Goal: Task Accomplishment & Management: Complete application form

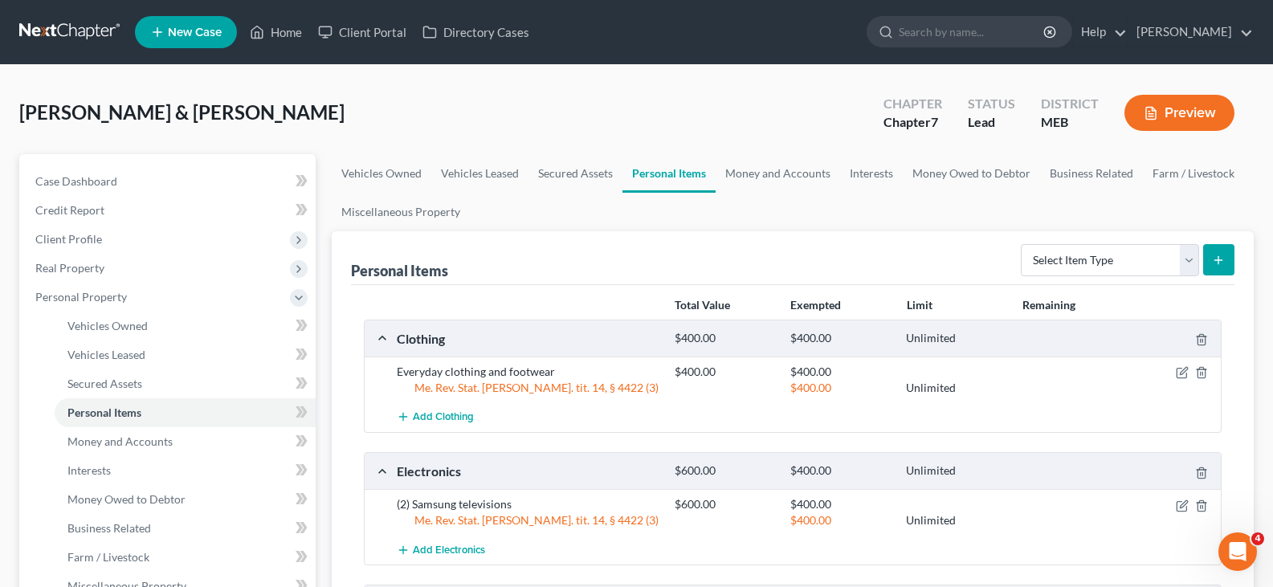
click at [177, 32] on span "New Case" at bounding box center [195, 32] width 54 height 12
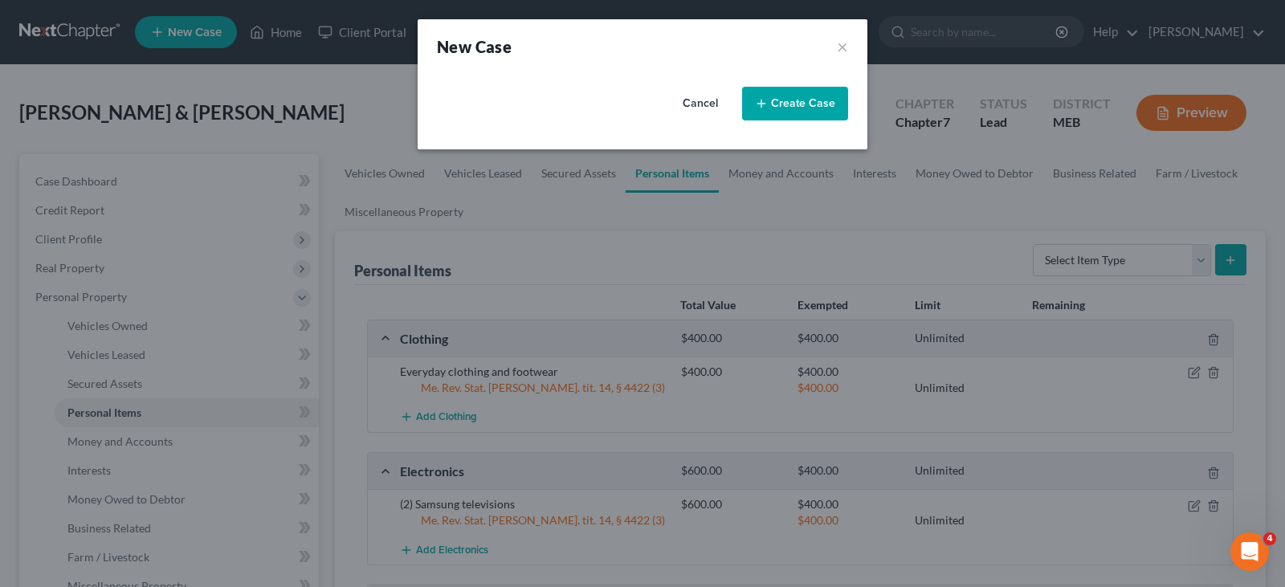
select select "37"
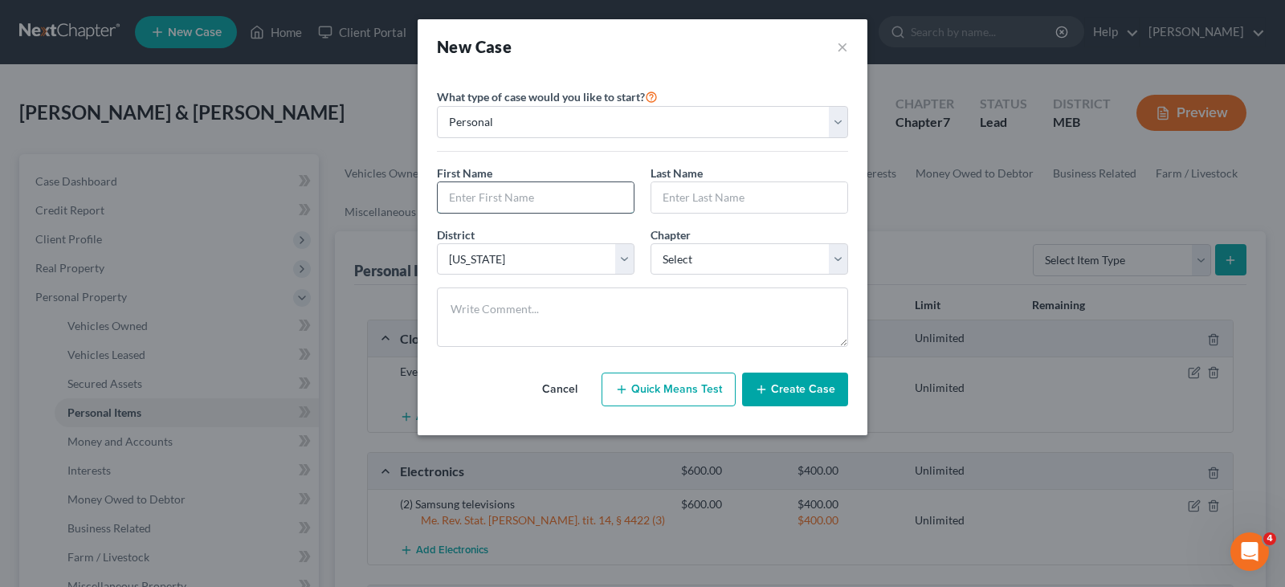
click at [495, 193] on input "text" at bounding box center [536, 197] width 196 height 31
type input "r"
type input "[PERSON_NAME]"
select select "0"
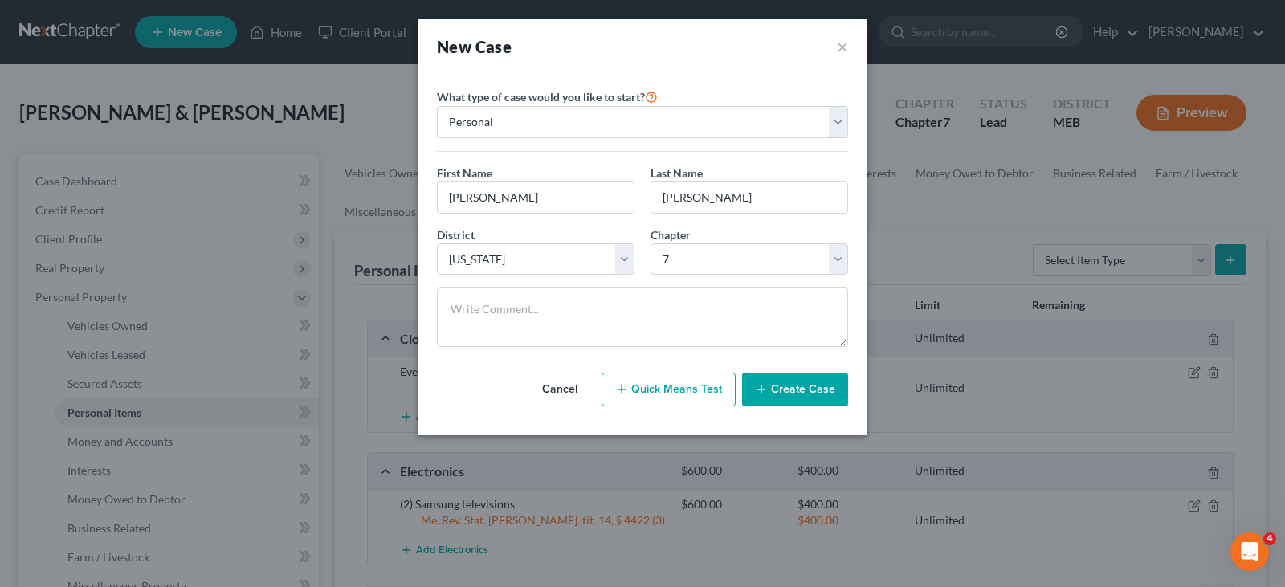
click at [776, 386] on button "Create Case" at bounding box center [795, 390] width 106 height 34
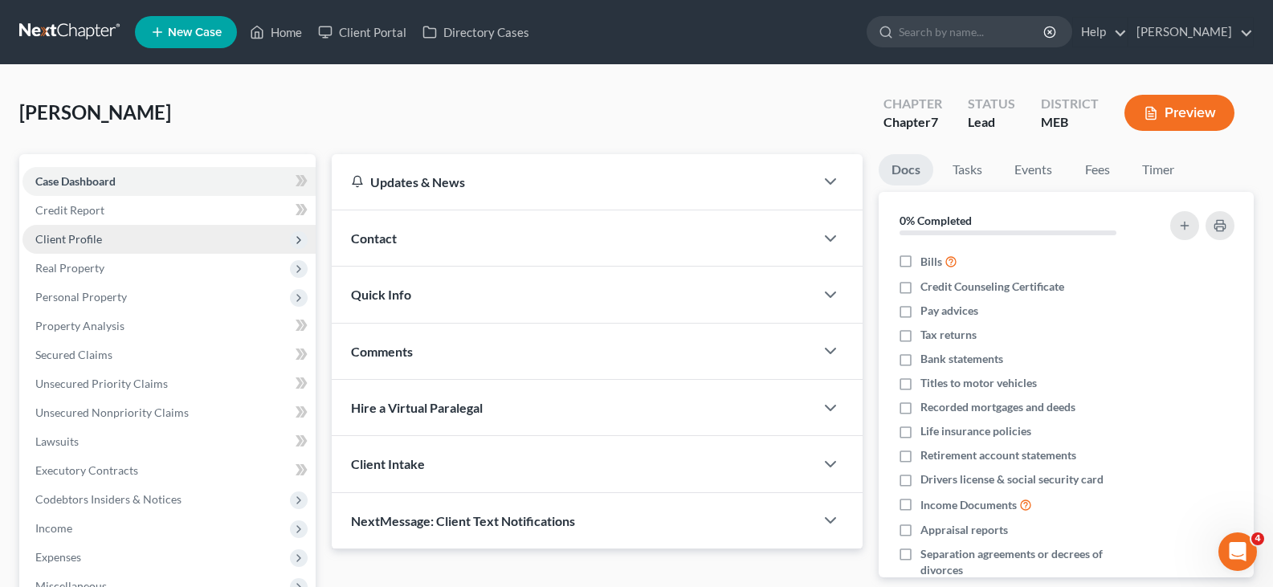
click at [102, 239] on span "Client Profile" at bounding box center [168, 239] width 293 height 29
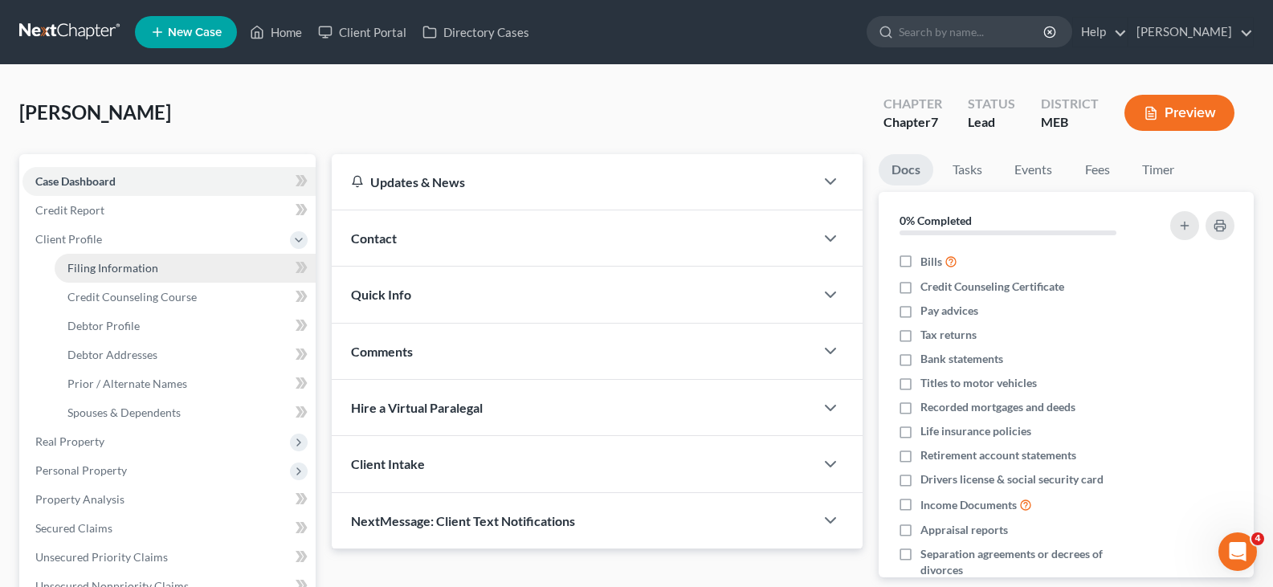
click at [121, 269] on span "Filing Information" at bounding box center [112, 268] width 91 height 14
select select "1"
select select "0"
select select "37"
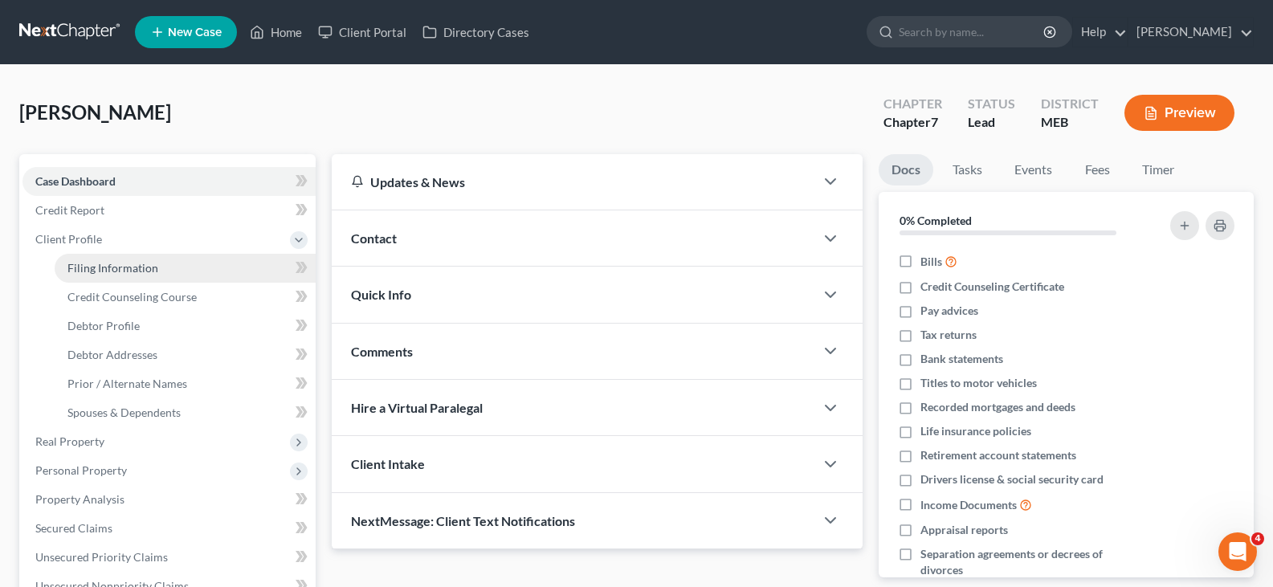
select select "20"
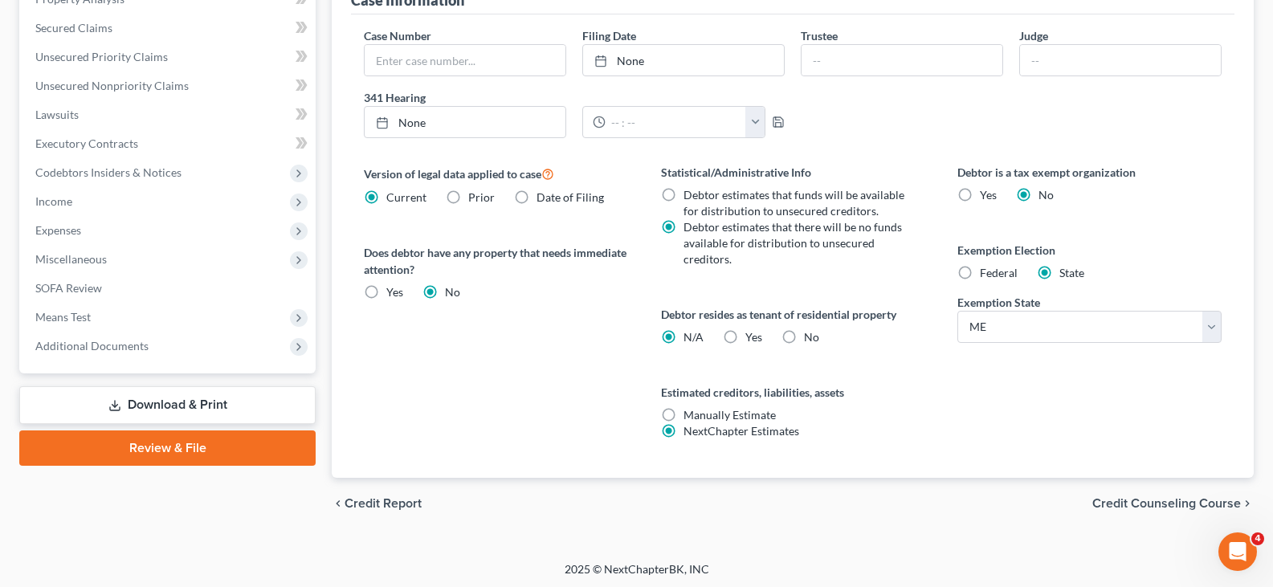
scroll to position [503, 0]
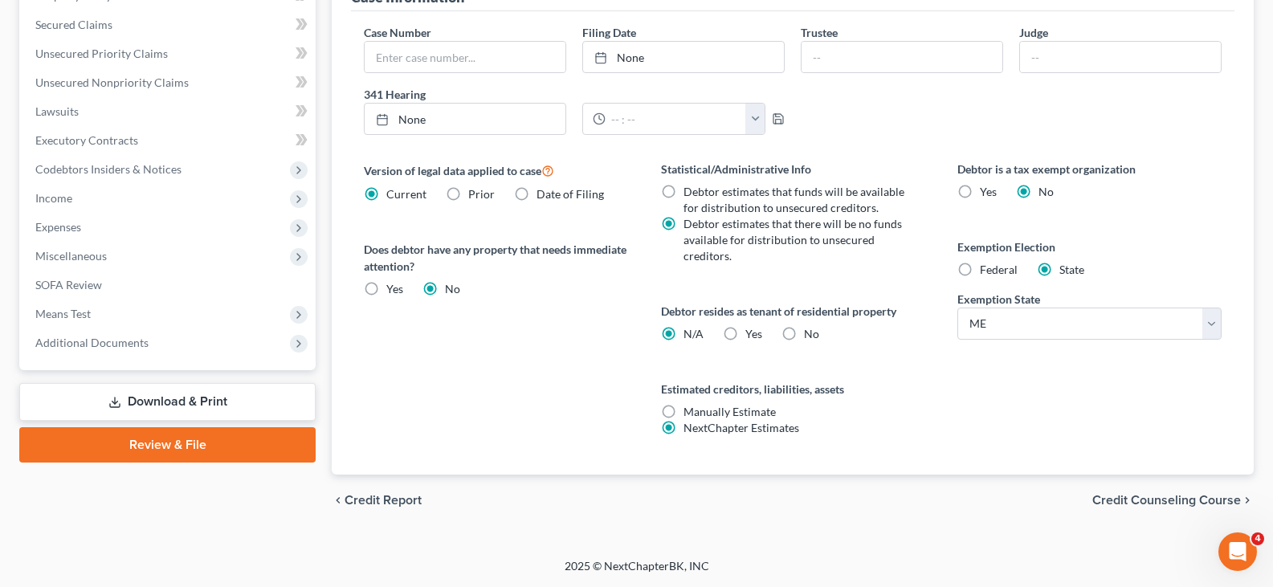
click at [1138, 495] on span "Credit Counseling Course" at bounding box center [1166, 500] width 149 height 13
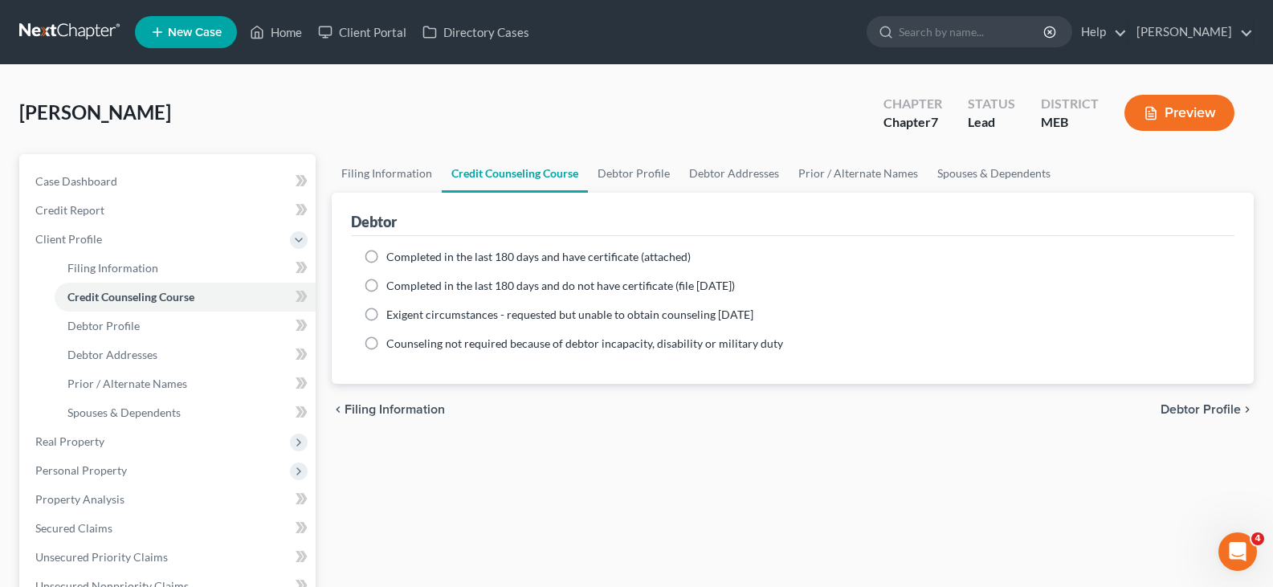
click at [387, 255] on span "Completed in the last 180 days and have certificate (attached)" at bounding box center [538, 257] width 304 height 14
click at [393, 255] on input "Completed in the last 180 days and have certificate (attached)" at bounding box center [398, 254] width 10 height 10
radio input "true"
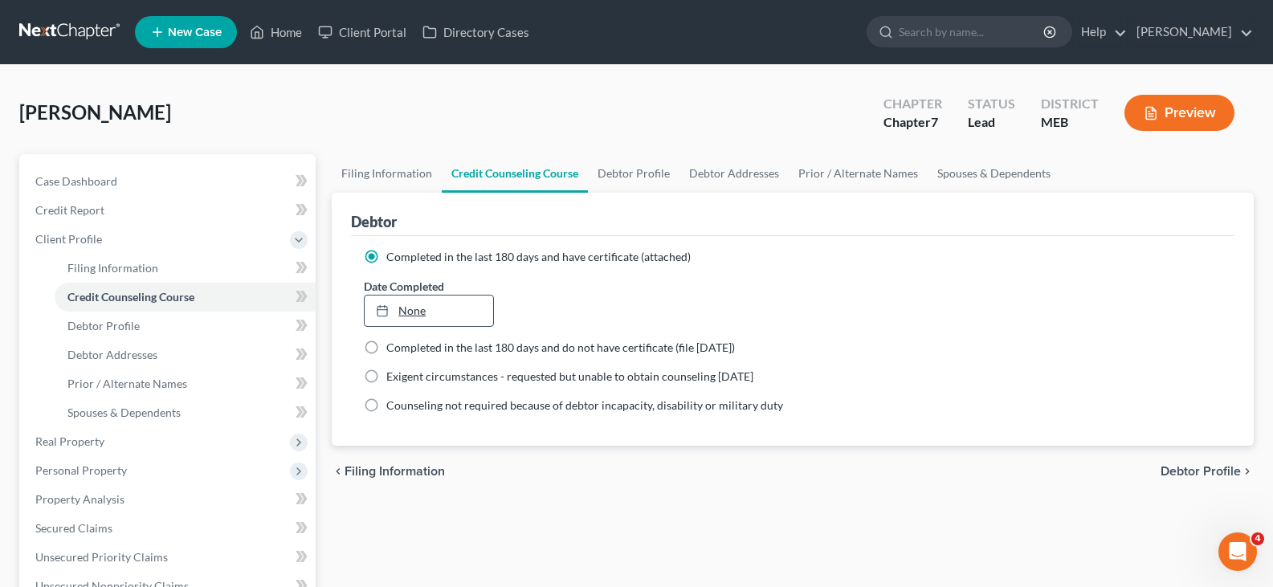
click at [417, 312] on link "None" at bounding box center [429, 310] width 128 height 31
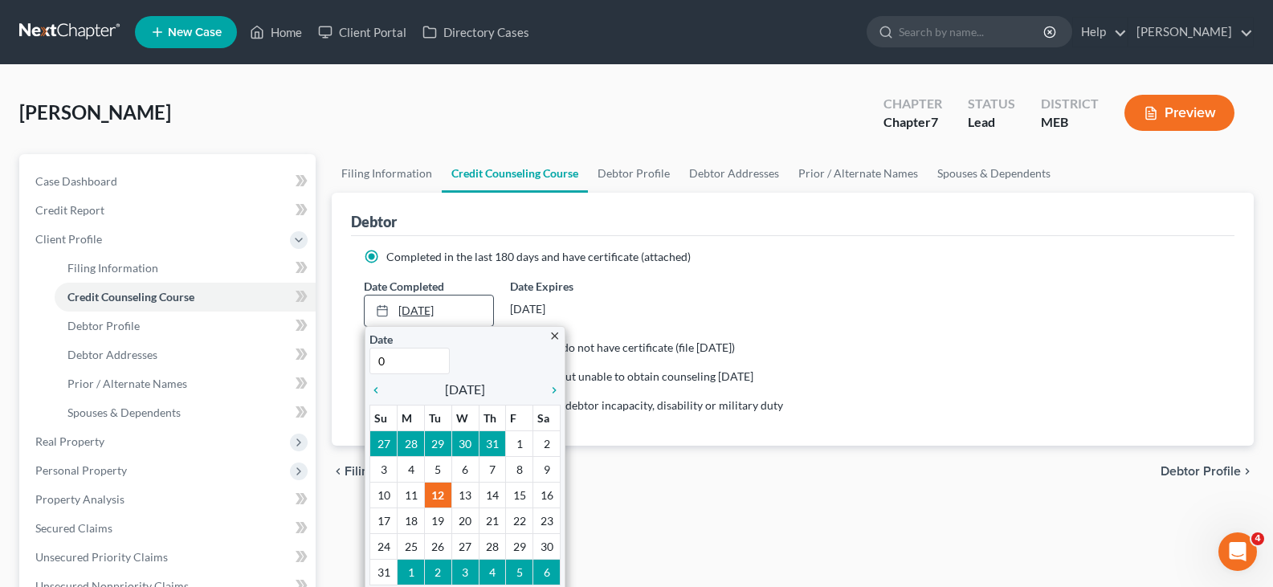
type input "08"
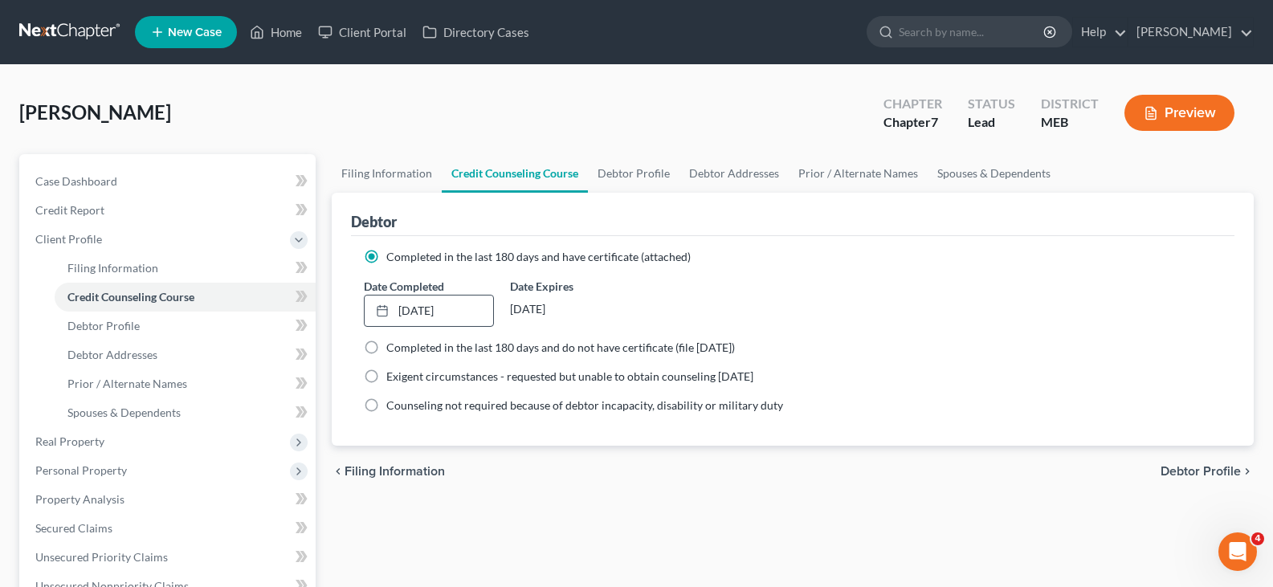
click at [1221, 471] on span "Debtor Profile" at bounding box center [1200, 471] width 80 height 13
select select "0"
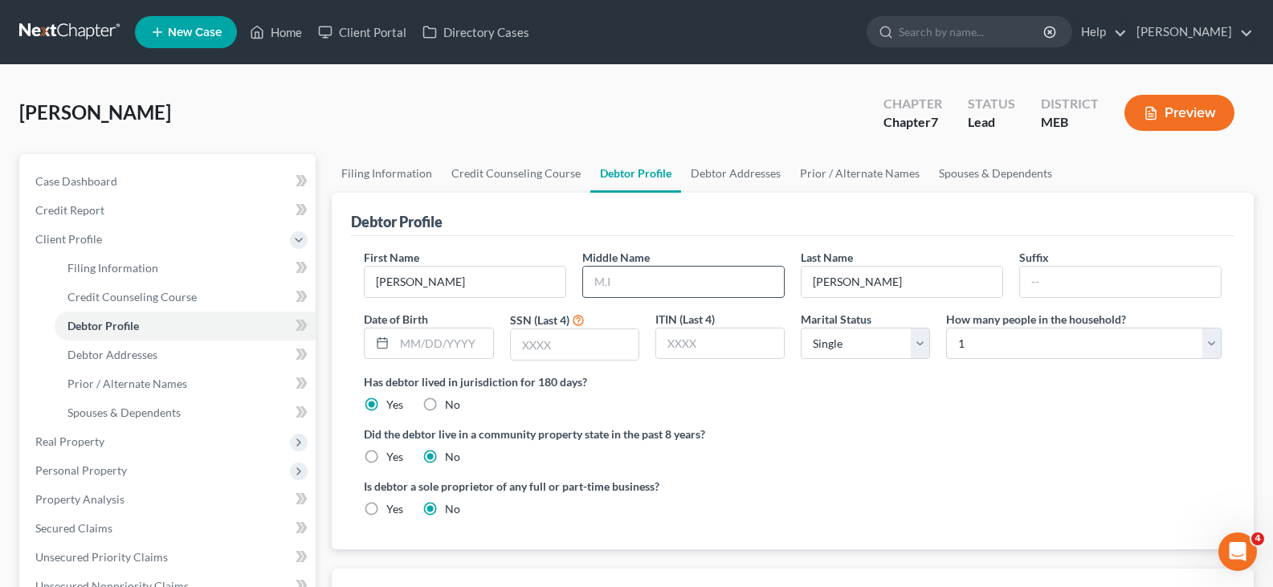
click at [621, 280] on input "text" at bounding box center [683, 282] width 201 height 31
type input "S"
click at [552, 347] on input "text" at bounding box center [575, 344] width 128 height 31
type input "1463"
click at [755, 180] on link "Debtor Addresses" at bounding box center [735, 173] width 109 height 39
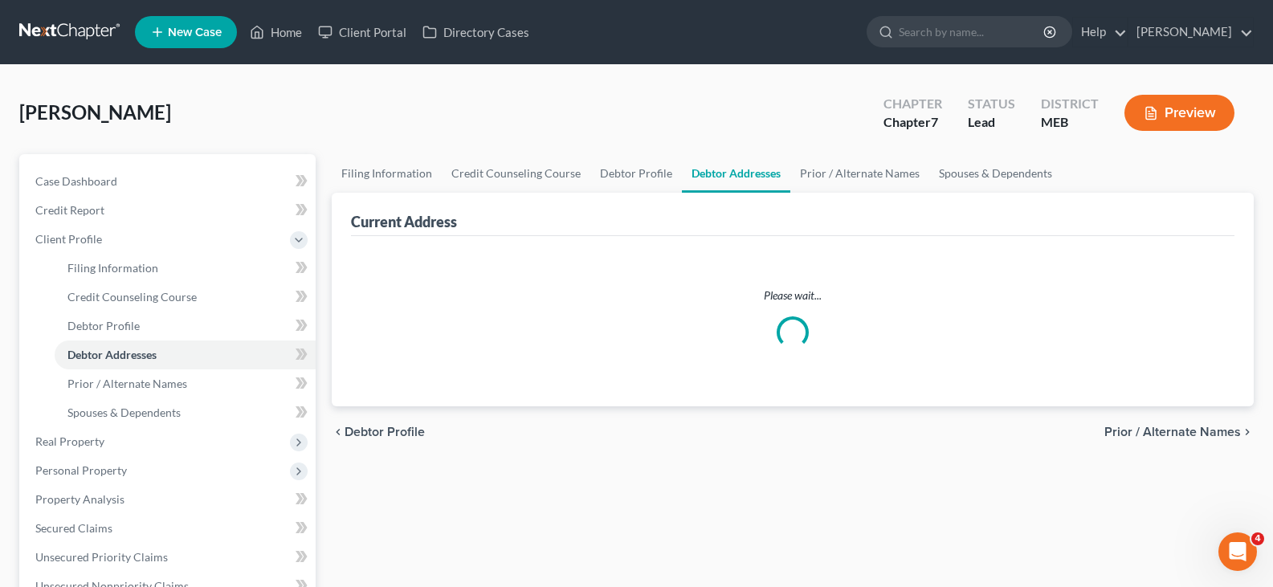
select select "0"
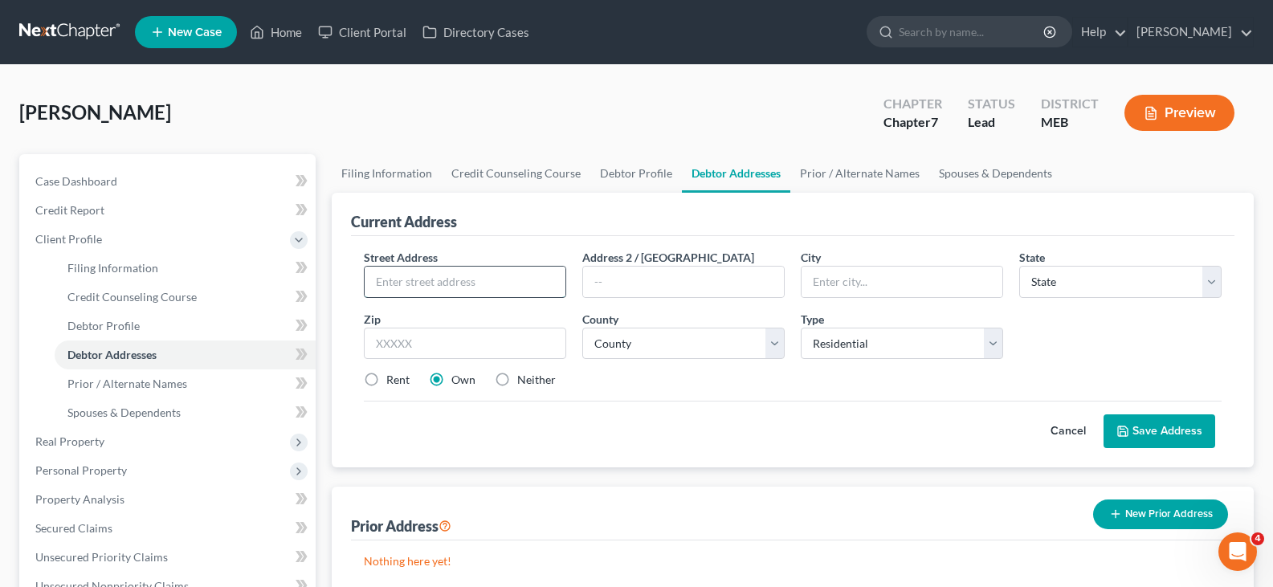
click at [455, 291] on input "text" at bounding box center [465, 282] width 201 height 31
type input "[STREET_ADDRESS]"
type input "[DEMOGRAPHIC_DATA]"
select select "20"
click at [931, 279] on input "[DEMOGRAPHIC_DATA]" at bounding box center [901, 282] width 201 height 31
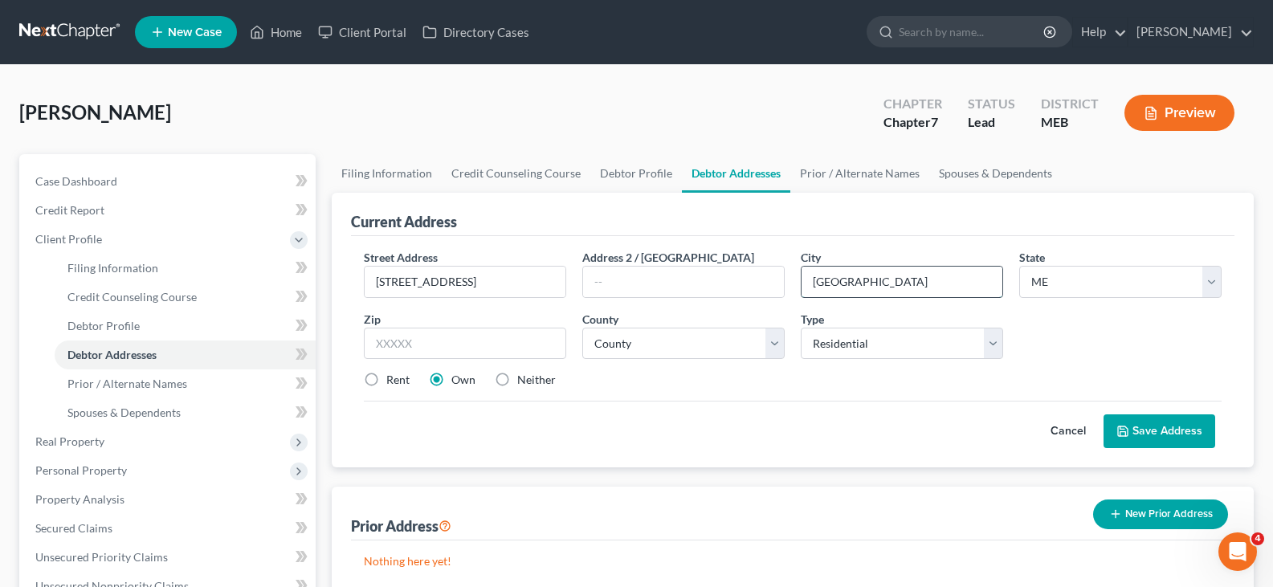
type input "[GEOGRAPHIC_DATA]"
type input "04769"
click at [691, 348] on select "County [GEOGRAPHIC_DATA] [GEOGRAPHIC_DATA] [GEOGRAPHIC_DATA] [GEOGRAPHIC_DATA] …" at bounding box center [683, 344] width 202 height 32
select select "1"
click at [582, 328] on select "County [GEOGRAPHIC_DATA] [GEOGRAPHIC_DATA] [GEOGRAPHIC_DATA] [GEOGRAPHIC_DATA] …" at bounding box center [683, 344] width 202 height 32
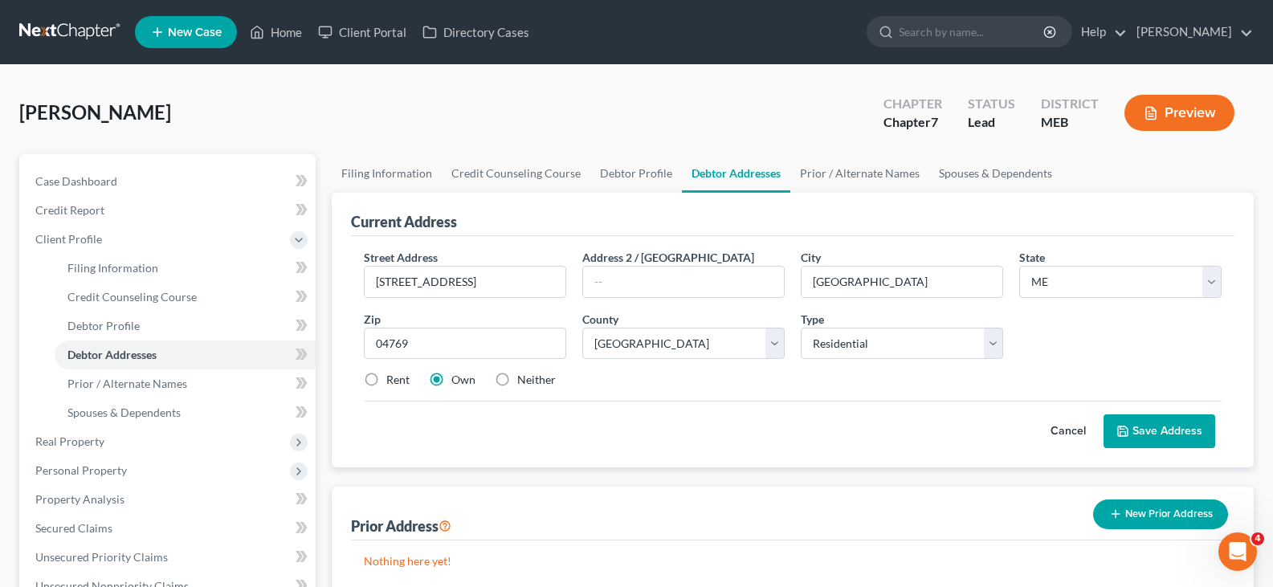
drag, startPoint x: 612, startPoint y: 396, endPoint x: 572, endPoint y: 406, distance: 40.7
click at [612, 396] on div "Street Address * 21 Twilight Drive Address [GEOGRAPHIC_DATA] * [GEOGRAPHIC_DATA…" at bounding box center [793, 325] width 874 height 153
click at [386, 377] on label "Rent" at bounding box center [397, 380] width 23 height 16
click at [393, 377] on input "Rent" at bounding box center [398, 377] width 10 height 10
radio input "true"
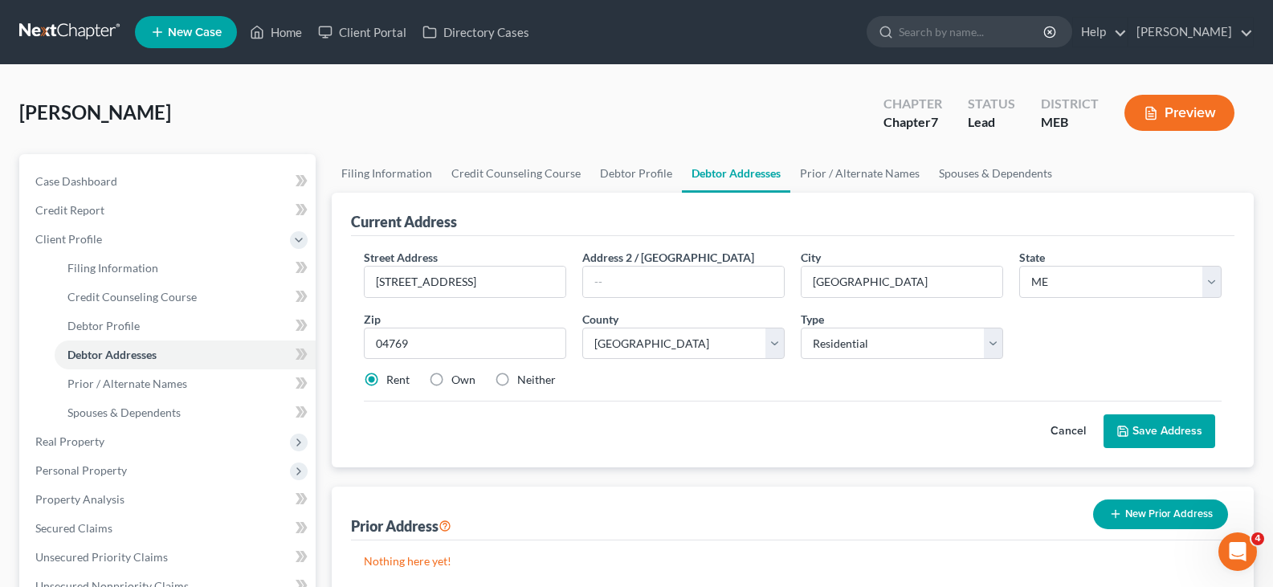
click at [1165, 438] on button "Save Address" at bounding box center [1159, 431] width 112 height 34
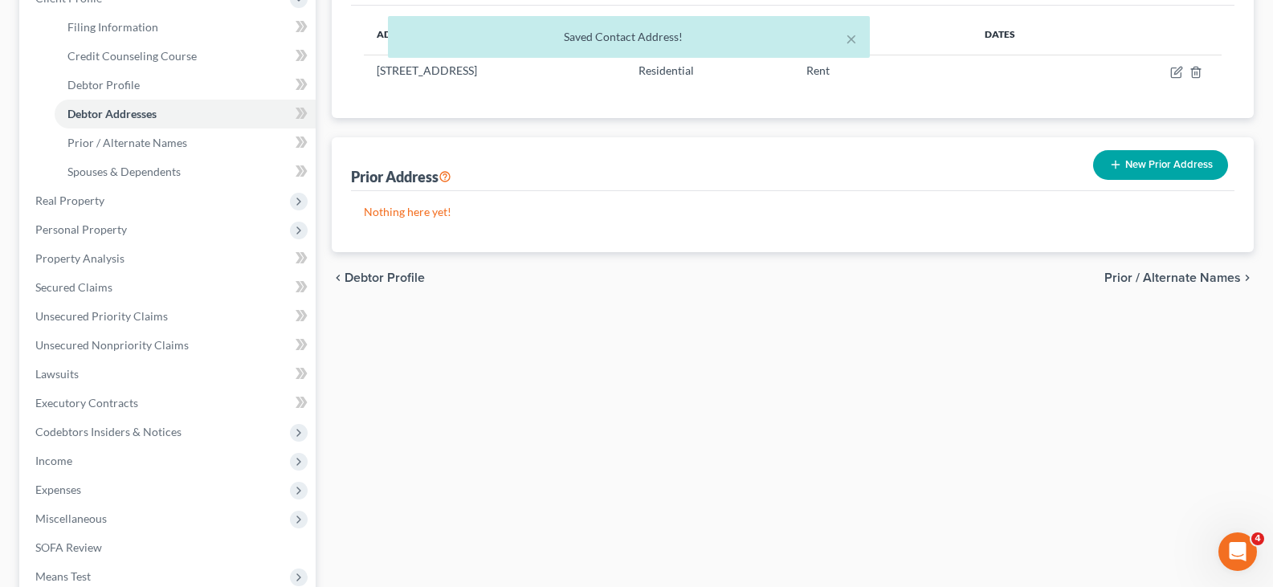
click at [1194, 277] on span "Prior / Alternate Names" at bounding box center [1172, 277] width 136 height 13
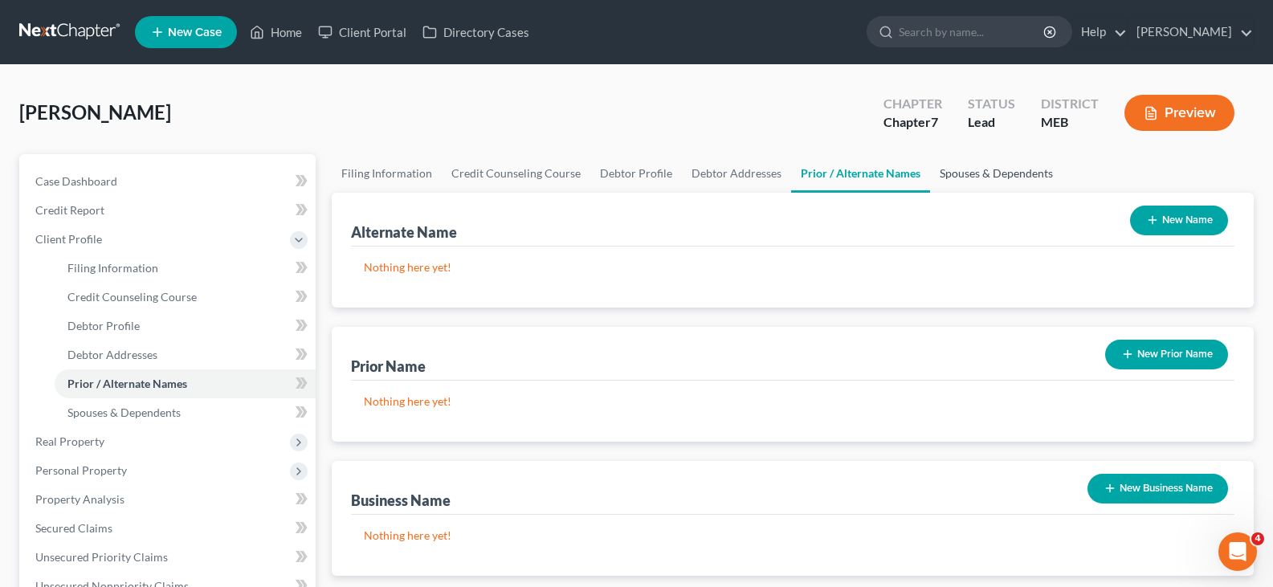
click at [968, 173] on link "Spouses & Dependents" at bounding box center [996, 173] width 132 height 39
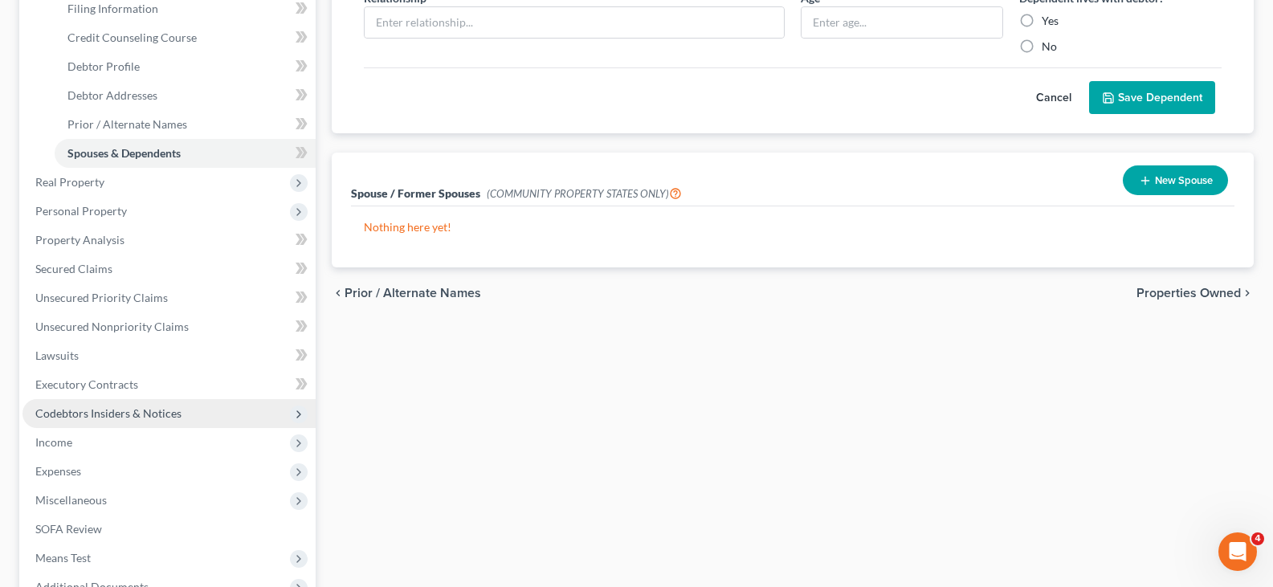
scroll to position [279, 0]
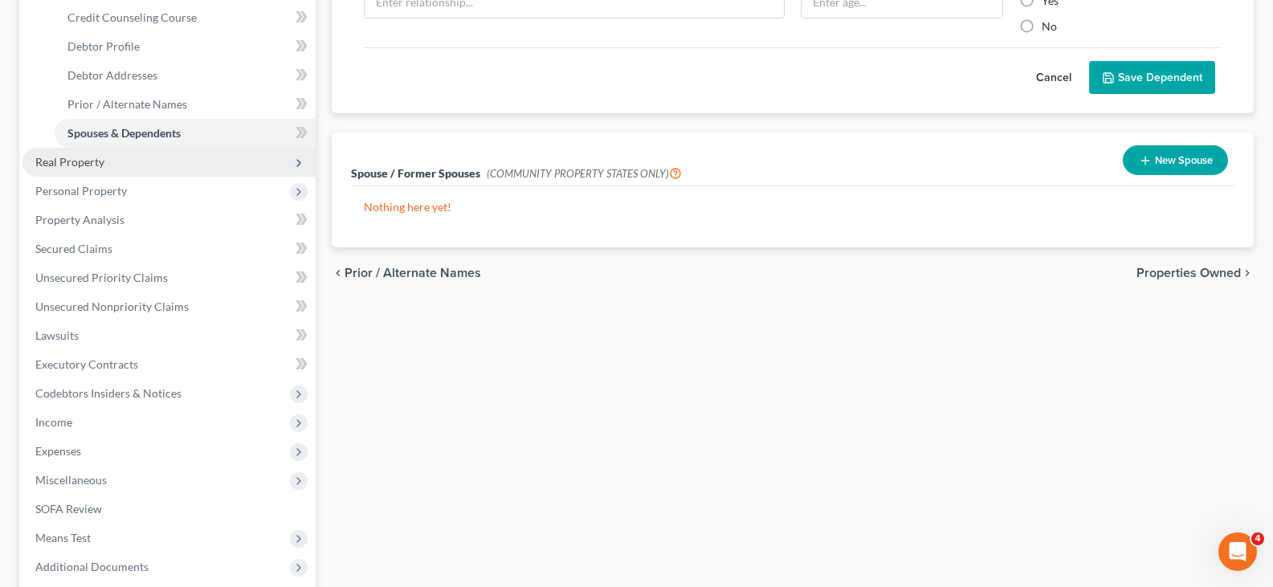
click at [79, 161] on span "Real Property" at bounding box center [69, 162] width 69 height 14
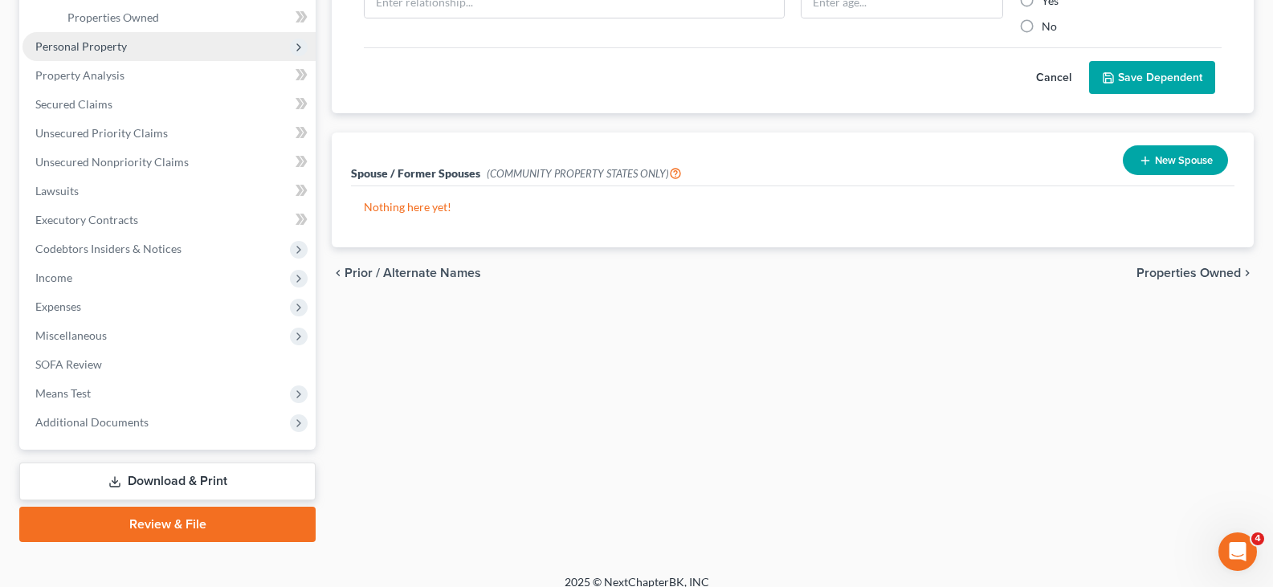
click at [79, 47] on span "Personal Property" at bounding box center [81, 46] width 92 height 14
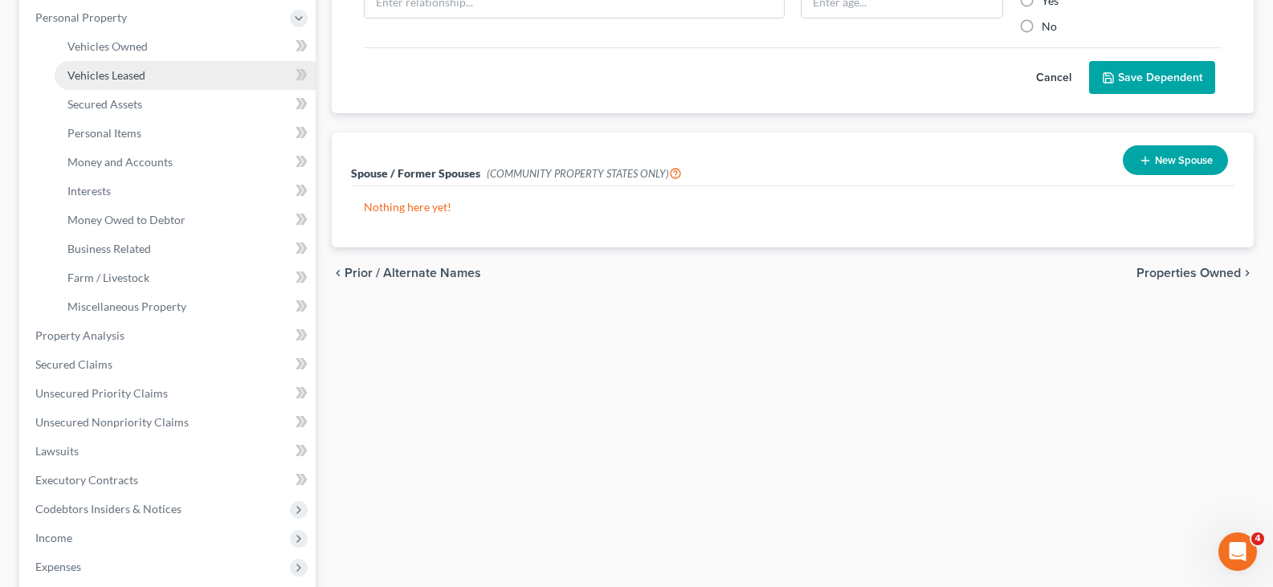
click at [99, 83] on link "Vehicles Leased" at bounding box center [185, 75] width 261 height 29
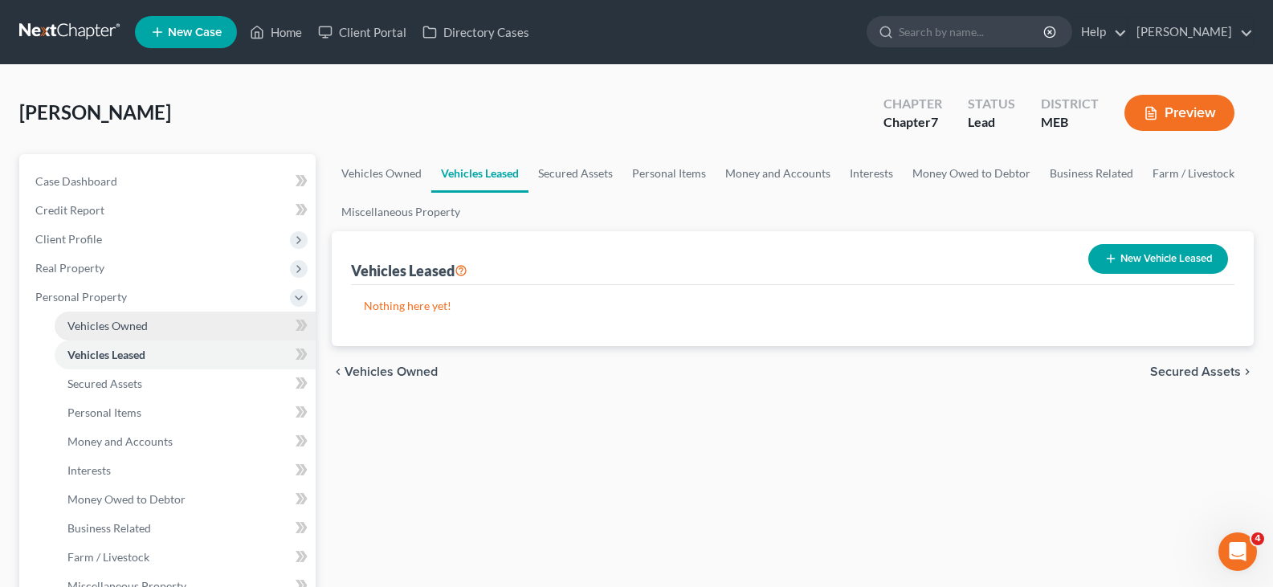
click at [99, 325] on span "Vehicles Owned" at bounding box center [107, 326] width 80 height 14
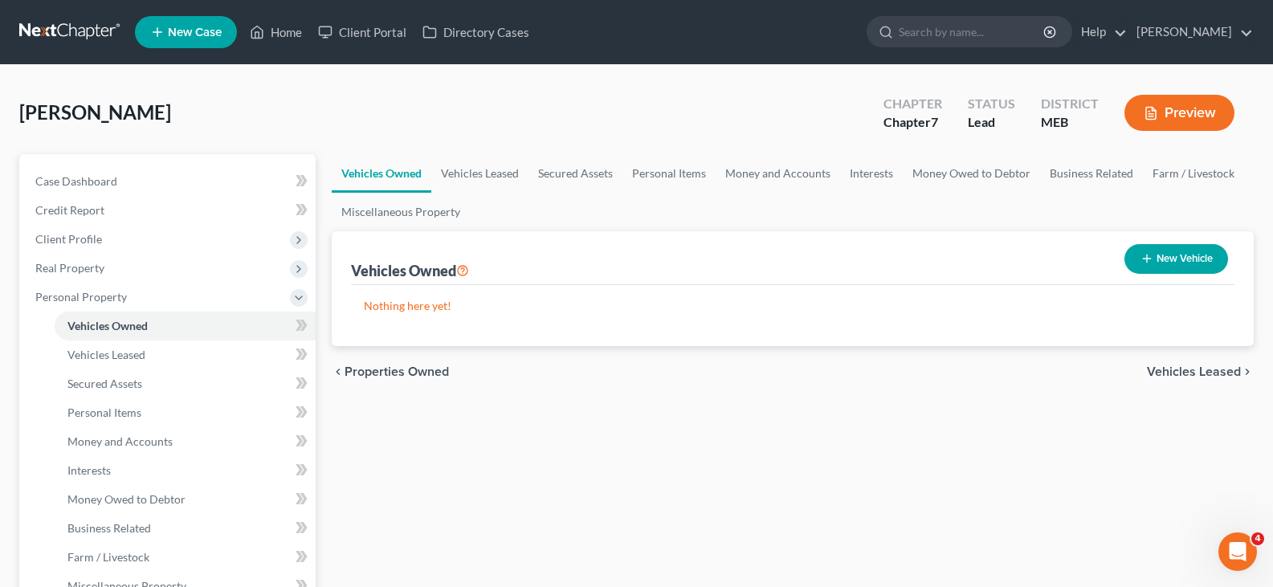
click at [1139, 266] on button "New Vehicle" at bounding box center [1176, 259] width 104 height 30
select select "0"
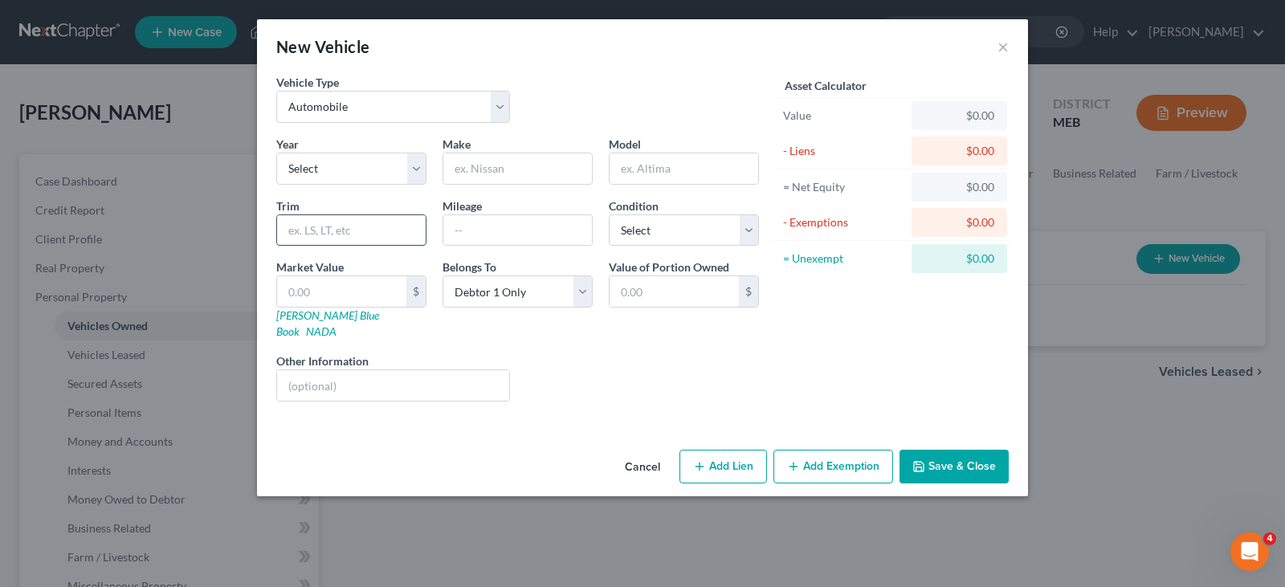
click at [362, 221] on input "text" at bounding box center [351, 230] width 149 height 31
click at [361, 171] on select "Select 2026 2025 2024 2023 2022 2021 2020 2019 2018 2017 2016 2015 2014 2013 20…" at bounding box center [351, 169] width 150 height 32
select select "15"
click at [276, 153] on select "Select 2026 2025 2024 2023 2022 2021 2020 2019 2018 2017 2016 2015 2014 2013 20…" at bounding box center [351, 169] width 150 height 32
click at [497, 180] on input "text" at bounding box center [517, 168] width 149 height 31
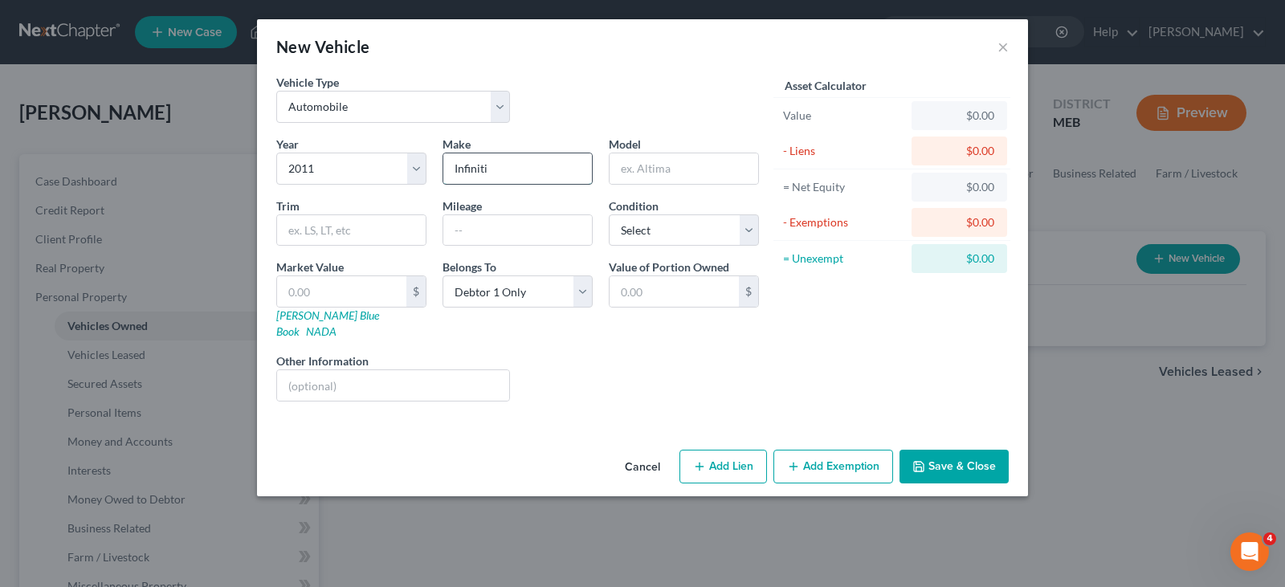
type input "Infiniti"
type input "M37X"
click at [635, 233] on select "Select Excellent Very Good Good Fair Poor" at bounding box center [684, 230] width 150 height 32
select select "4"
click at [609, 214] on select "Select Excellent Very Good Good Fair Poor" at bounding box center [684, 230] width 150 height 32
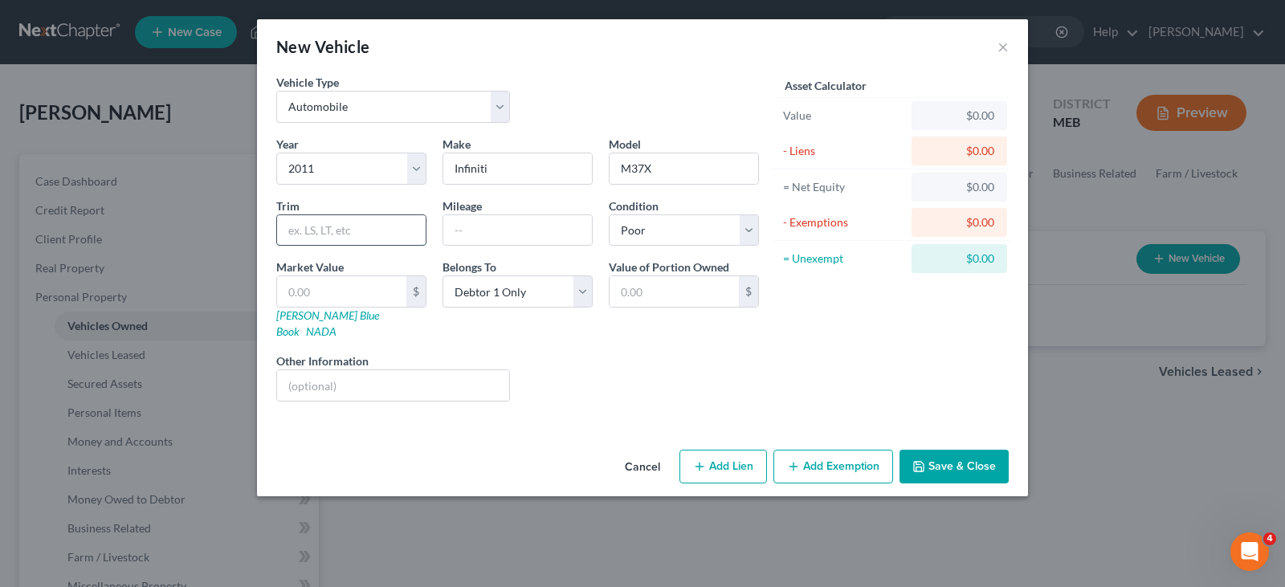
click at [349, 234] on input "text" at bounding box center [351, 230] width 149 height 31
click at [477, 246] on div at bounding box center [517, 230] width 150 height 32
type input "230,000"
click at [352, 294] on input "text" at bounding box center [341, 291] width 129 height 31
click at [678, 331] on div "Year Select 2026 2025 2024 2023 2022 2021 2020 2019 2018 2017 2016 2015 2014 20…" at bounding box center [517, 275] width 499 height 279
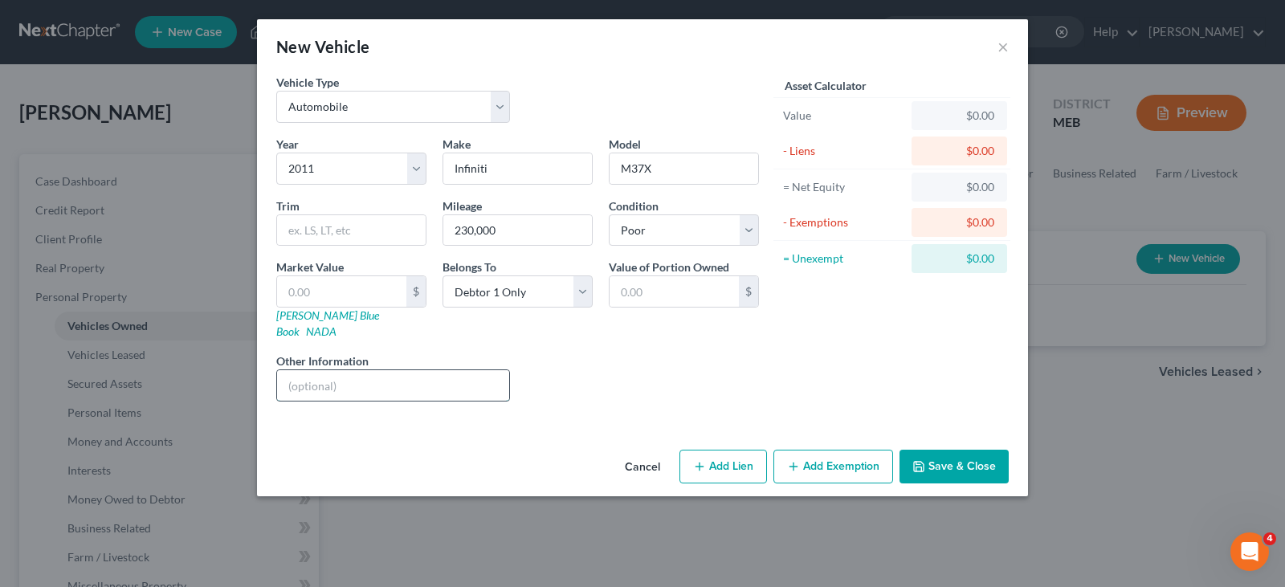
click at [346, 370] on input "text" at bounding box center [393, 385] width 232 height 31
type input "Needs body and mechanical repair"
click at [322, 324] on div "Market Value $ [PERSON_NAME] Blue Book NADA" at bounding box center [351, 299] width 166 height 81
click at [320, 320] on link "[PERSON_NAME] Blue Book" at bounding box center [327, 323] width 103 height 30
click at [328, 297] on input "text" at bounding box center [341, 291] width 129 height 31
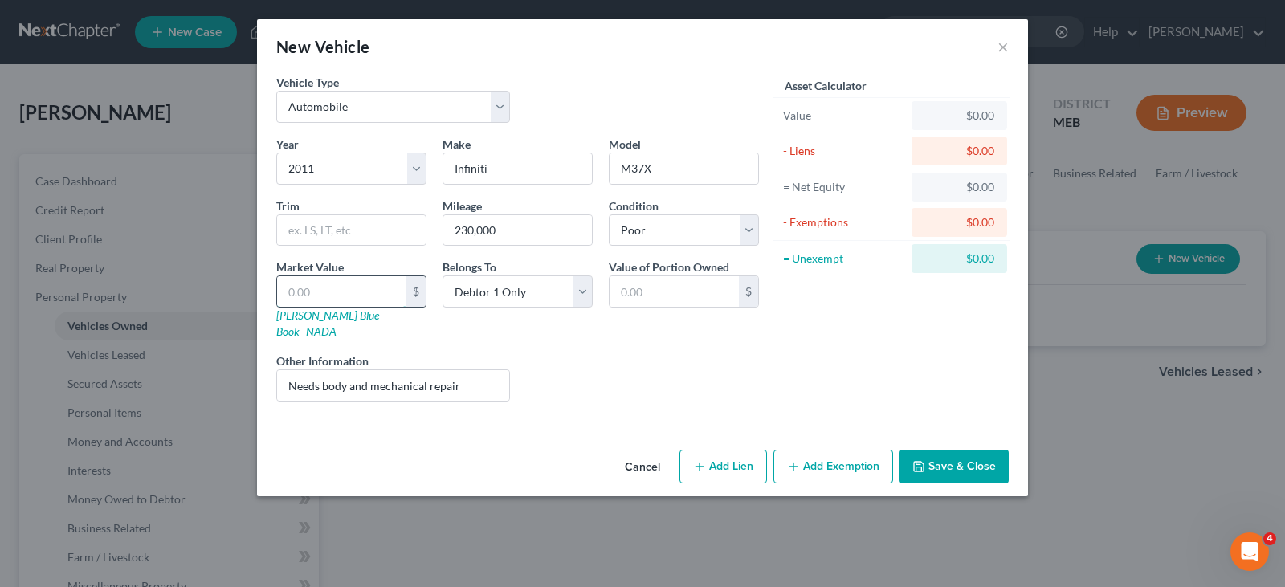
type input "3"
type input "3.00"
type input "35"
type input "35.00"
type input "350"
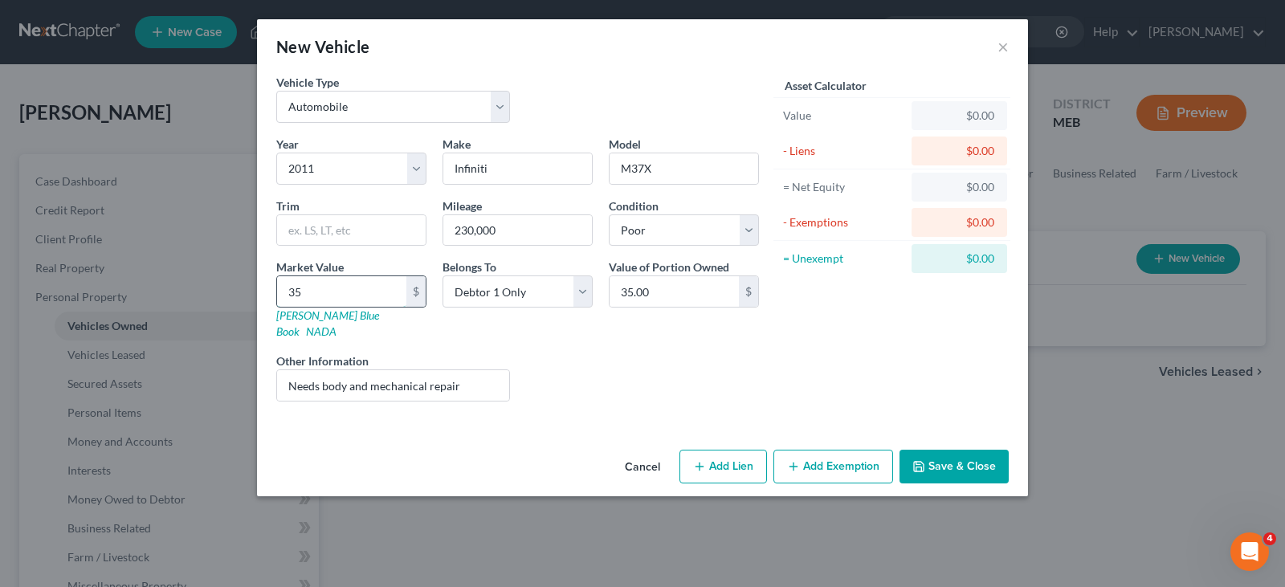
type input "350.00"
type input "3500"
type input "3,500.00"
click at [508, 352] on div "Other Information Needs body and mechanical repair" at bounding box center [393, 376] width 250 height 49
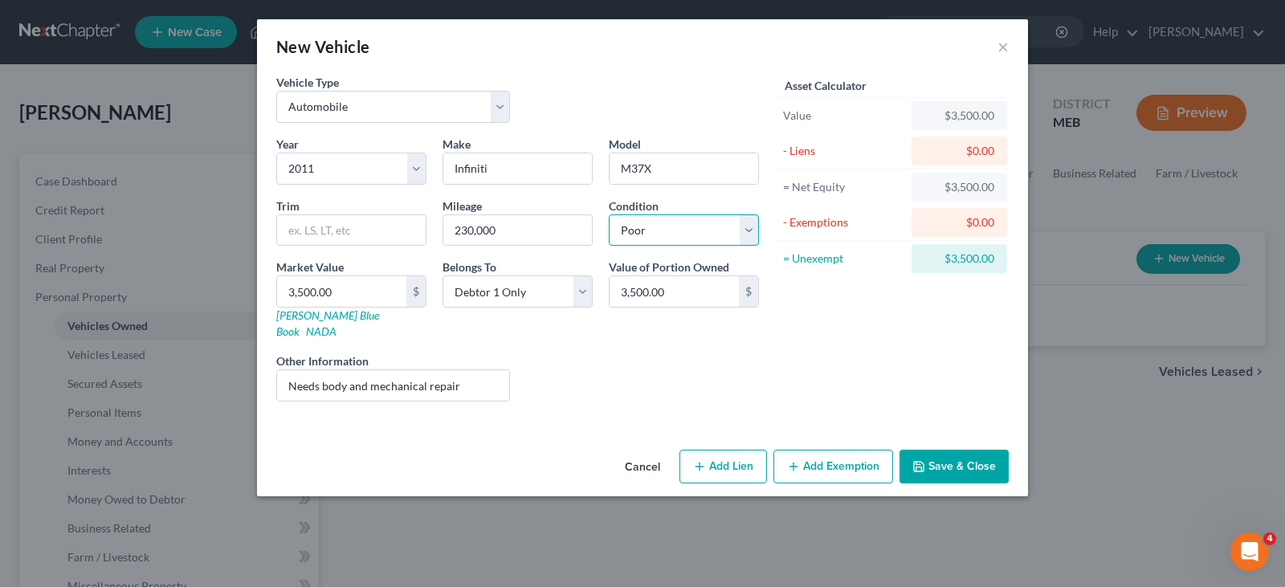
click at [738, 240] on select "Select Excellent Very Good Good Fair Poor" at bounding box center [684, 230] width 150 height 32
select select "3"
click at [609, 214] on select "Select Excellent Very Good Good Fair Poor" at bounding box center [684, 230] width 150 height 32
click at [976, 454] on button "Save & Close" at bounding box center [953, 467] width 109 height 34
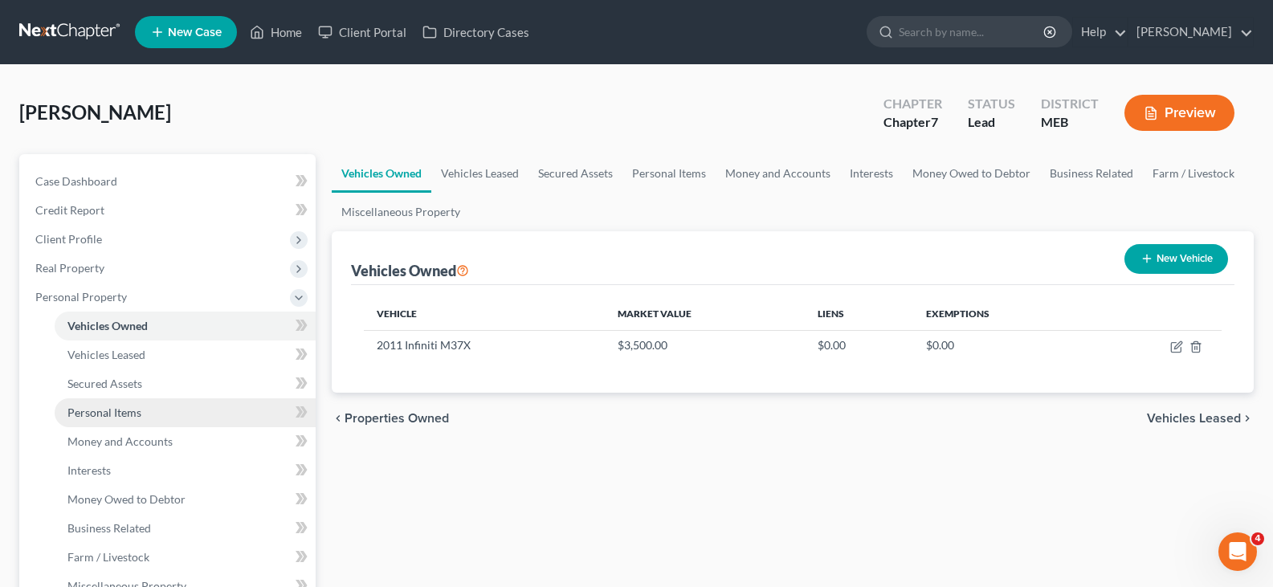
click at [117, 419] on link "Personal Items" at bounding box center [185, 412] width 261 height 29
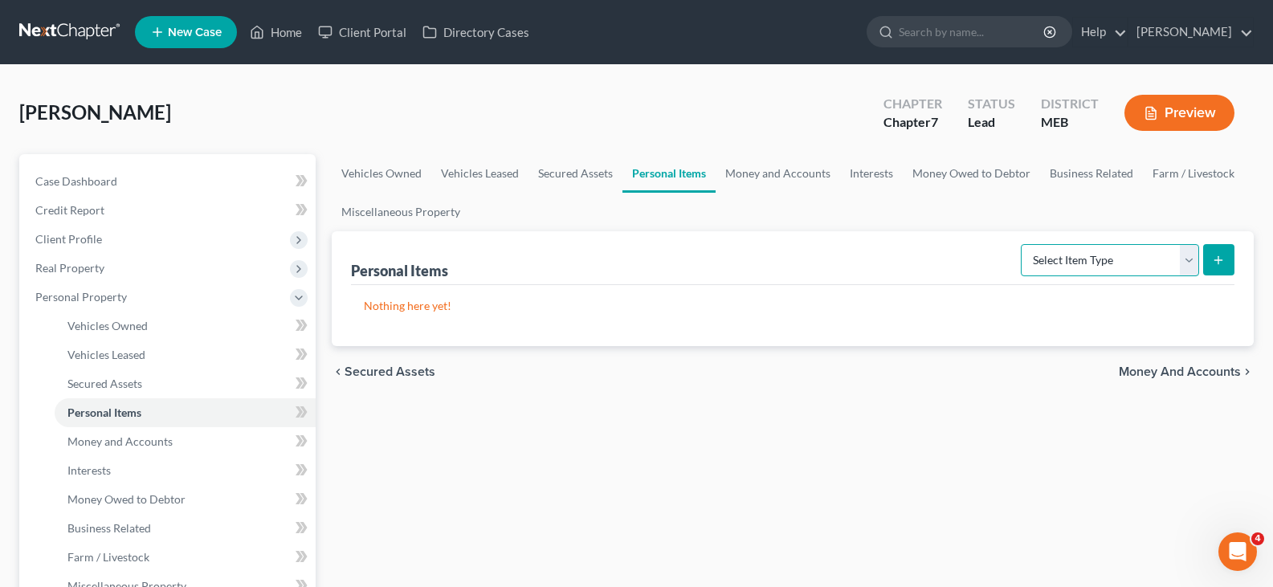
click at [1153, 258] on select "Select Item Type Clothing Collectibles Of Value Electronics Firearms Household …" at bounding box center [1110, 260] width 178 height 32
select select "household_goods"
click at [1022, 244] on select "Select Item Type Clothing Collectibles Of Value Electronics Firearms Household …" at bounding box center [1110, 260] width 178 height 32
click at [1223, 267] on button "submit" at bounding box center [1218, 259] width 31 height 31
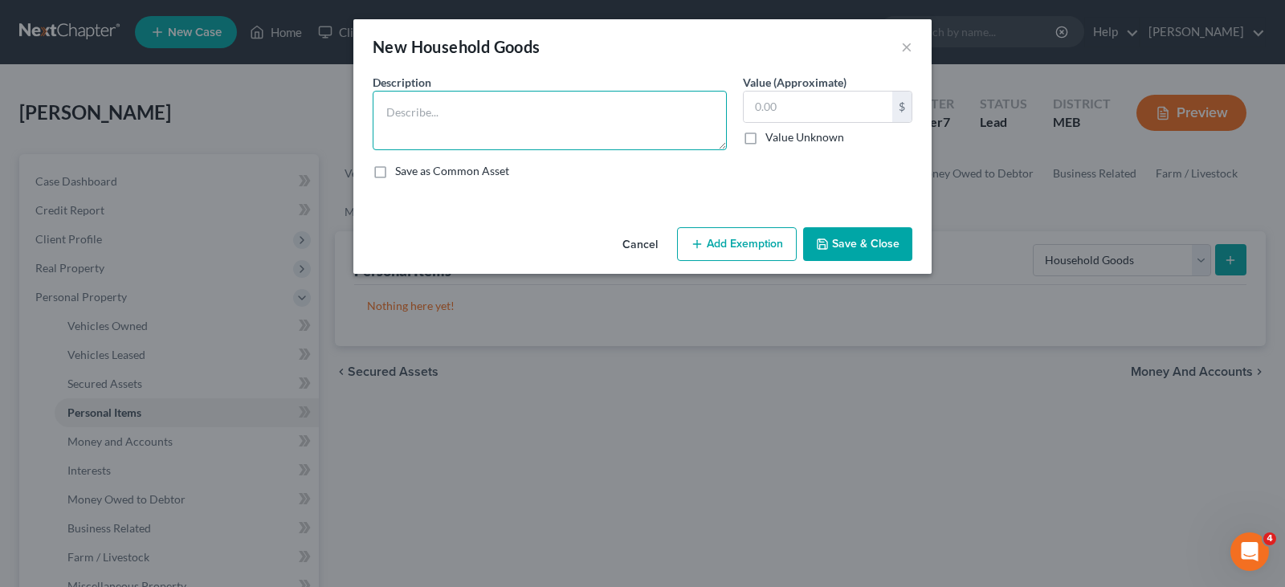
click at [415, 127] on textarea at bounding box center [550, 120] width 354 height 59
type textarea "Washer $200 ; Dryer $200"
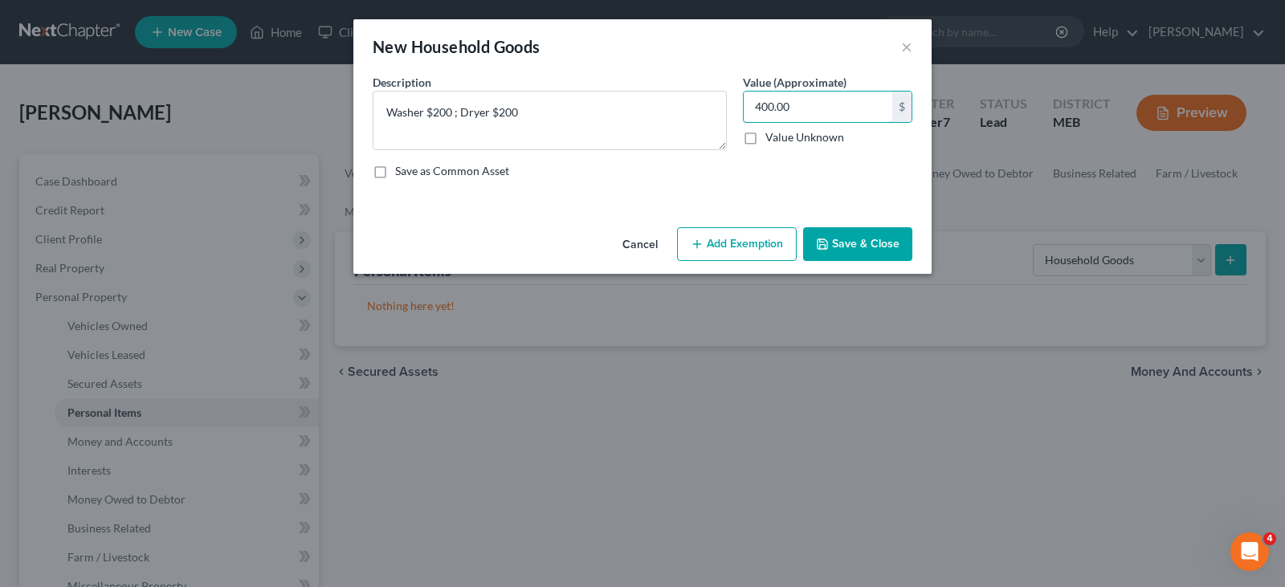
type input "400.00"
click at [702, 255] on button "Add Exemption" at bounding box center [737, 244] width 120 height 34
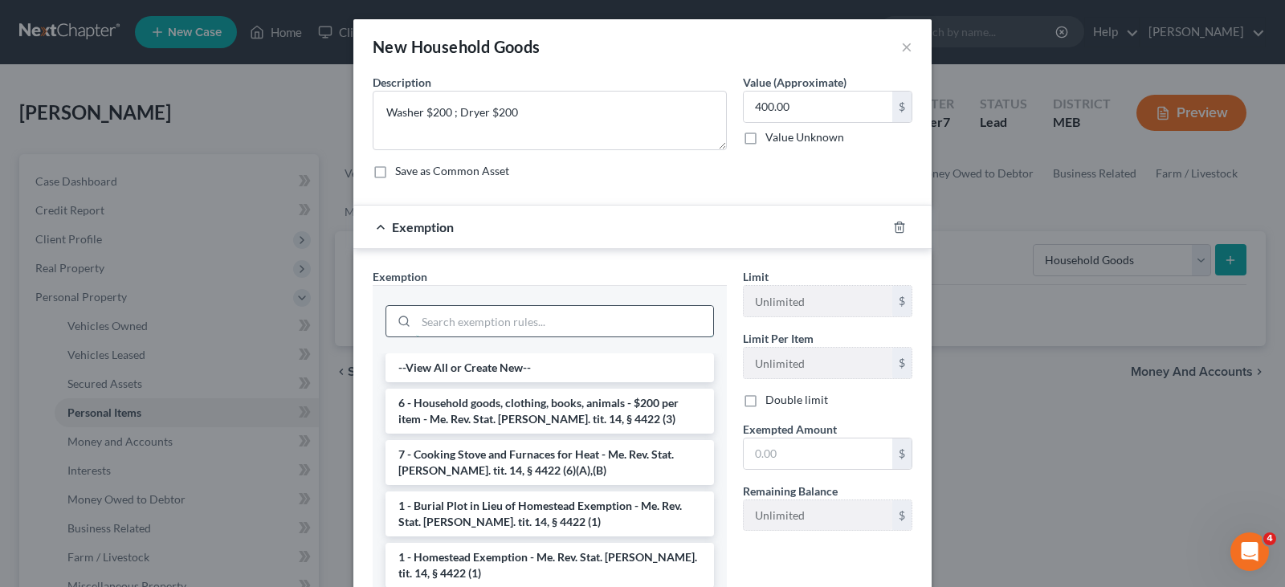
click at [430, 327] on input "search" at bounding box center [564, 321] width 297 height 31
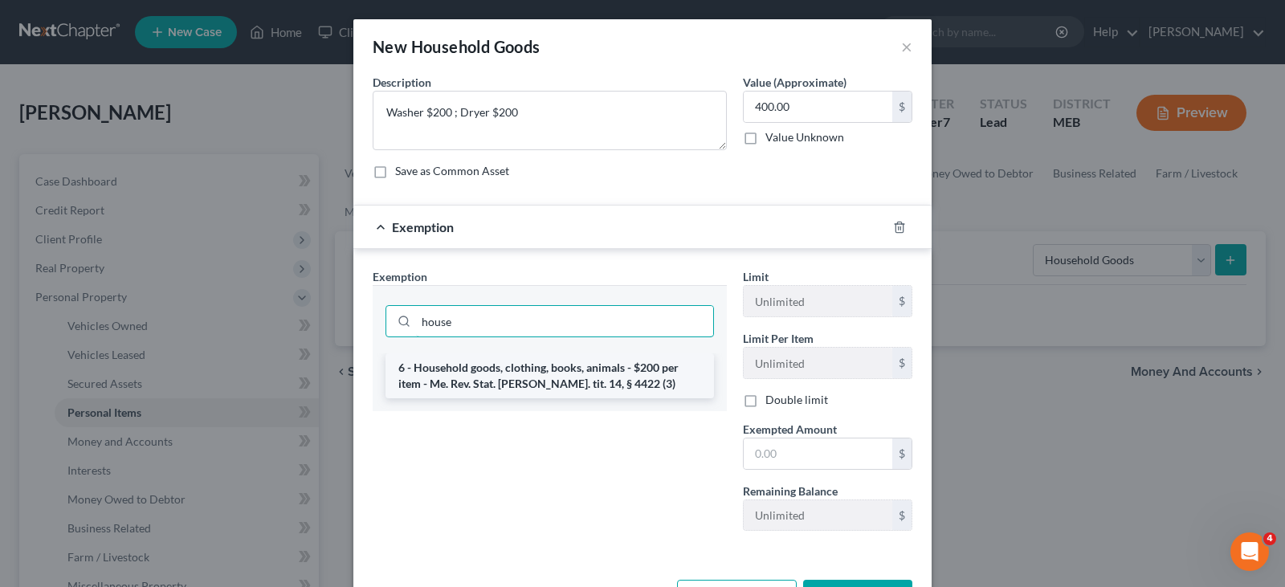
type input "house"
click at [442, 367] on li "6 - Household goods, clothing, books, animals - $200 per item - Me. Rev. Stat. …" at bounding box center [549, 375] width 328 height 45
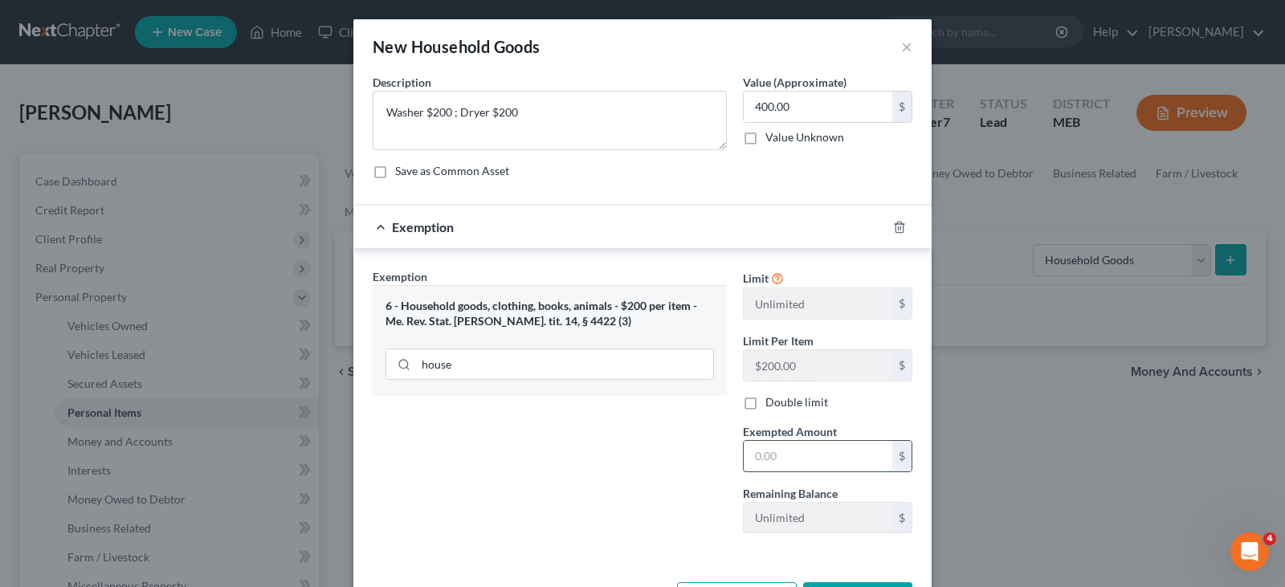
click at [795, 455] on input "text" at bounding box center [818, 456] width 149 height 31
type input "400.00"
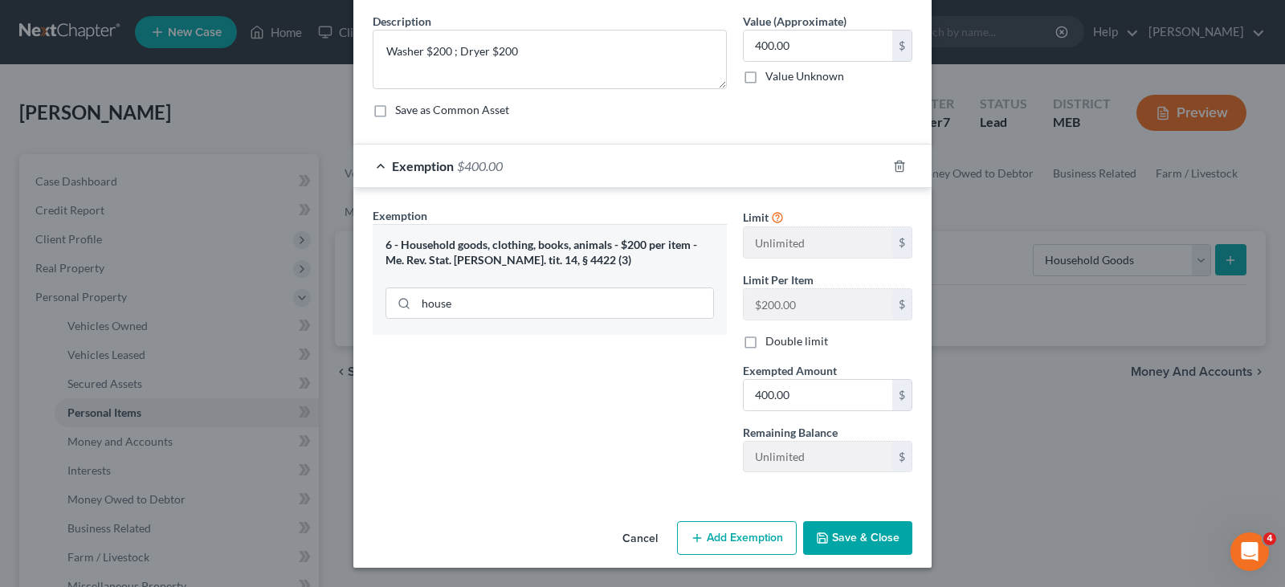
click at [825, 542] on button "Save & Close" at bounding box center [857, 538] width 109 height 34
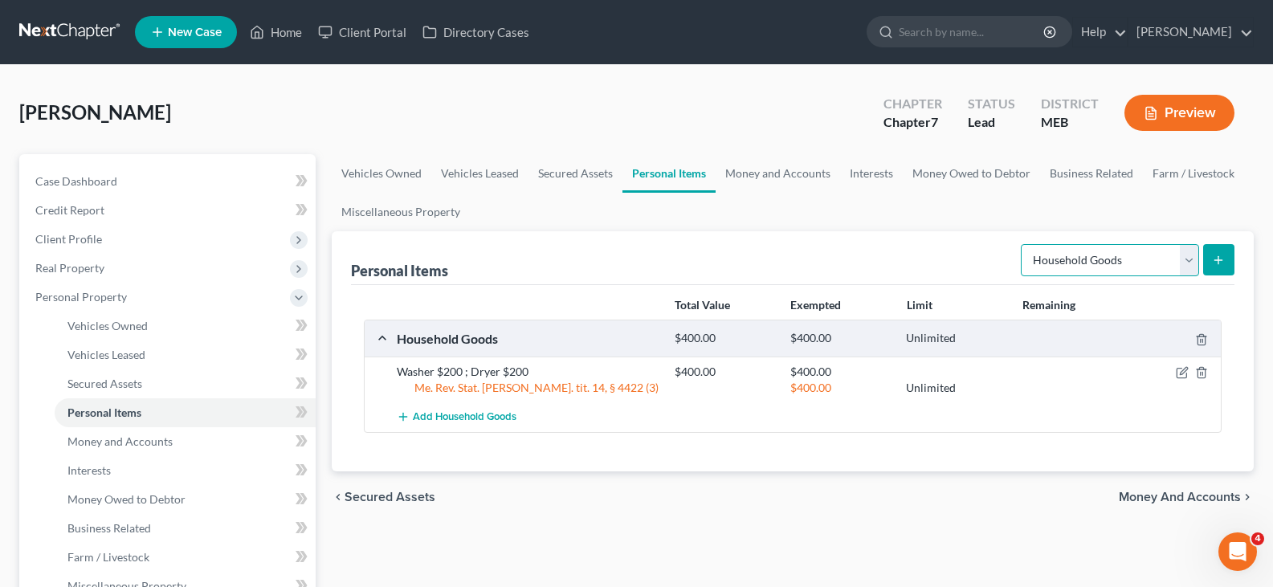
click at [1101, 266] on select "Select Item Type Clothing Collectibles Of Value Electronics Firearms Household …" at bounding box center [1110, 260] width 178 height 32
select select "electronics"
click at [1022, 244] on select "Select Item Type Clothing Collectibles Of Value Electronics Firearms Household …" at bounding box center [1110, 260] width 178 height 32
click at [1218, 257] on line "submit" at bounding box center [1218, 259] width 0 height 7
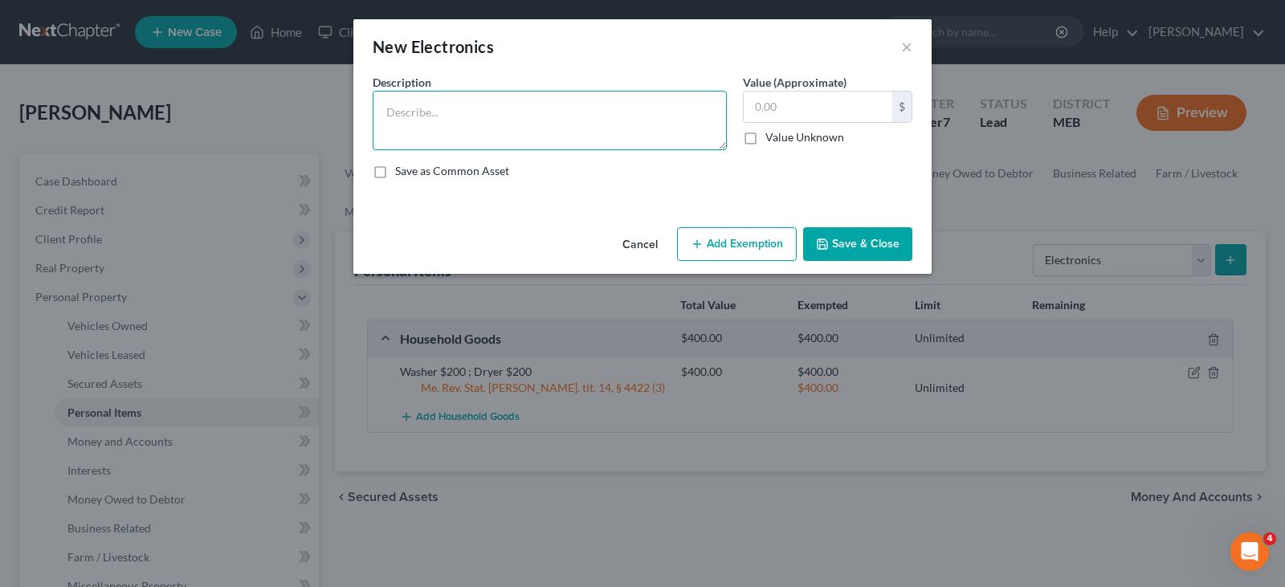
click at [518, 127] on textarea at bounding box center [550, 120] width 354 height 59
type textarea "Cell phone $100; laptop computer $50"
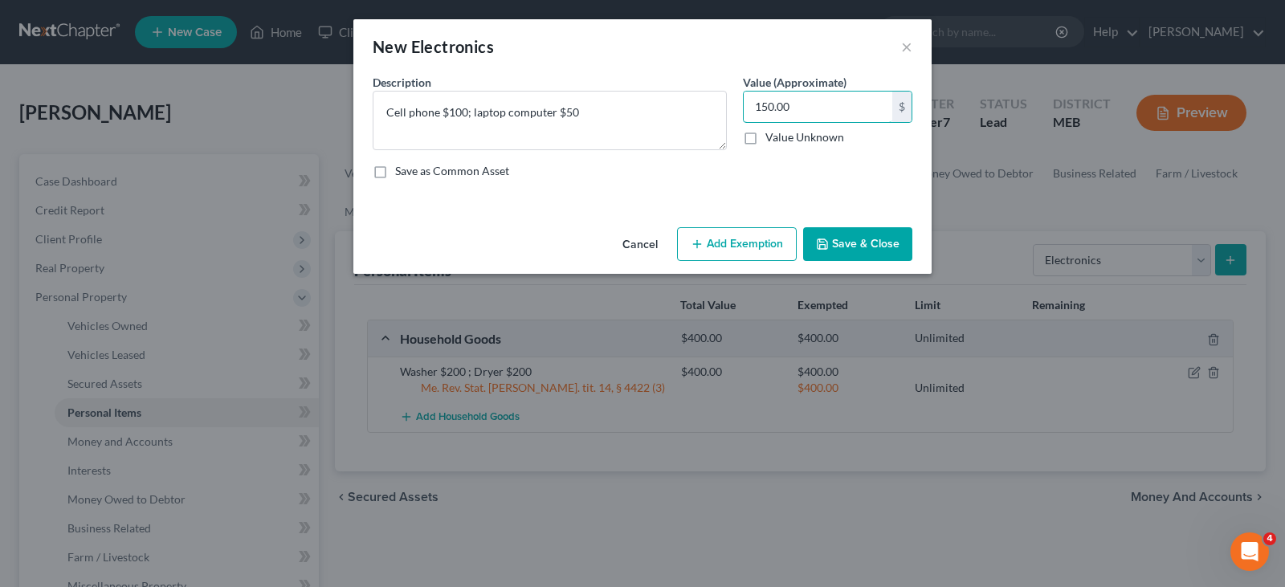
type input "150.00"
click at [758, 251] on button "Add Exemption" at bounding box center [737, 244] width 120 height 34
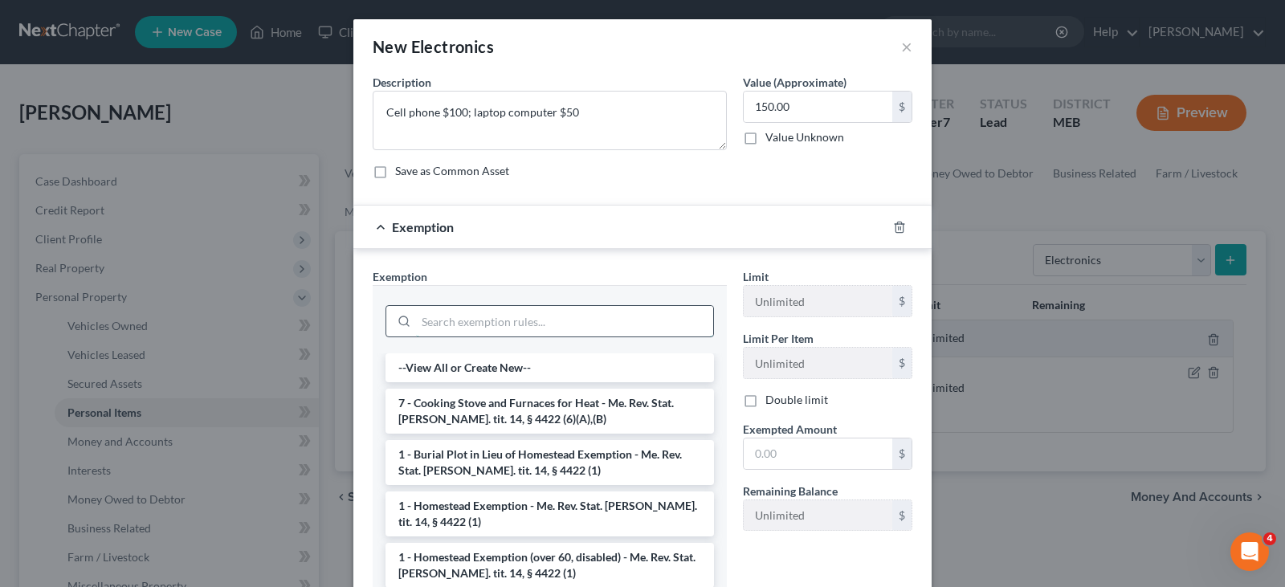
click at [512, 319] on input "search" at bounding box center [564, 321] width 297 height 31
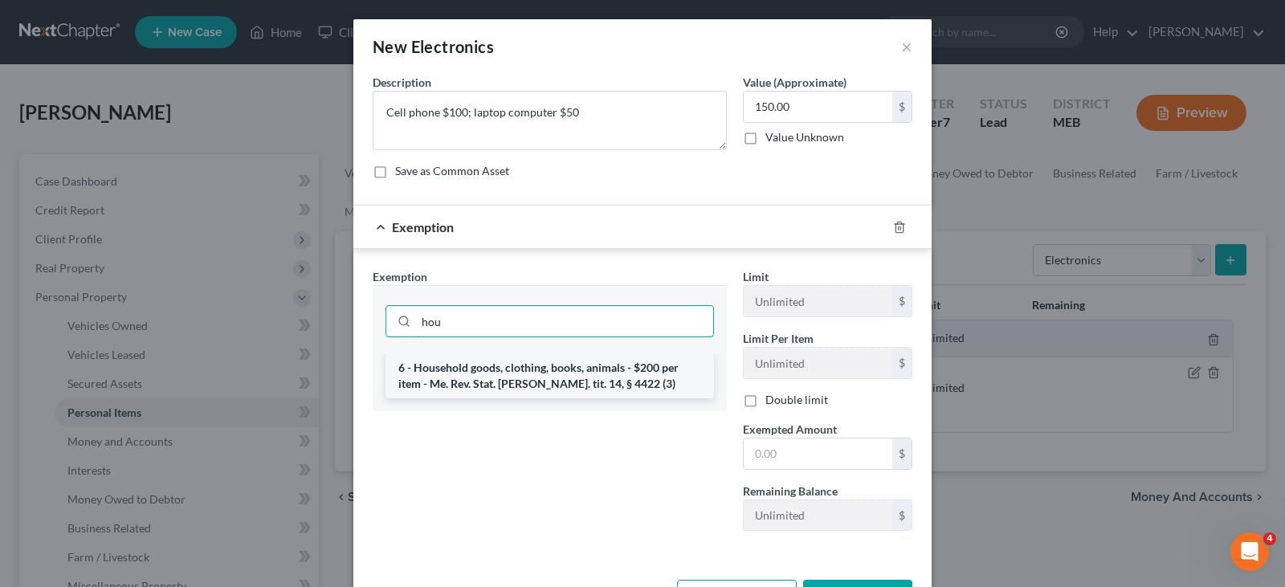
type input "hou"
click at [532, 370] on li "6 - Household goods, clothing, books, animals - $200 per item - Me. Rev. Stat. …" at bounding box center [549, 375] width 328 height 45
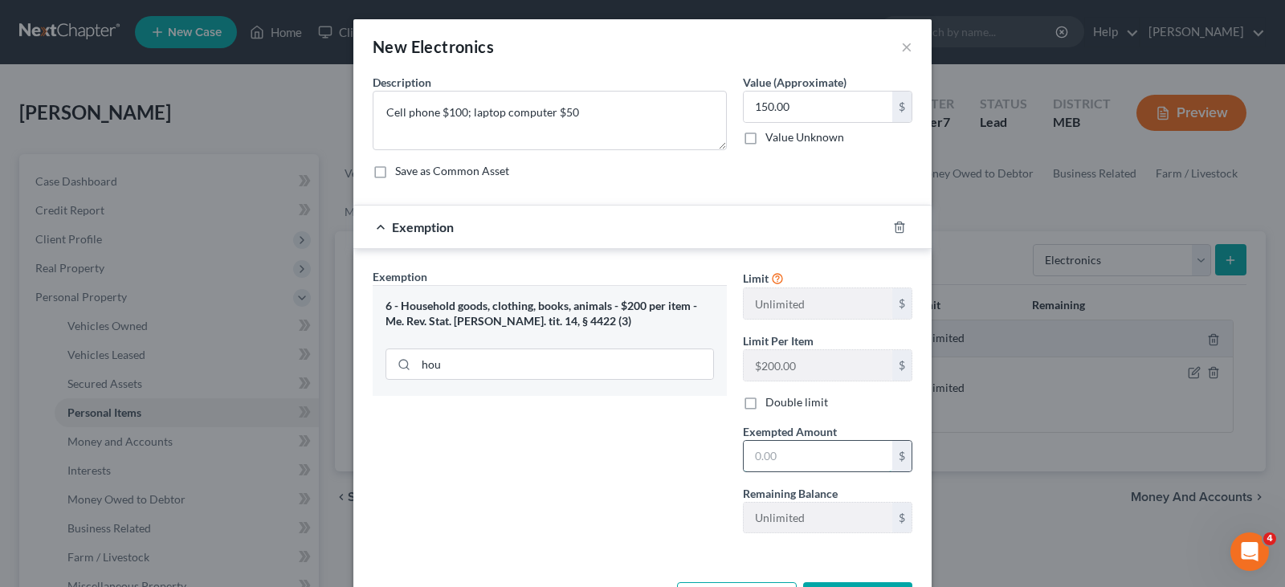
click at [772, 466] on input "text" at bounding box center [818, 456] width 149 height 31
type input "150.00"
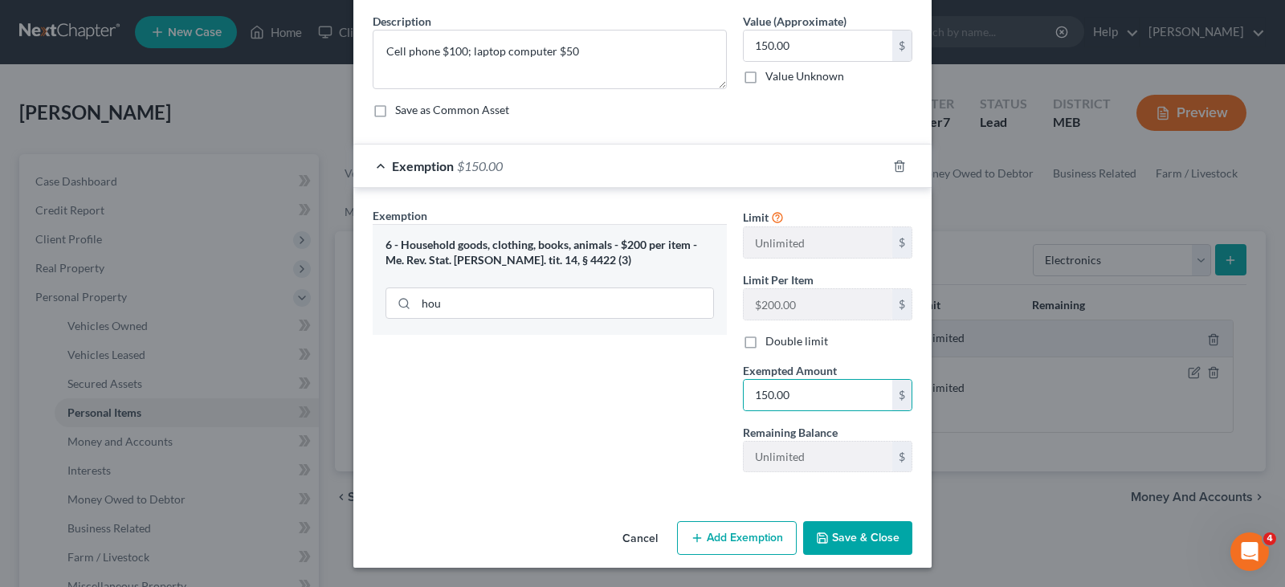
click at [819, 542] on icon "button" at bounding box center [822, 538] width 13 height 13
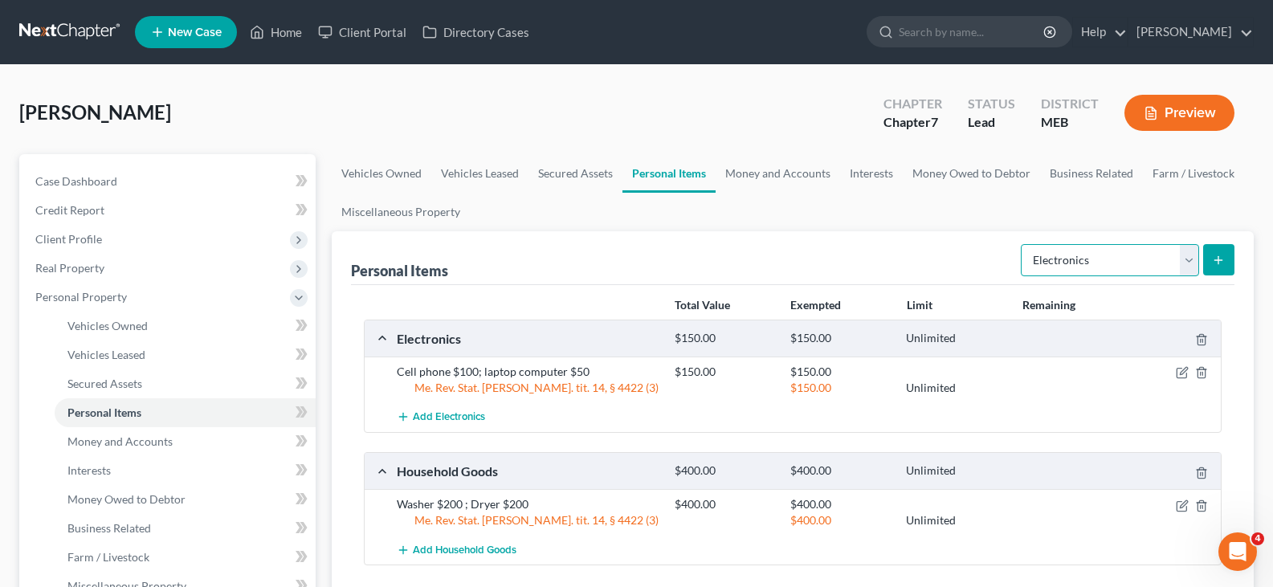
click at [1151, 268] on select "Select Item Type Clothing Collectibles Of Value Electronics Firearms Household …" at bounding box center [1110, 260] width 178 height 32
select select "clothing"
click at [1022, 244] on select "Select Item Type Clothing Collectibles Of Value Electronics Firearms Household …" at bounding box center [1110, 260] width 178 height 32
click at [1216, 261] on icon "submit" at bounding box center [1218, 260] width 13 height 13
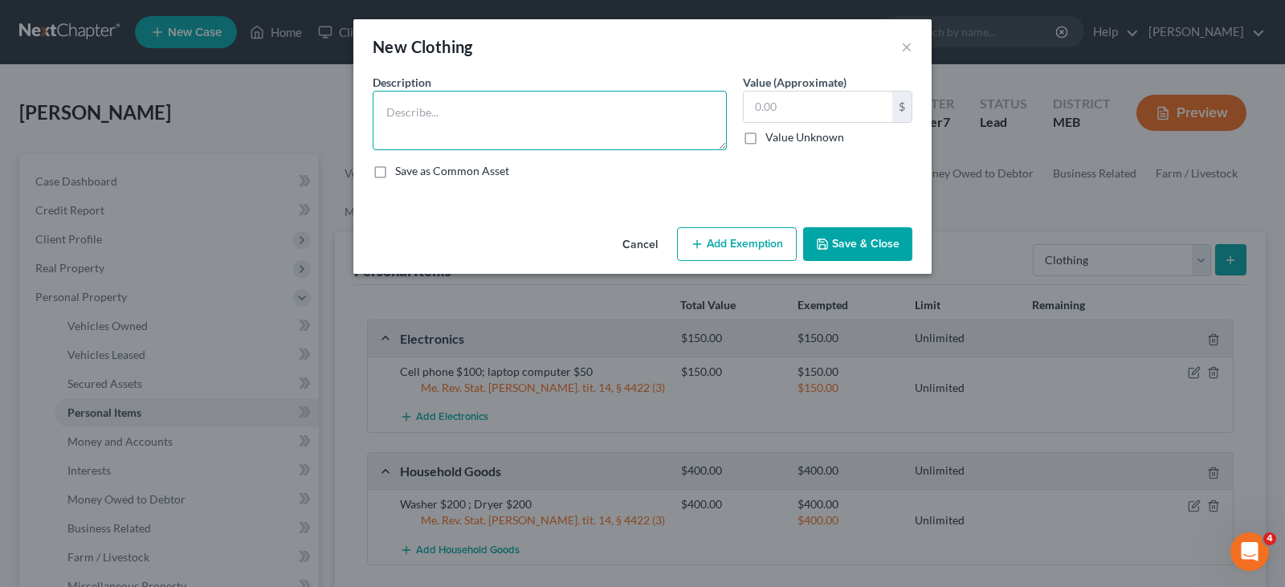
click at [479, 141] on textarea at bounding box center [550, 120] width 354 height 59
type textarea "Everyday clothing"
type input "200.00"
click at [716, 234] on button "Add Exemption" at bounding box center [737, 244] width 120 height 34
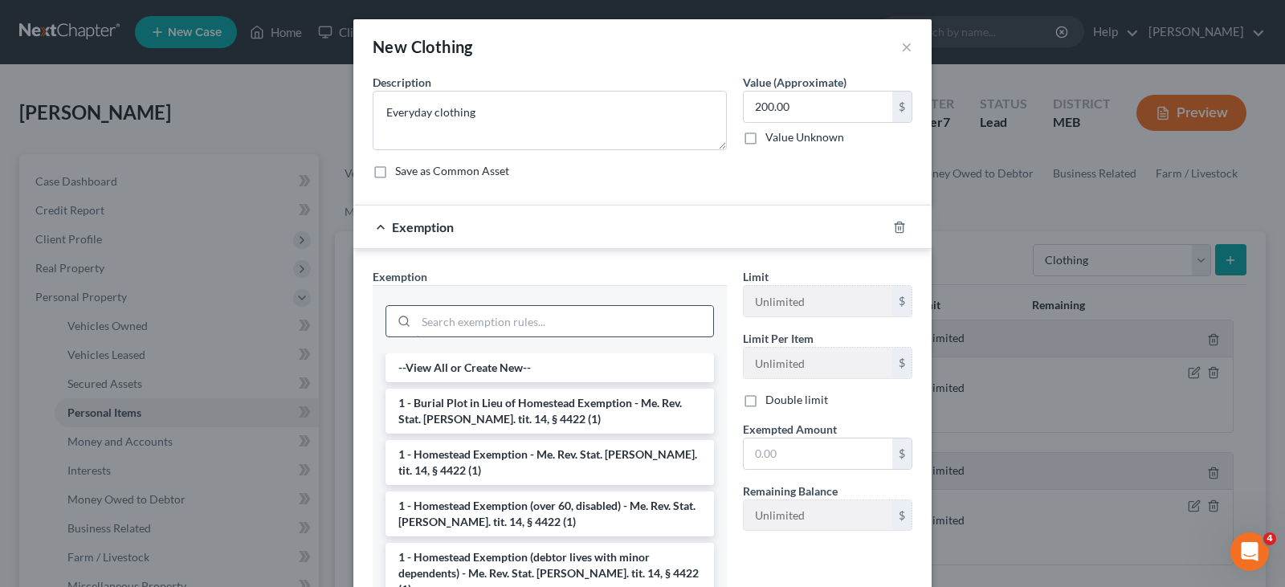
click at [487, 325] on input "search" at bounding box center [564, 321] width 297 height 31
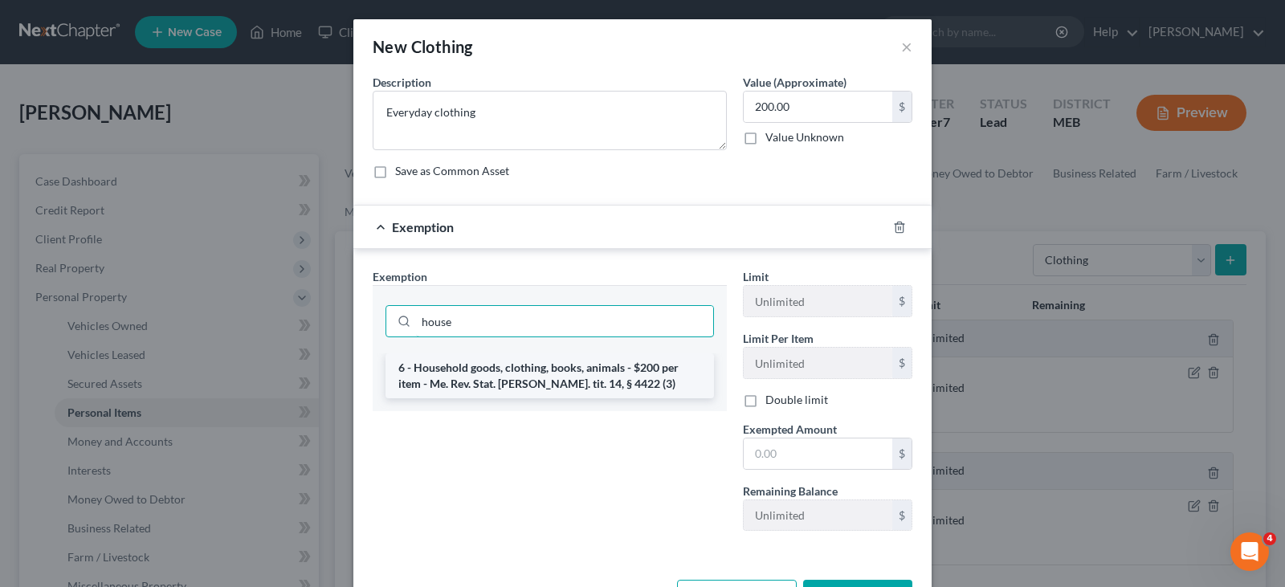
type input "house"
click at [475, 386] on li "6 - Household goods, clothing, books, animals - $200 per item - Me. Rev. Stat. …" at bounding box center [549, 375] width 328 height 45
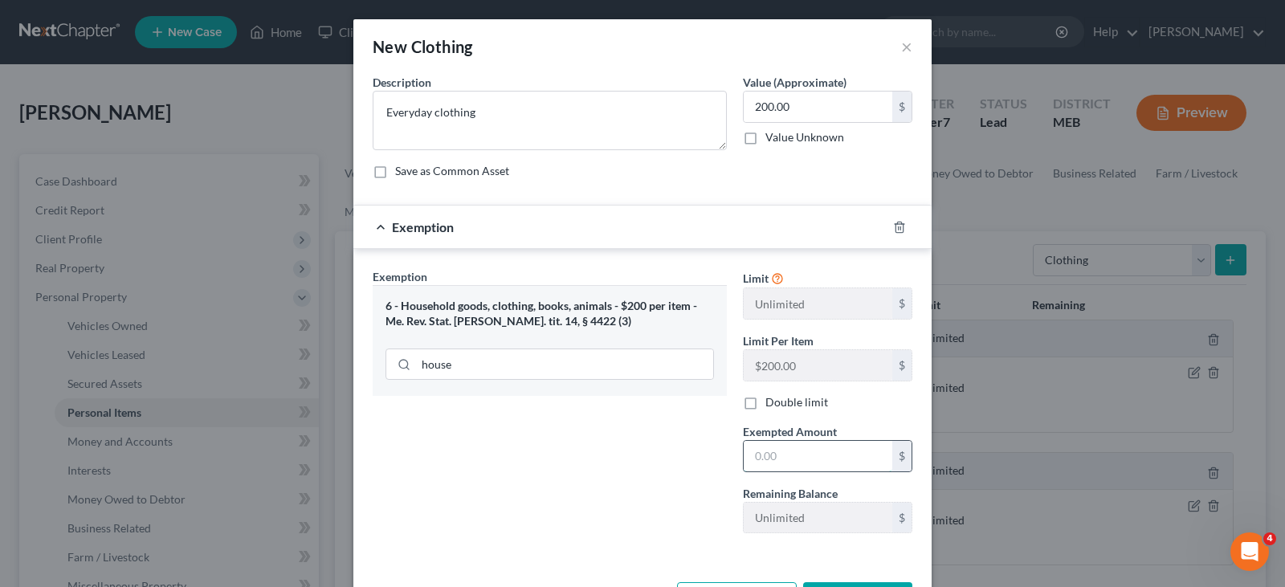
click at [769, 444] on input "text" at bounding box center [818, 456] width 149 height 31
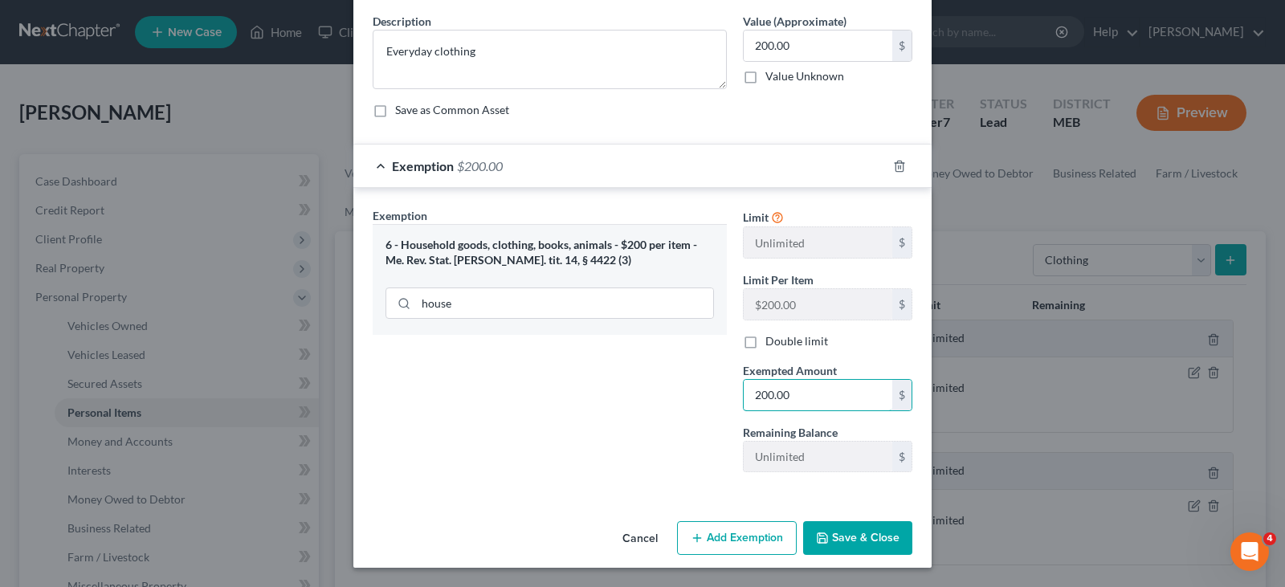
type input "200.00"
click at [864, 532] on button "Save & Close" at bounding box center [857, 538] width 109 height 34
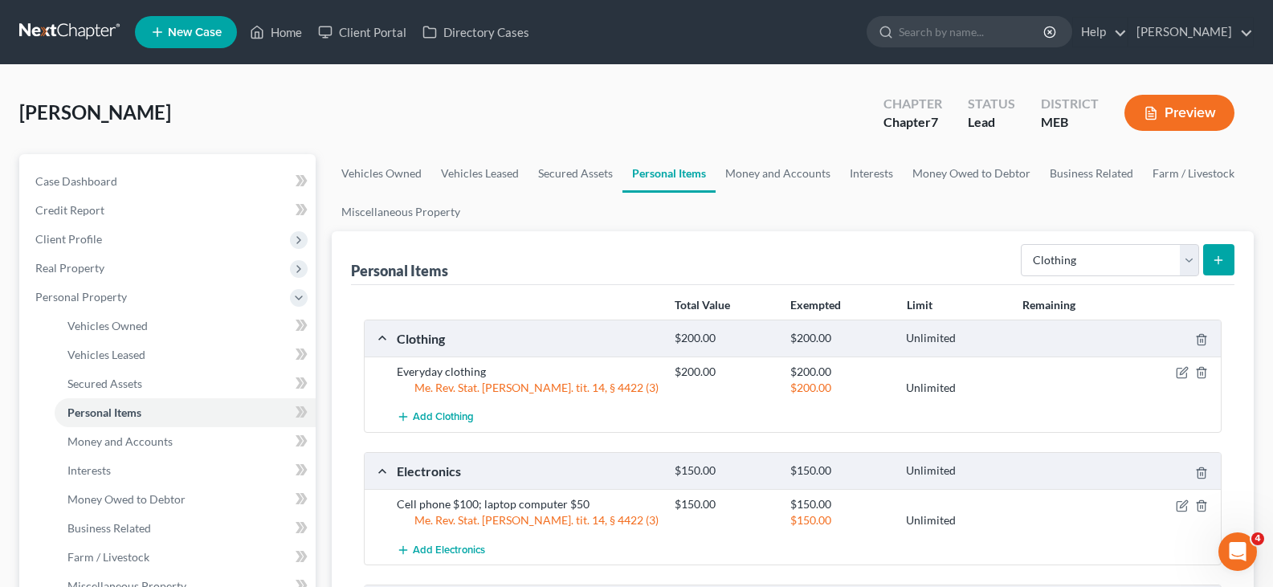
click at [1148, 241] on div "Select Item Type Clothing Collectibles Of Value Electronics Firearms Household …" at bounding box center [1124, 259] width 220 height 43
click at [1141, 254] on select "Select Item Type Clothing Collectibles Of Value Electronics Firearms Household …" at bounding box center [1110, 260] width 178 height 32
select select "pets"
click at [1022, 244] on select "Select Item Type Clothing Collectibles Of Value Electronics Firearms Household …" at bounding box center [1110, 260] width 178 height 32
click at [1213, 260] on icon "submit" at bounding box center [1218, 260] width 13 height 13
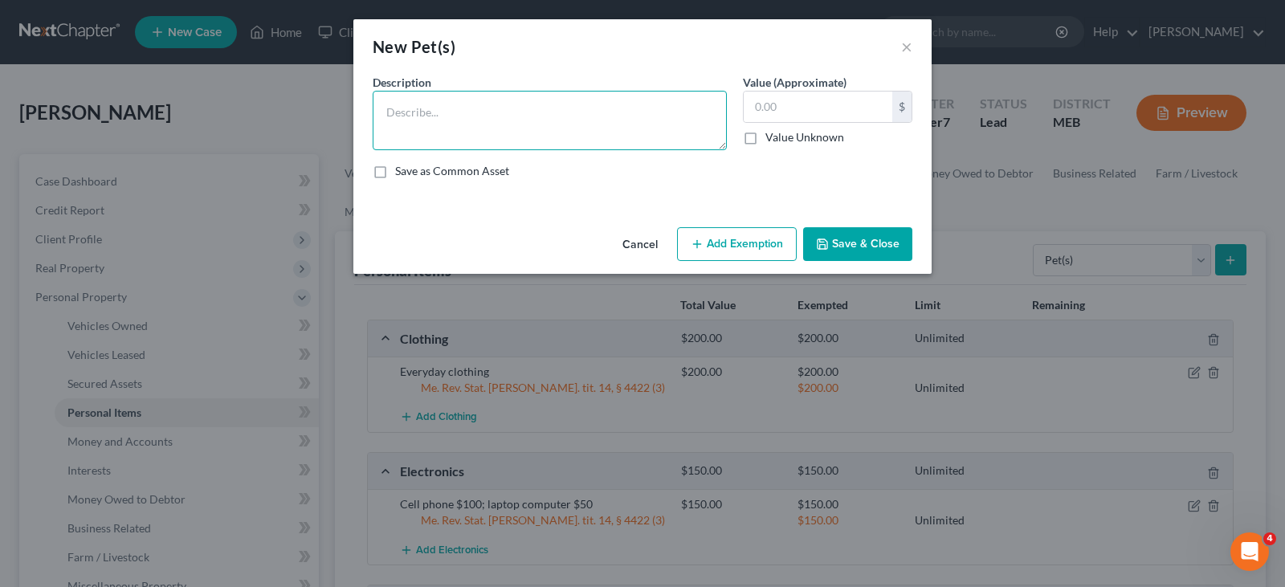
click at [390, 110] on textarea at bounding box center [550, 120] width 354 height 59
click at [492, 110] on textarea "[DEMOGRAPHIC_DATA], chocolate labrador retriver" at bounding box center [550, 120] width 354 height 59
click at [541, 110] on textarea "[DEMOGRAPHIC_DATA], chocolate Labrador retriver" at bounding box center [550, 120] width 354 height 59
type textarea "[DEMOGRAPHIC_DATA], chocolate Labrador Retriver"
click at [804, 93] on input "text" at bounding box center [818, 107] width 149 height 31
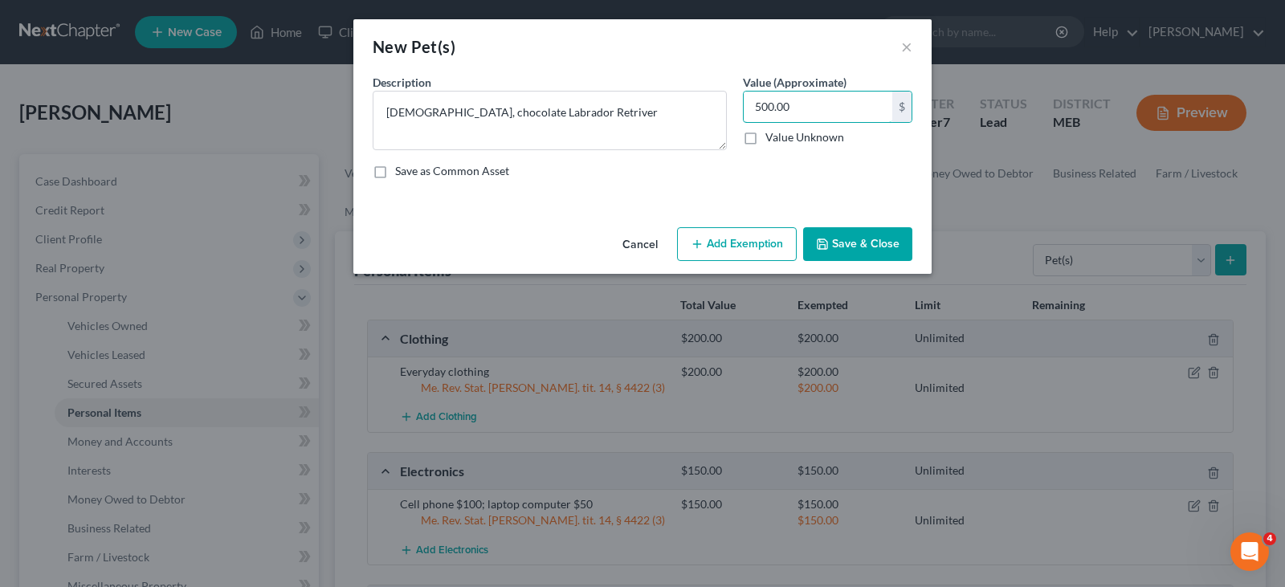
type input "500.00"
click at [861, 250] on button "Save & Close" at bounding box center [857, 244] width 109 height 34
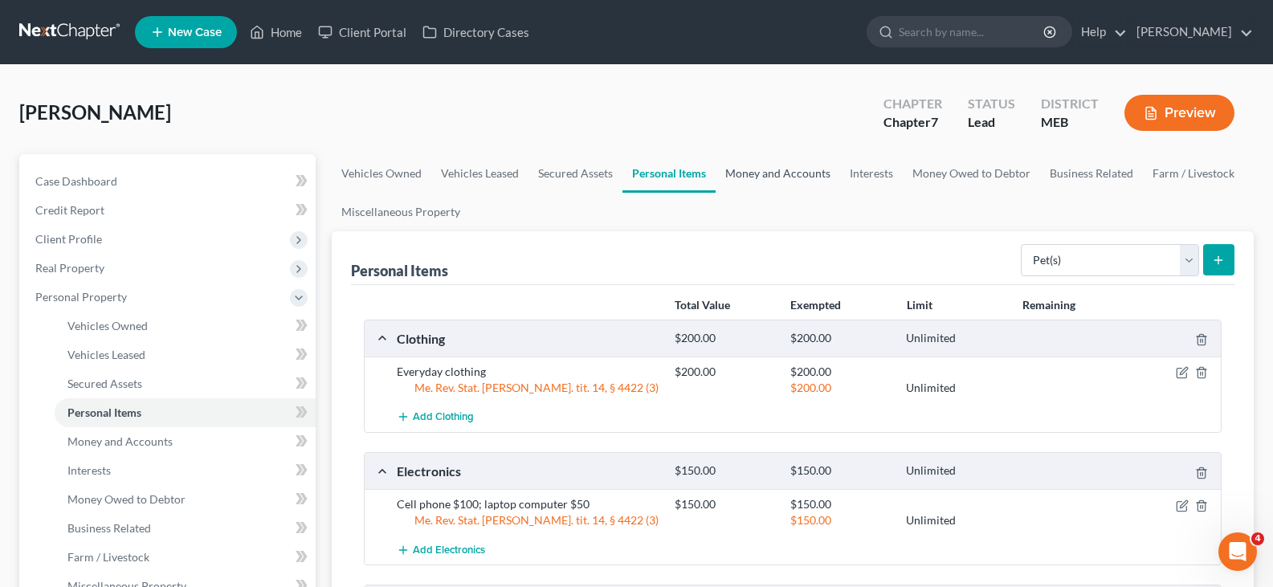
click at [781, 176] on link "Money and Accounts" at bounding box center [777, 173] width 124 height 39
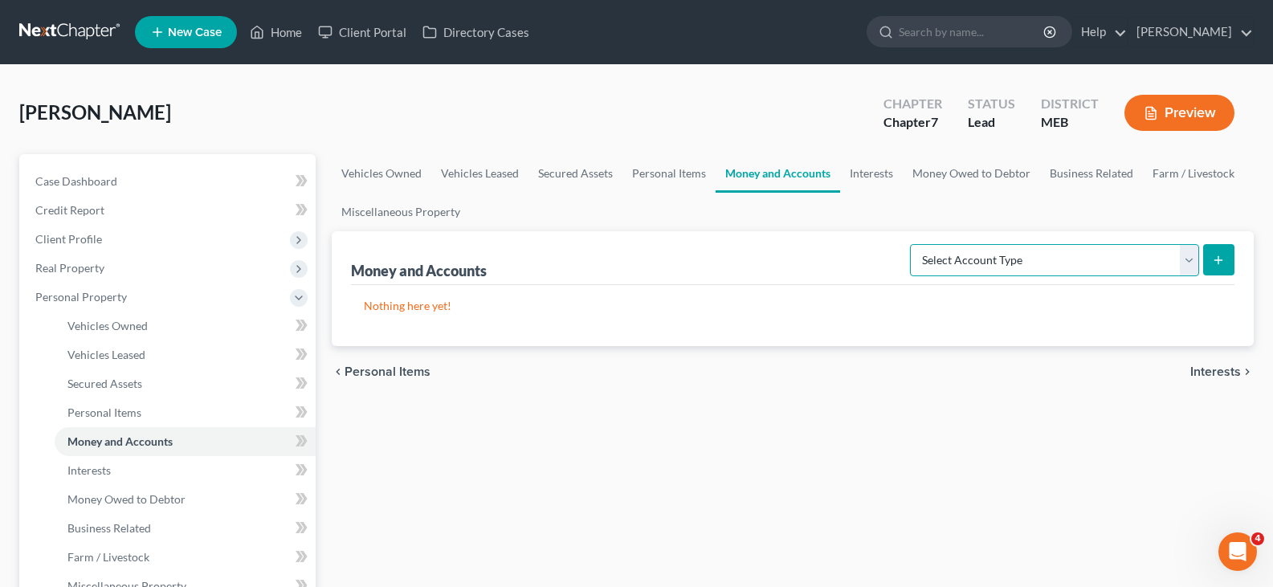
click at [1075, 260] on select "Select Account Type Brokerage Cash on Hand Certificates of Deposit Checking Acc…" at bounding box center [1054, 260] width 289 height 32
select select "checking"
click at [913, 244] on select "Select Account Type Brokerage Cash on Hand Certificates of Deposit Checking Acc…" at bounding box center [1054, 260] width 289 height 32
click at [1219, 255] on icon "submit" at bounding box center [1218, 260] width 13 height 13
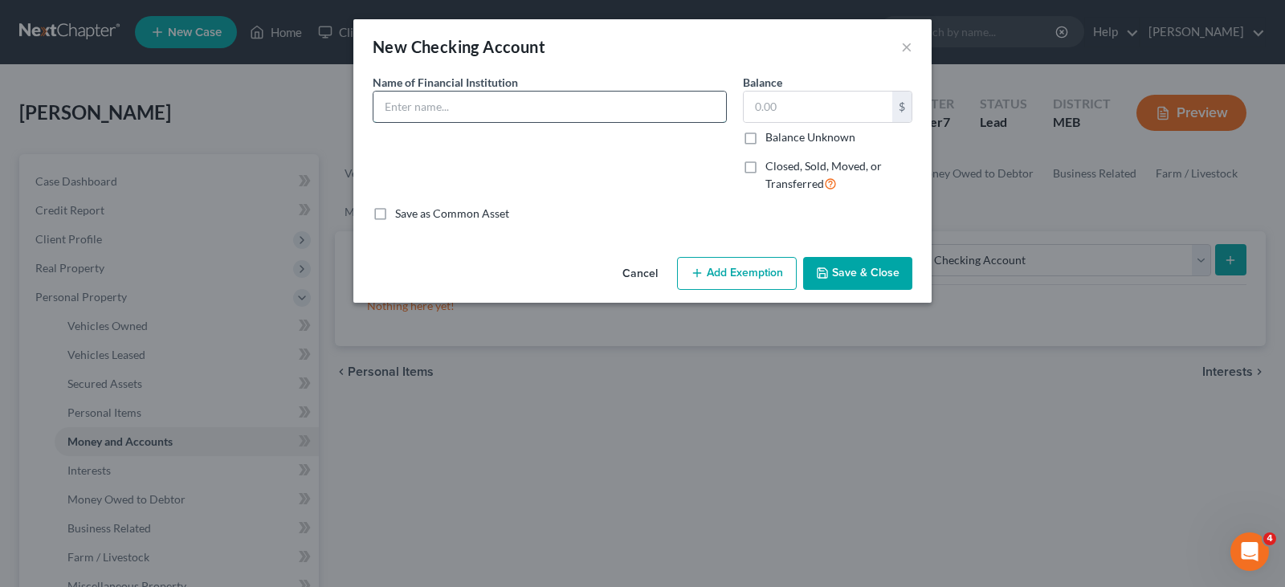
click at [426, 100] on input "text" at bounding box center [549, 107] width 352 height 31
type input "Chime"
click at [825, 269] on icon "button" at bounding box center [822, 273] width 10 height 10
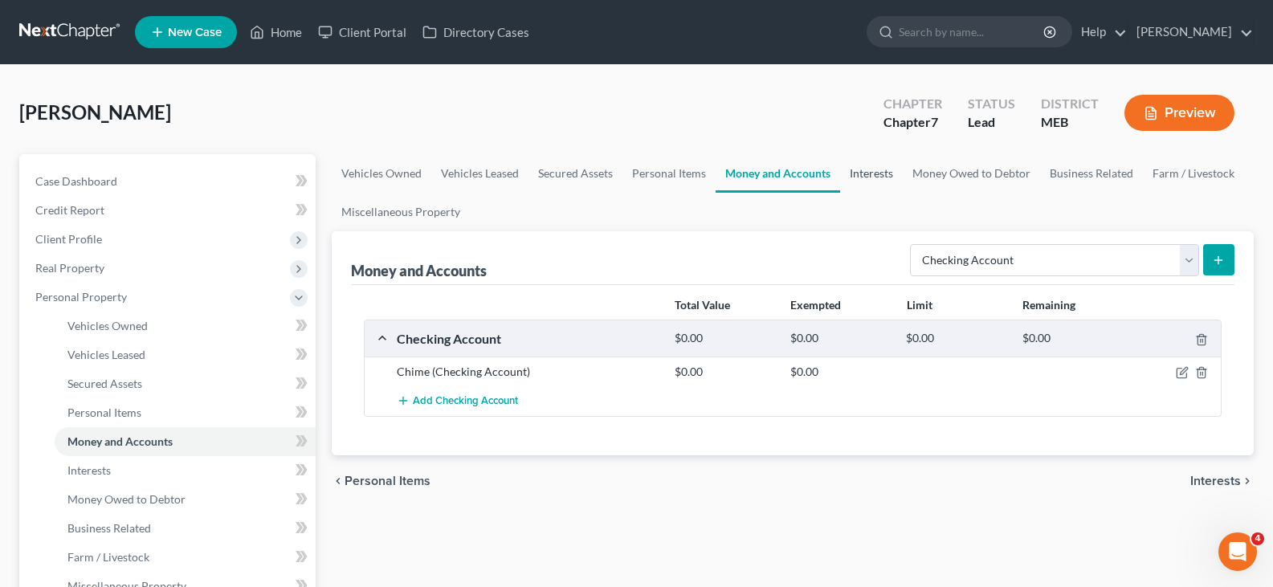
click at [862, 177] on link "Interests" at bounding box center [871, 173] width 63 height 39
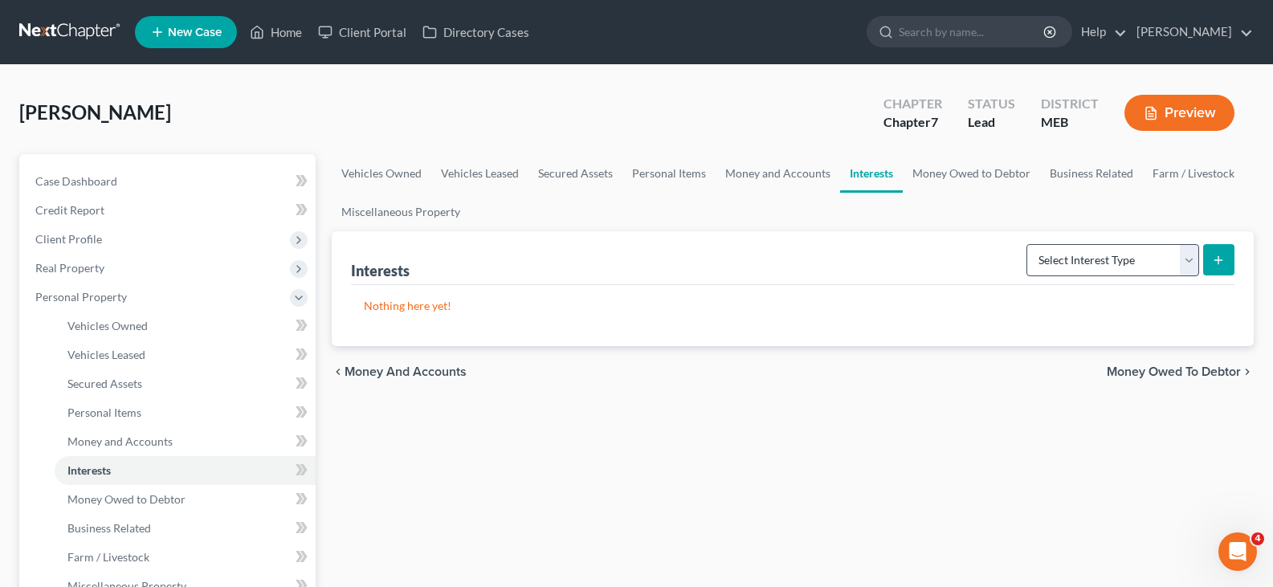
drag, startPoint x: 1127, startPoint y: 237, endPoint x: 1103, endPoint y: 262, distance: 34.1
click at [1127, 238] on div "Select Interest Type 401K Annuity Bond Education IRA Government Bond Government…" at bounding box center [1127, 259] width 214 height 43
click at [1103, 262] on select "Select Interest Type 401K Annuity Bond Education IRA Government Bond Government…" at bounding box center [1112, 260] width 173 height 32
click at [1028, 244] on select "Select Interest Type 401K Annuity Bond Education IRA Government Bond Government…" at bounding box center [1112, 260] width 173 height 32
click at [1218, 250] on button "submit" at bounding box center [1218, 259] width 31 height 31
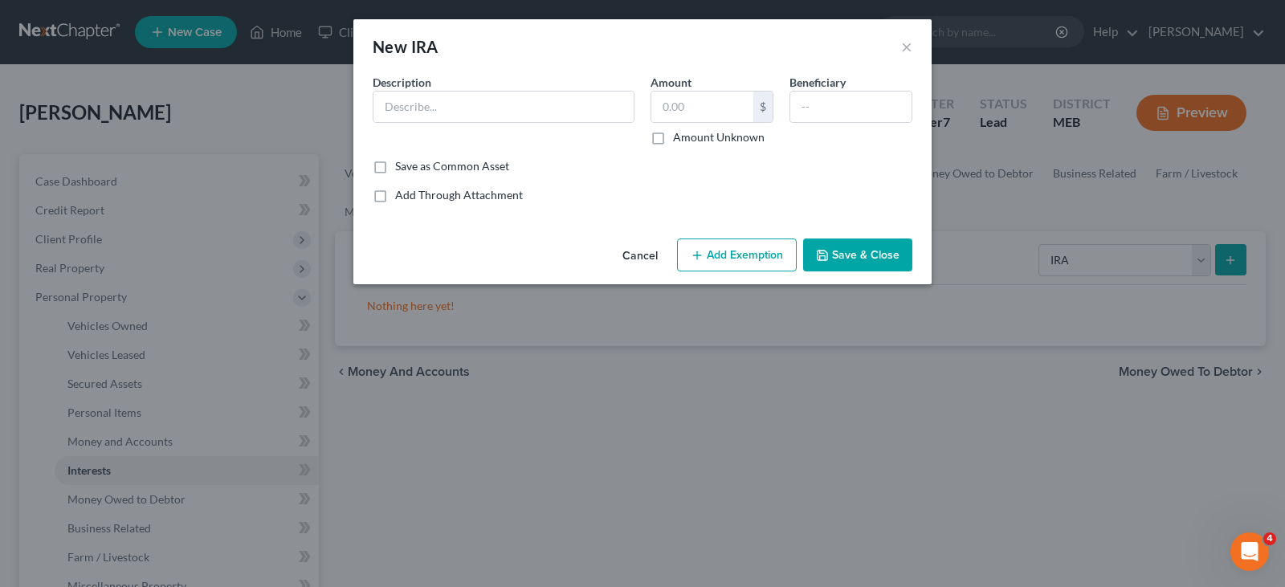
click at [900, 47] on div "New IRA ×" at bounding box center [642, 46] width 578 height 55
click at [903, 50] on button "×" at bounding box center [906, 46] width 11 height 19
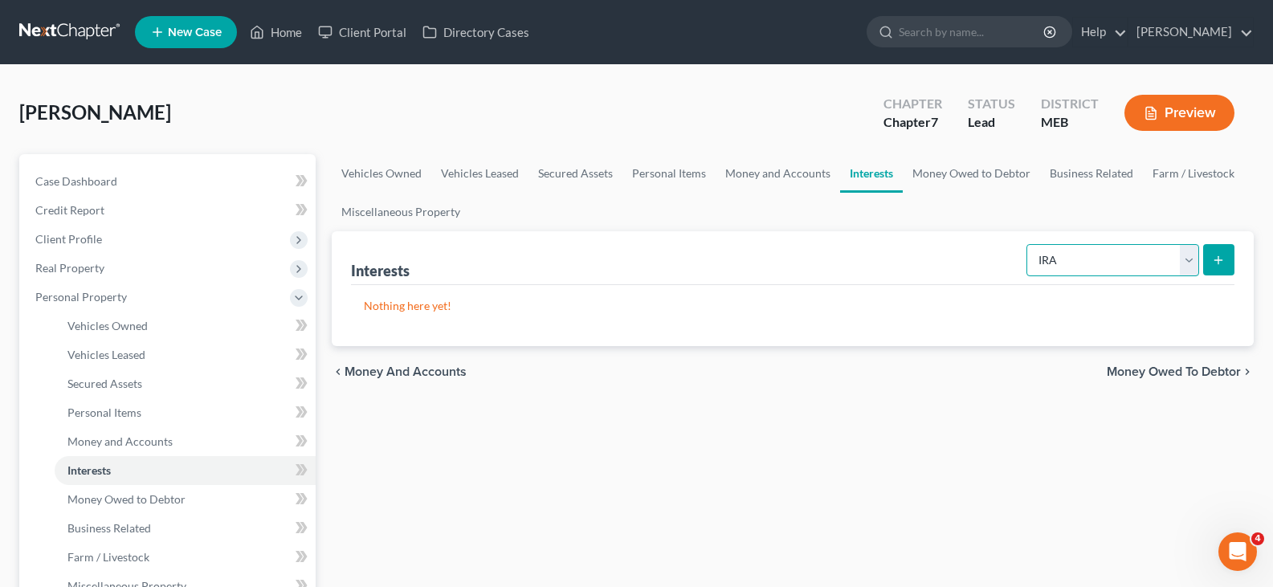
click at [1128, 261] on select "Select Interest Type 401K Annuity Bond Education IRA Government Bond Government…" at bounding box center [1112, 260] width 173 height 32
select select "401k"
click at [1028, 244] on select "Select Interest Type 401K Annuity Bond Education IRA Government Bond Government…" at bounding box center [1112, 260] width 173 height 32
click at [1214, 268] on button "submit" at bounding box center [1218, 259] width 31 height 31
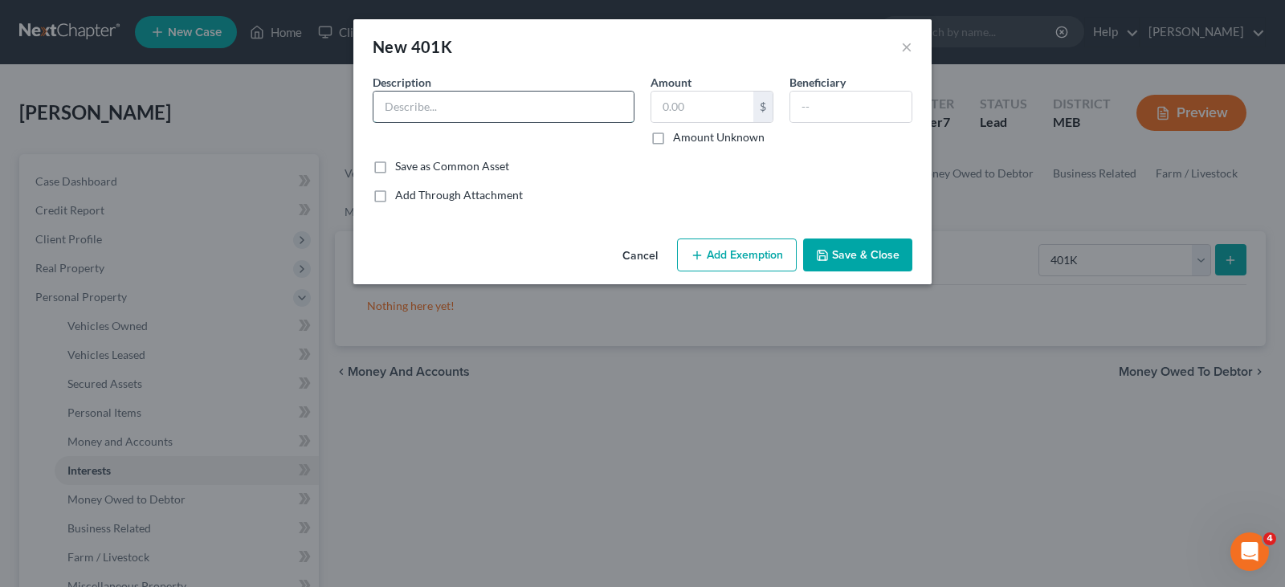
click at [438, 112] on input "text" at bounding box center [503, 107] width 260 height 31
type input "Vanguard"
type input "12,000"
click at [711, 255] on button "Add Exemption" at bounding box center [737, 255] width 120 height 34
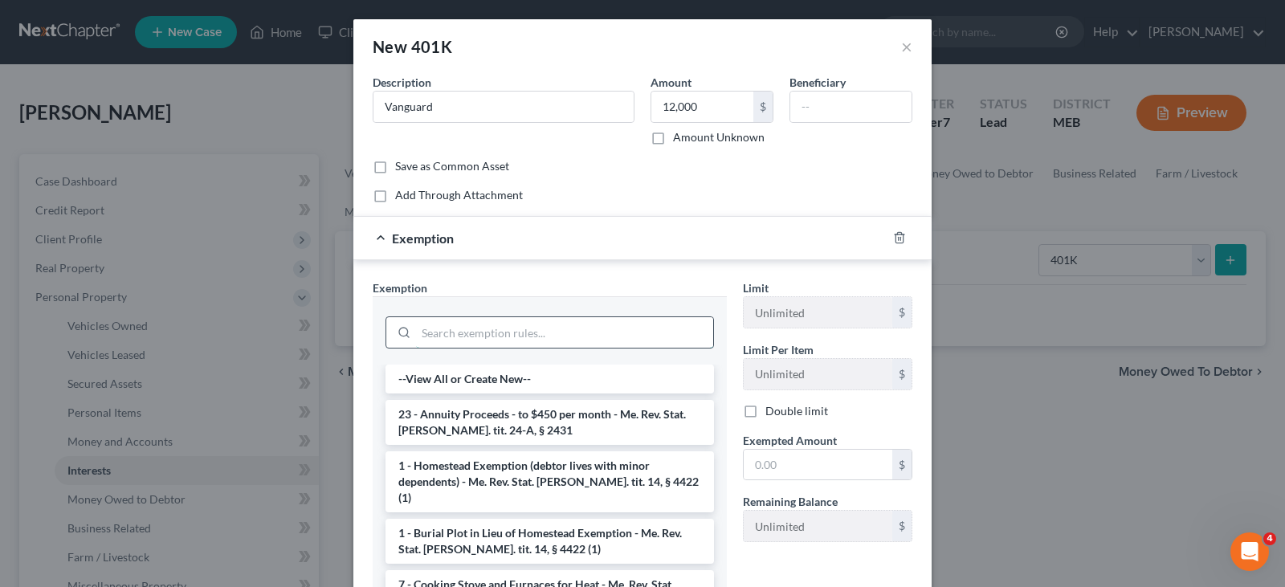
click at [459, 335] on input "search" at bounding box center [564, 332] width 297 height 31
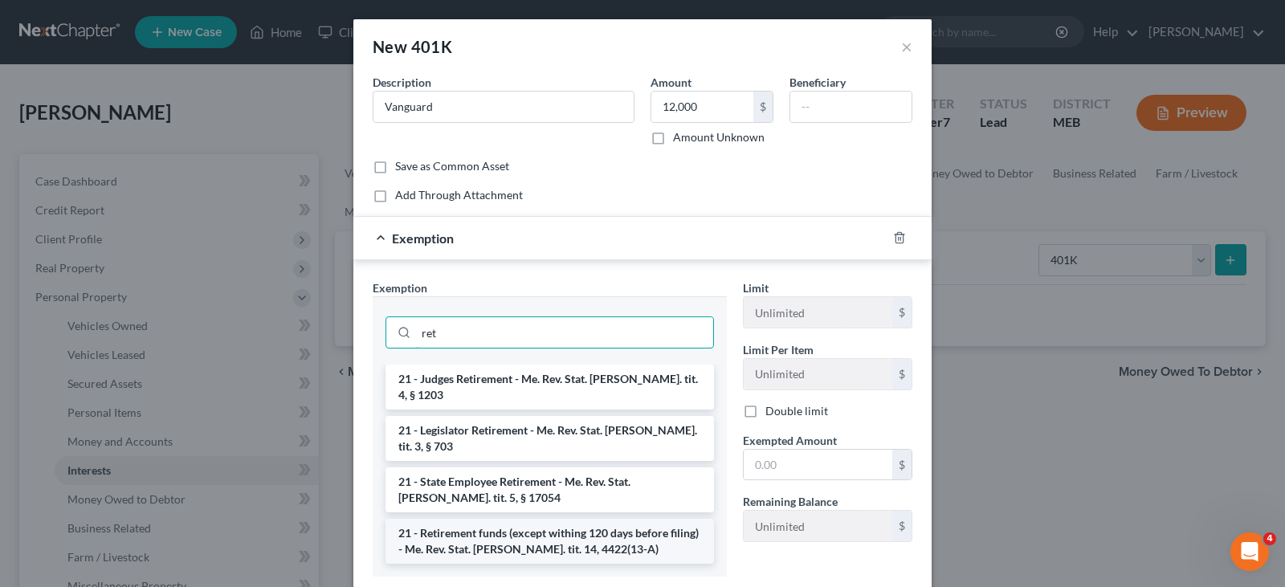
type input "ret"
click at [454, 519] on li "21 - Retirement funds (except withing 120 days before filing) - Me. Rev. Stat. …" at bounding box center [549, 541] width 328 height 45
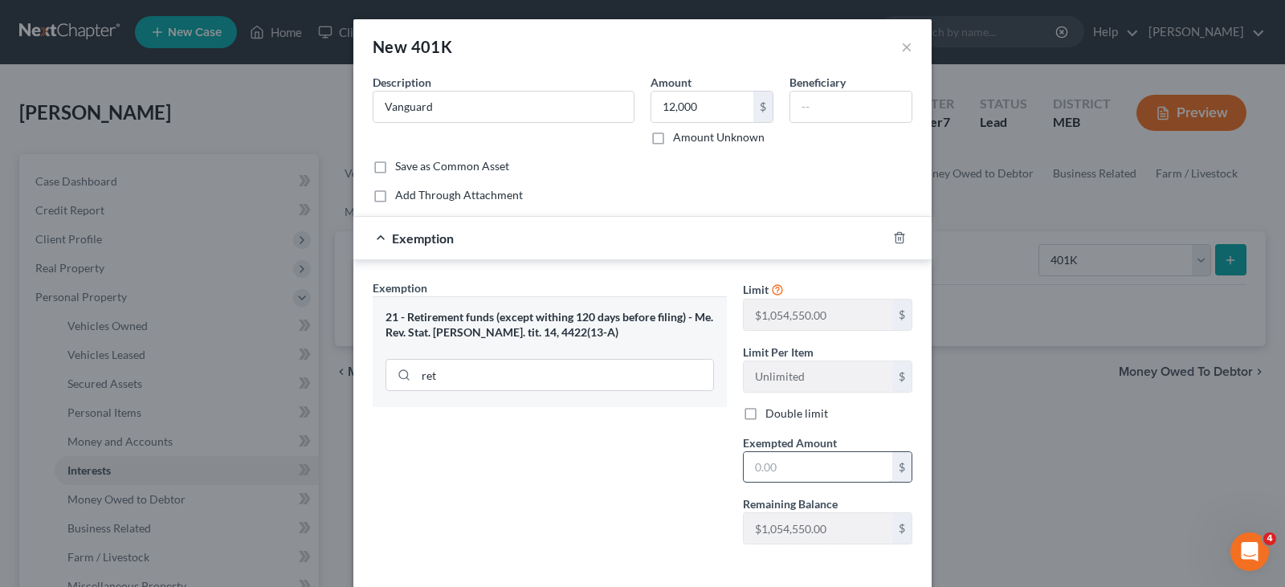
click at [764, 462] on input "text" at bounding box center [818, 467] width 149 height 31
type input "12,000"
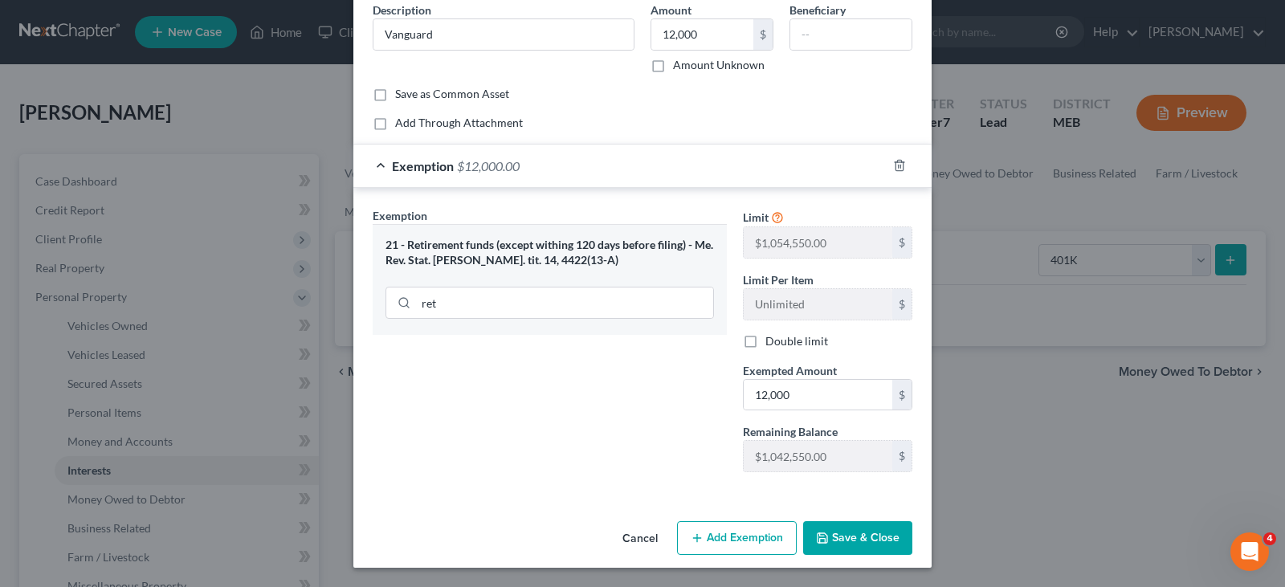
click at [836, 546] on button "Save & Close" at bounding box center [857, 538] width 109 height 34
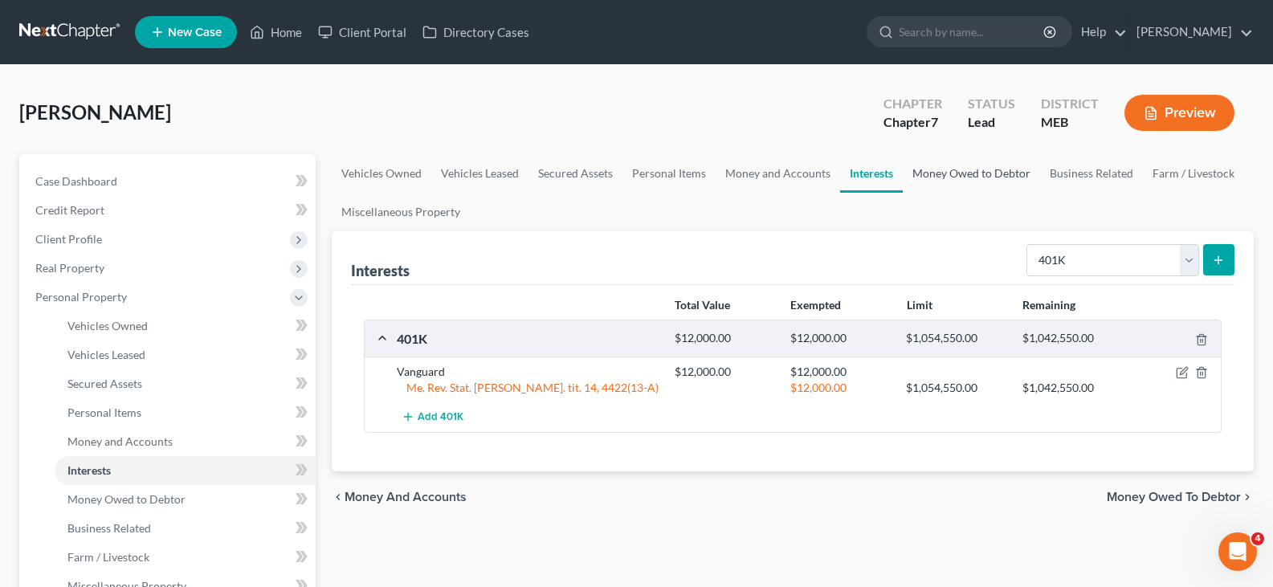
click at [979, 168] on link "Money Owed to Debtor" at bounding box center [970, 173] width 137 height 39
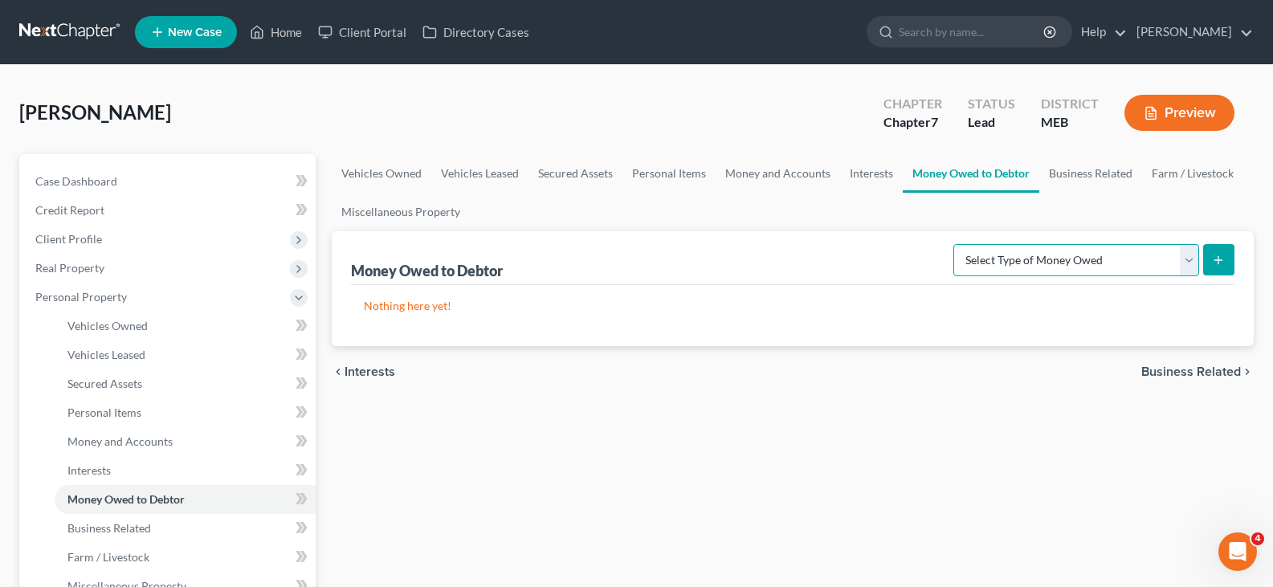
click at [987, 274] on select "Select Type of Money Owed Accounts Receivable Alimony Child Support Claims Agai…" at bounding box center [1076, 260] width 246 height 32
click at [902, 275] on div "Money Owed to Debtor Select Type of Money Owed Accounts Receivable Alimony Chil…" at bounding box center [792, 258] width 883 height 54
click at [858, 177] on link "Interests" at bounding box center [871, 173] width 63 height 39
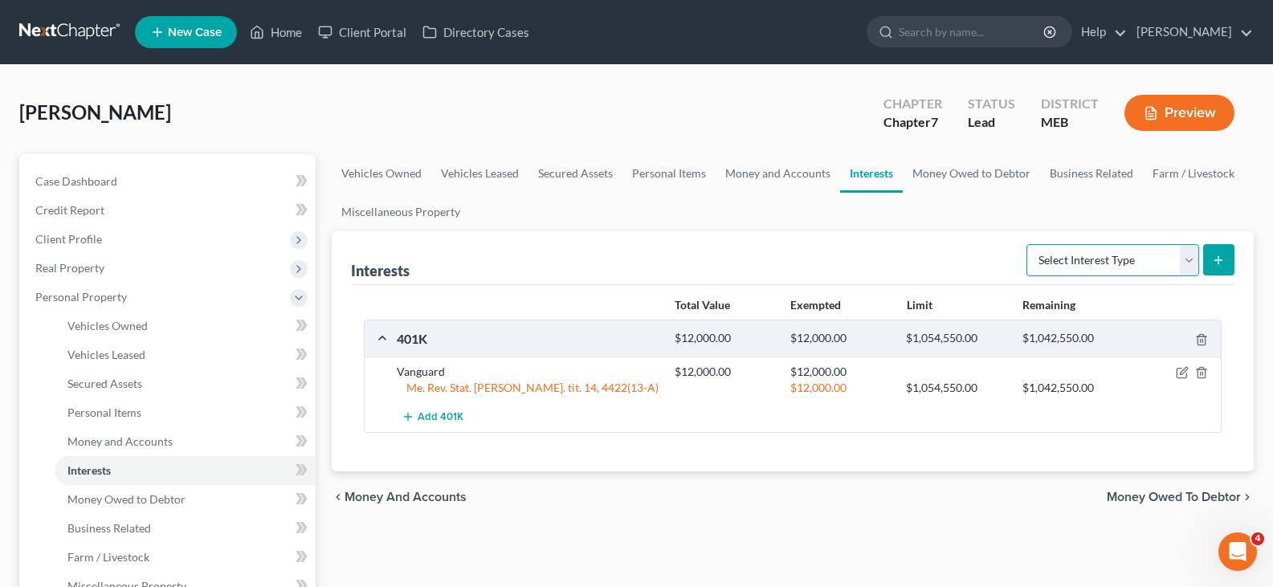
click at [1093, 261] on select "Select Interest Type 401K Annuity Bond Education IRA Government Bond Government…" at bounding box center [1112, 260] width 173 height 32
click at [806, 177] on link "Money and Accounts" at bounding box center [777, 173] width 124 height 39
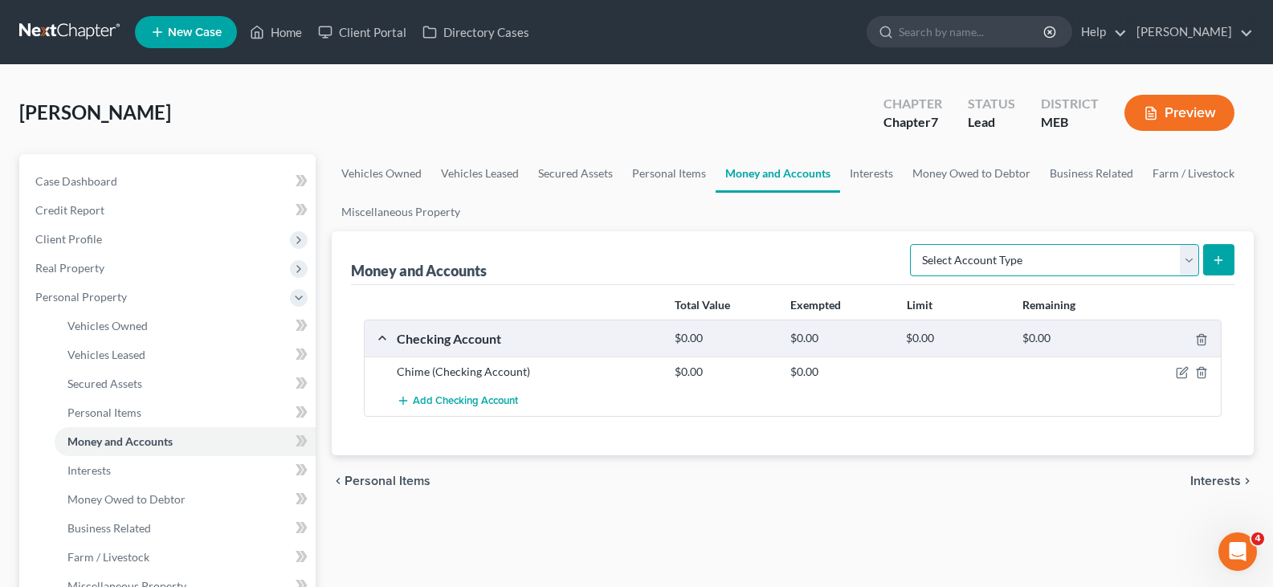
click at [1102, 260] on select "Select Account Type Brokerage Cash on Hand Certificates of Deposit Checking Acc…" at bounding box center [1054, 260] width 289 height 32
select select "security_deposits"
click at [913, 244] on select "Select Account Type Brokerage Cash on Hand Certificates of Deposit Checking Acc…" at bounding box center [1054, 260] width 289 height 32
click at [1208, 256] on button "submit" at bounding box center [1218, 259] width 31 height 31
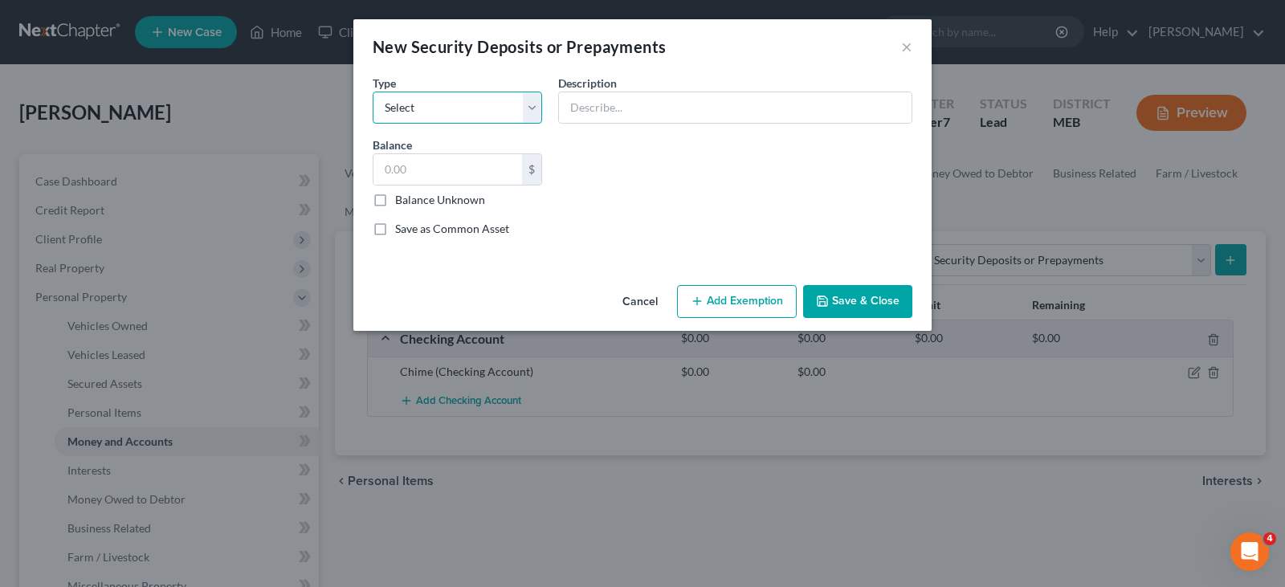
click at [421, 109] on select "Select Electric Gas Heating Oil Security Deposit On Rental Unit Prepaid Rent Te…" at bounding box center [457, 108] width 169 height 32
select select "3"
click at [373, 92] on select "Select Electric Gas Heating Oil Security Deposit On Rental Unit Prepaid Rent Te…" at bounding box center [457, 108] width 169 height 32
click at [691, 106] on input "text" at bounding box center [735, 107] width 352 height 31
type input "DC Rentals"
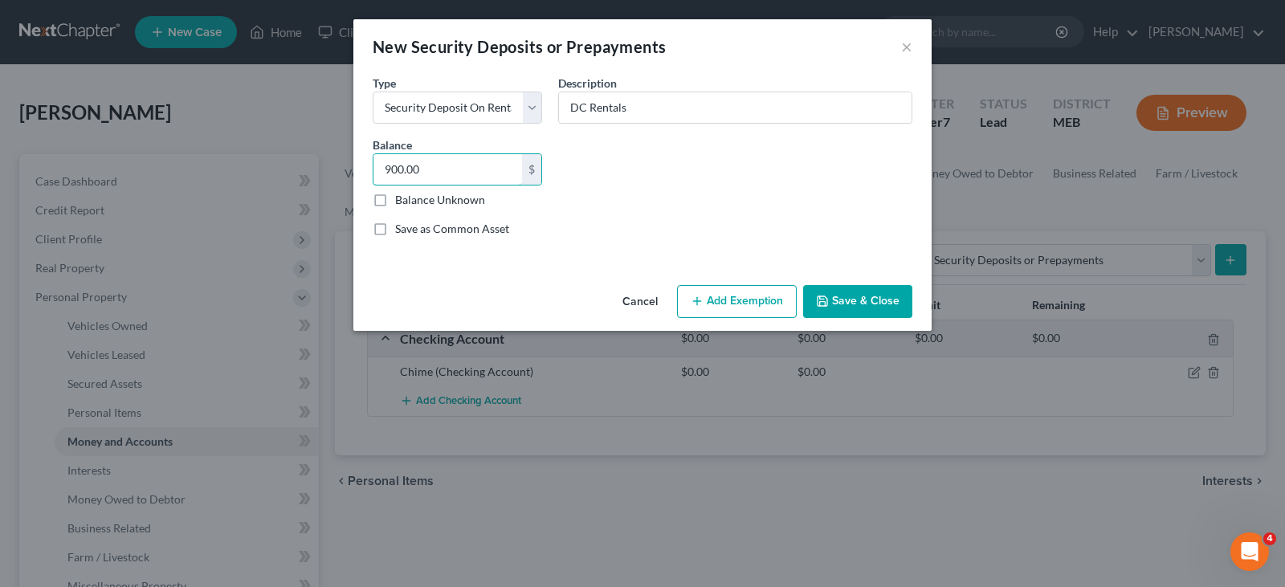
type input "900.00"
click at [889, 316] on button "Save & Close" at bounding box center [857, 302] width 109 height 34
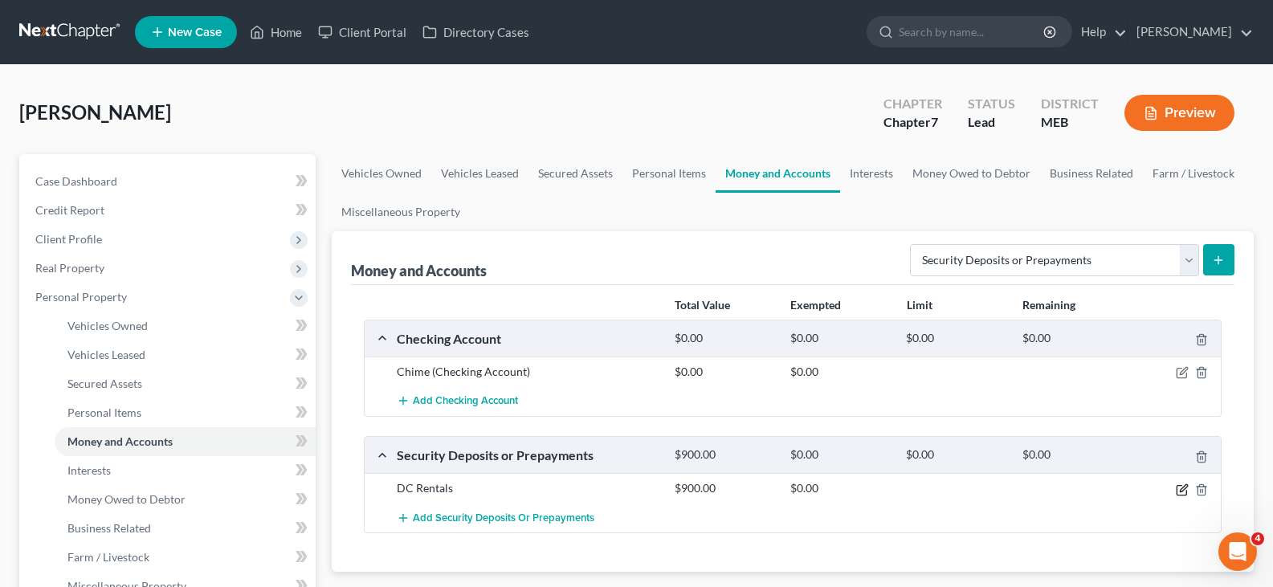
click at [1179, 491] on icon "button" at bounding box center [1182, 487] width 7 height 7
select select "3"
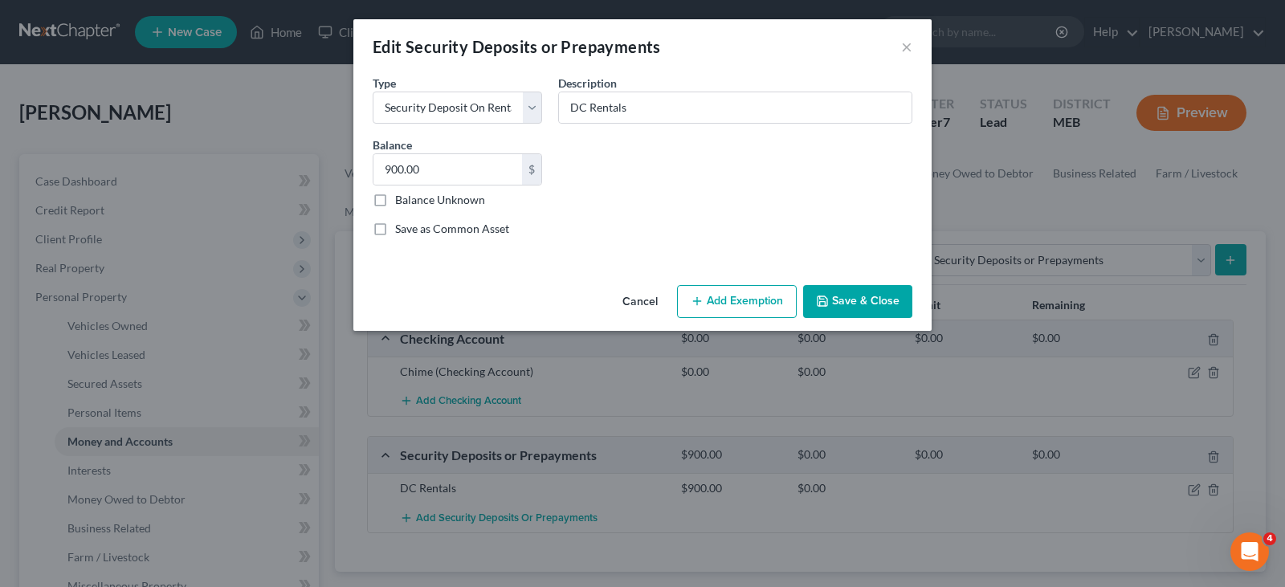
click at [754, 304] on button "Add Exemption" at bounding box center [737, 302] width 120 height 34
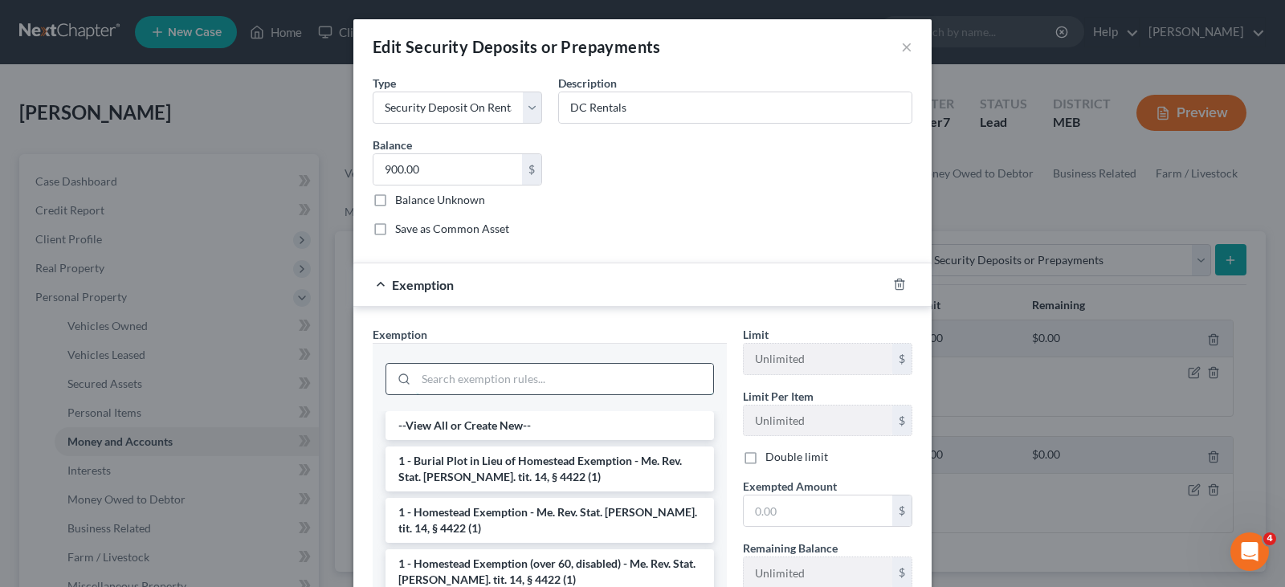
click at [447, 369] on input "search" at bounding box center [564, 379] width 297 height 31
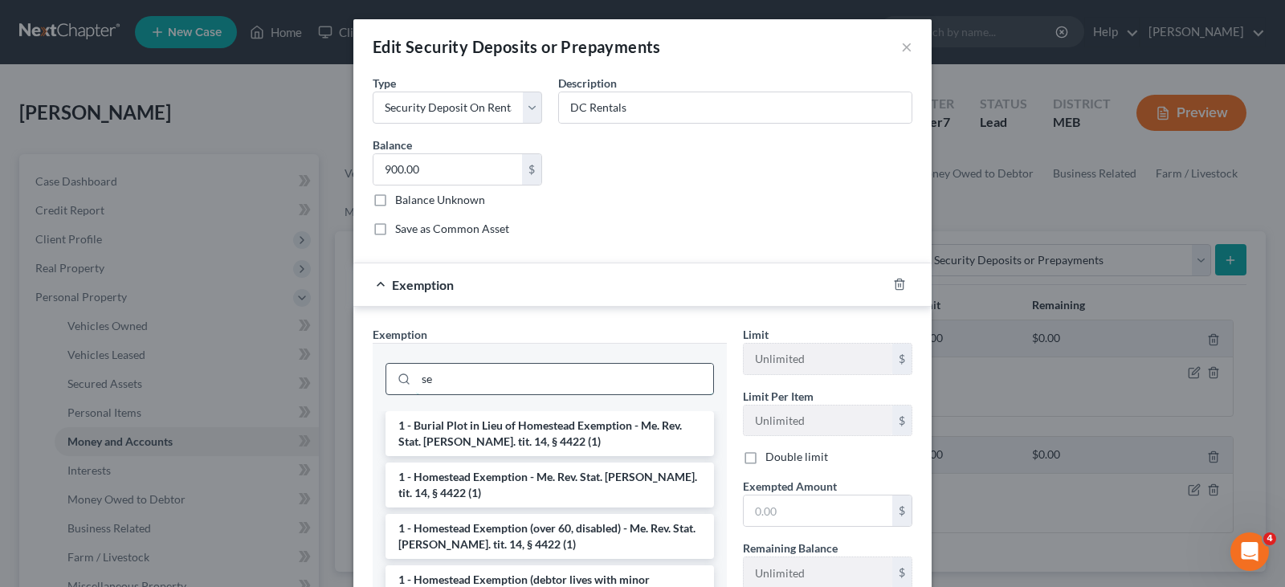
type input "s"
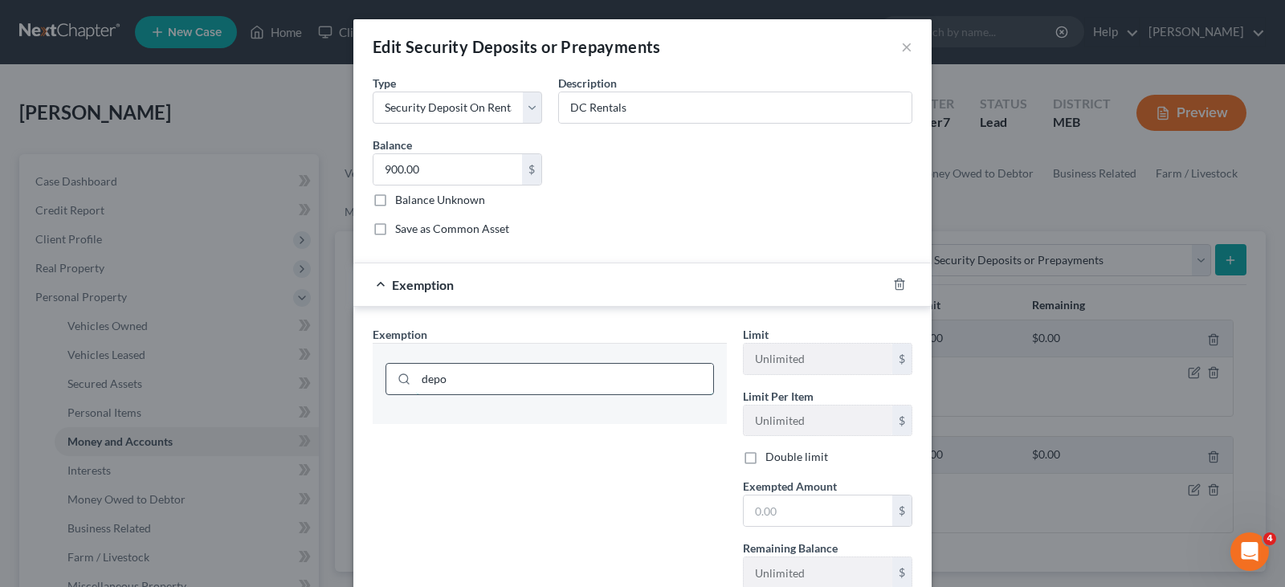
type input "dep"
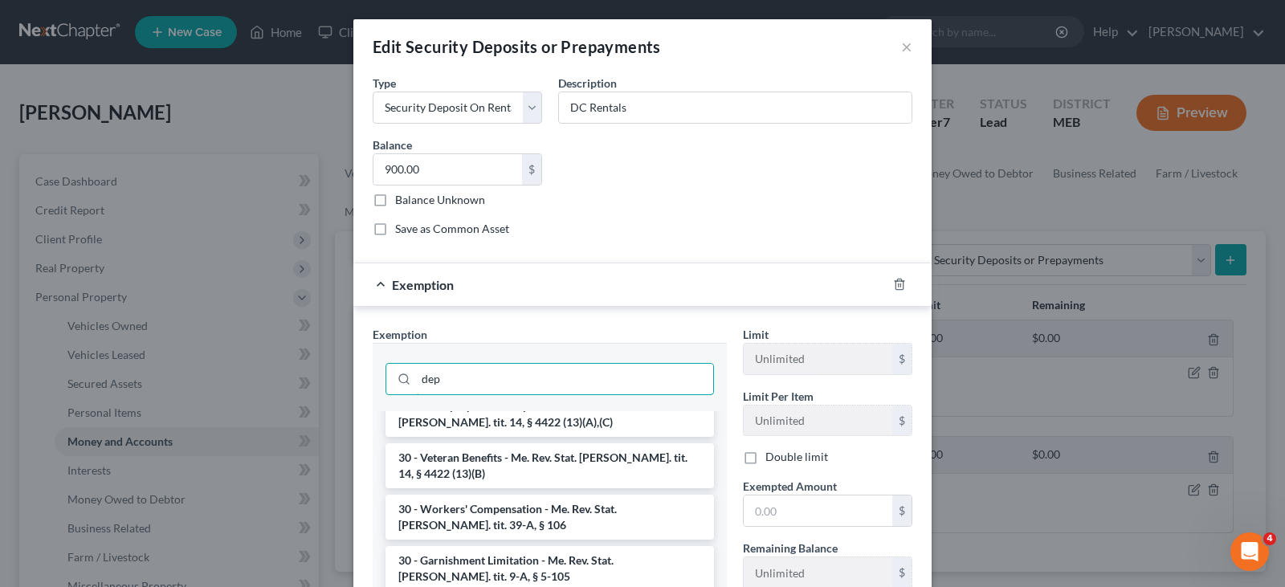
scroll to position [1365, 0]
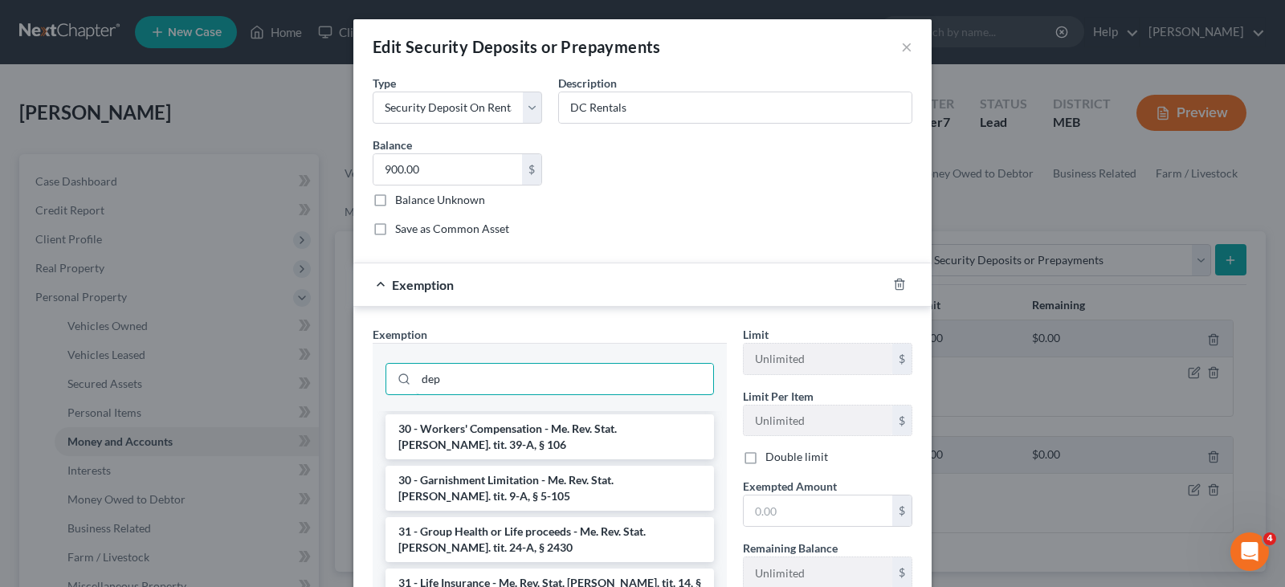
drag, startPoint x: 456, startPoint y: 383, endPoint x: 365, endPoint y: 376, distance: 91.0
click at [365, 376] on div "Exemption Set must be selected for CA. Exemption * dep 1 - Burial Plot in Lieu …" at bounding box center [550, 503] width 370 height 355
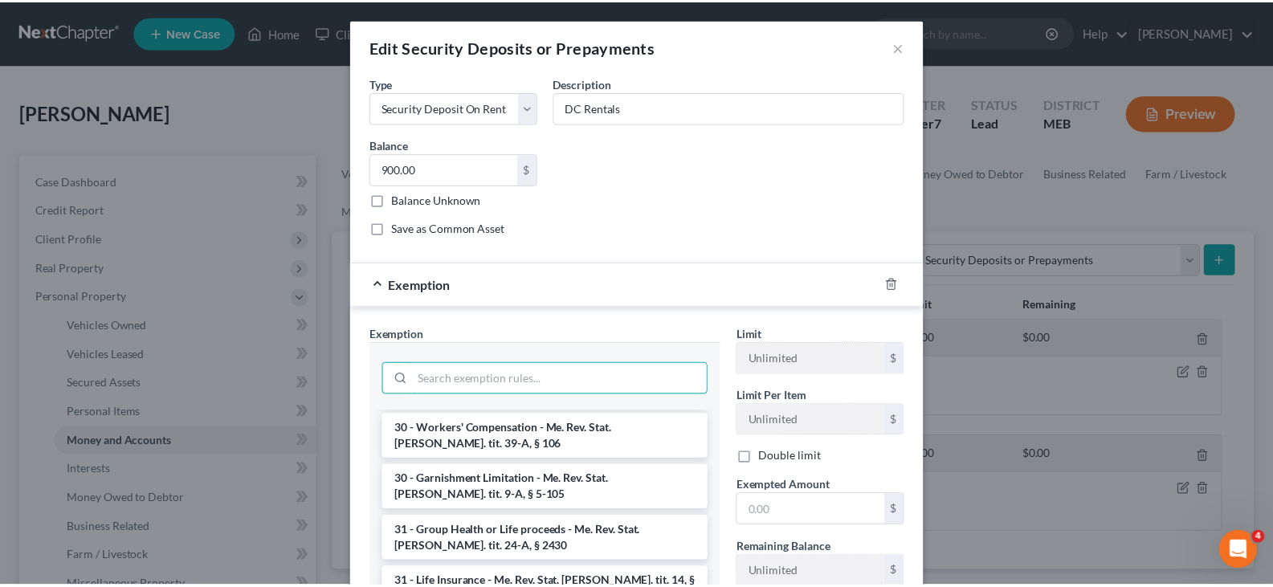
scroll to position [1696, 0]
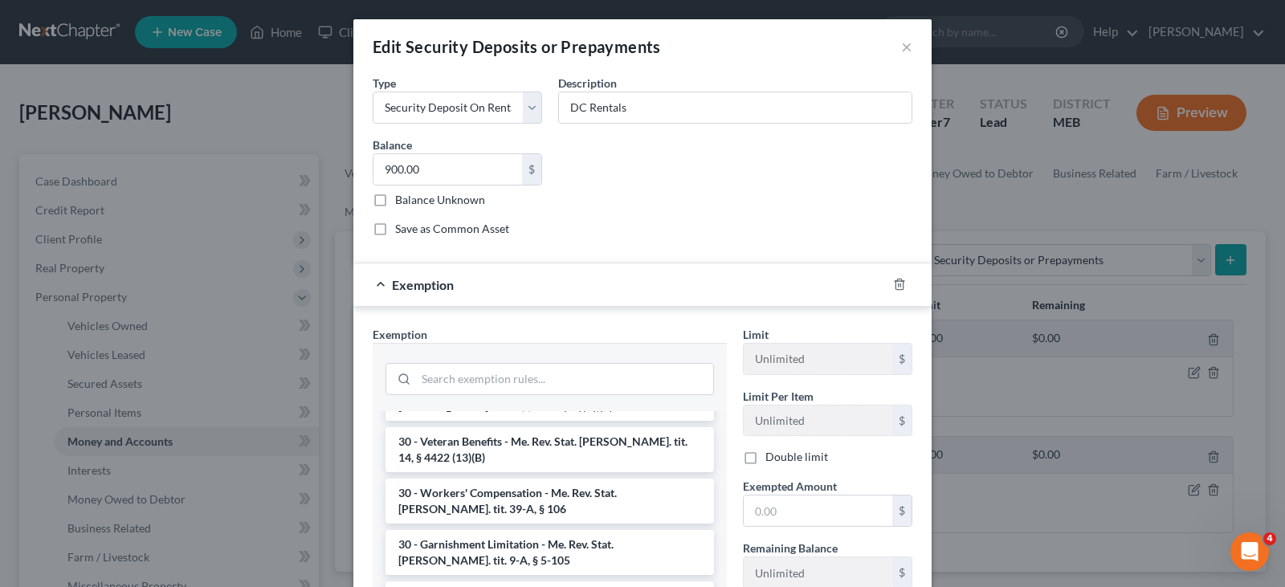
drag, startPoint x: 610, startPoint y: 212, endPoint x: 1200, endPoint y: 84, distance: 603.2
click at [620, 208] on div "Common Asset Select Type Select Electric Gas Heating Oil Security Deposit On Re…" at bounding box center [643, 162] width 556 height 176
click at [905, 47] on button "×" at bounding box center [906, 46] width 11 height 19
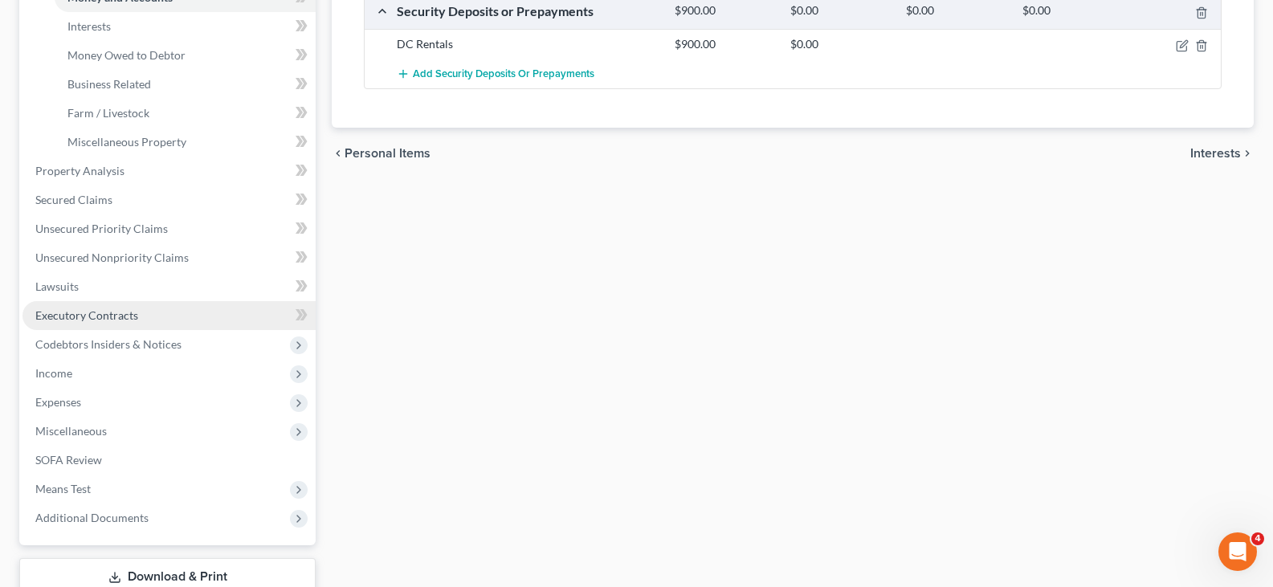
scroll to position [482, 0]
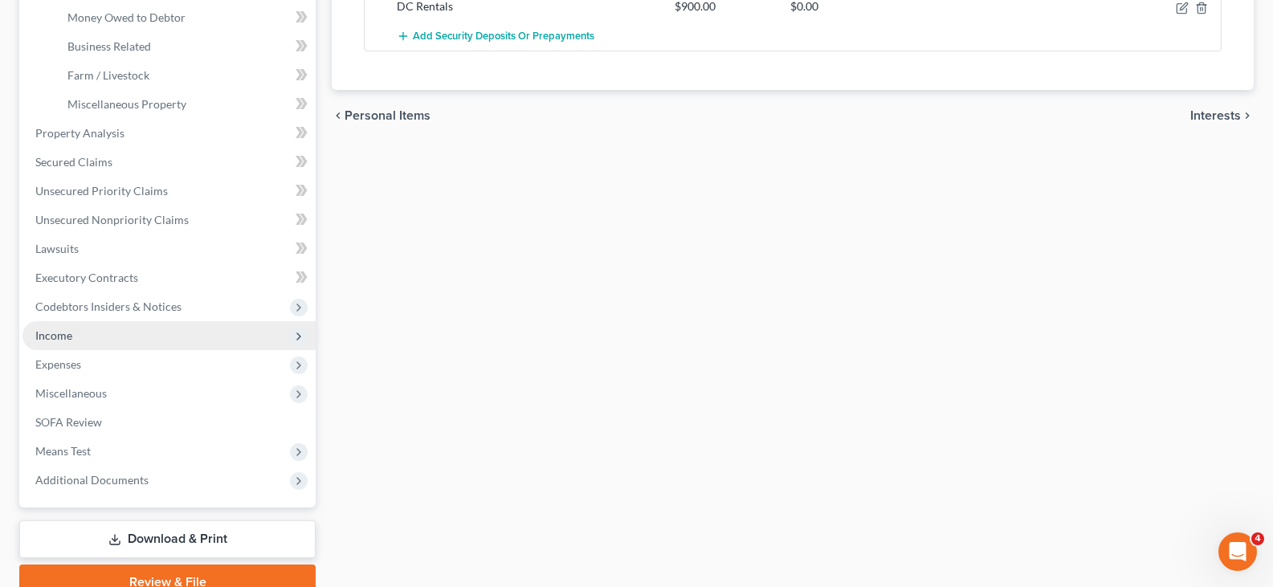
click at [50, 344] on span "Income" at bounding box center [168, 335] width 293 height 29
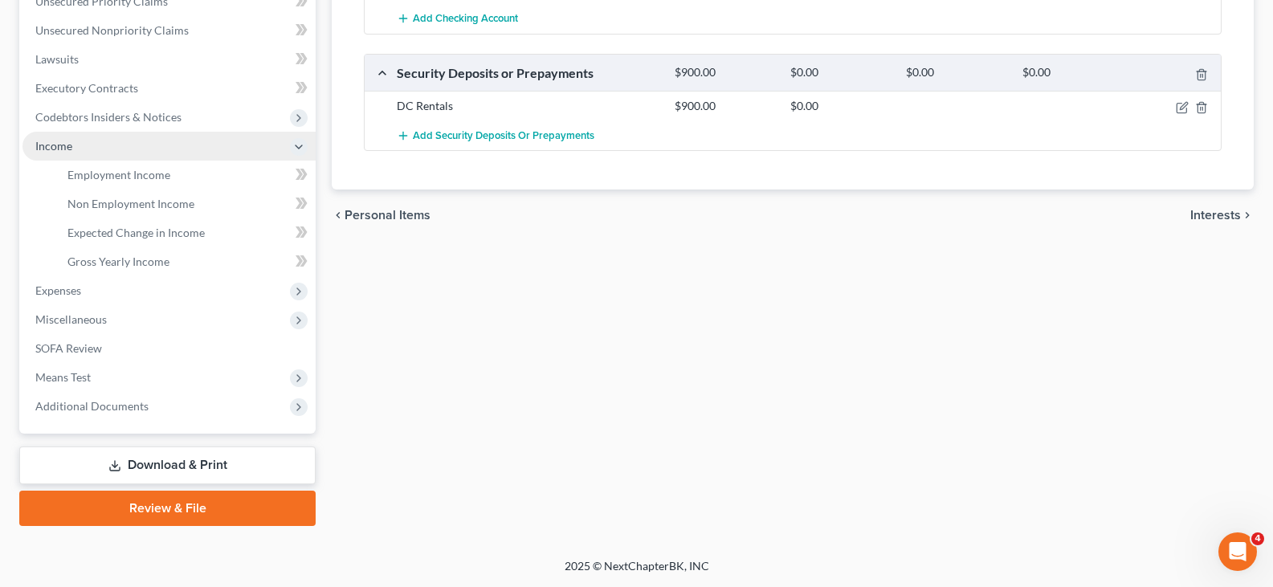
scroll to position [382, 0]
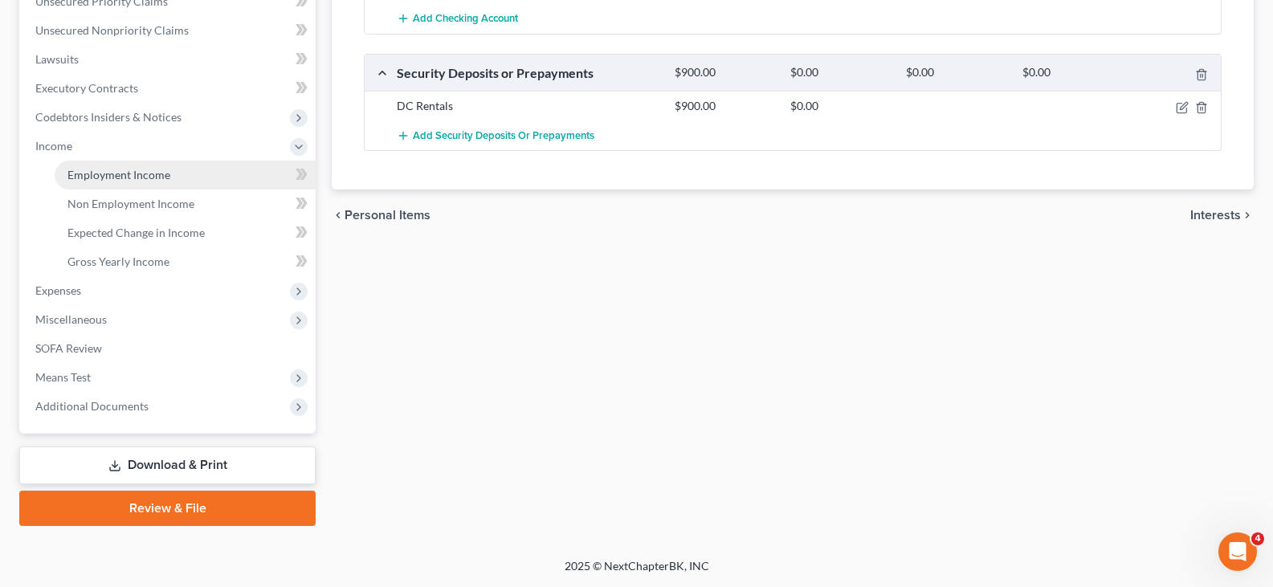
click at [135, 181] on span "Employment Income" at bounding box center [118, 175] width 103 height 14
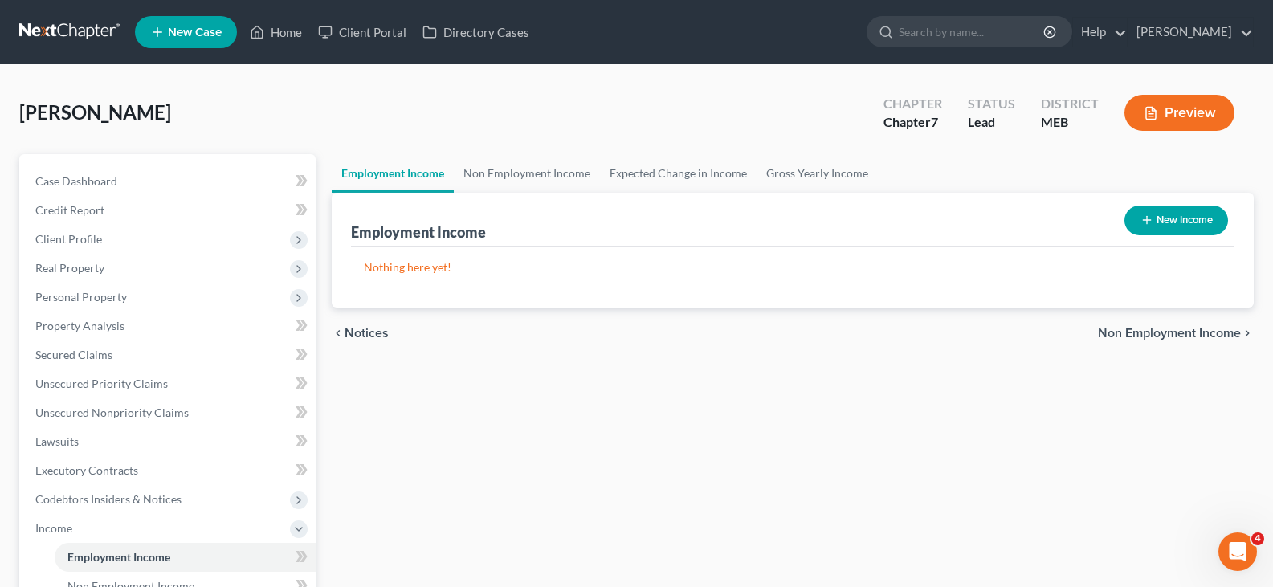
click at [1165, 215] on button "New Income" at bounding box center [1176, 221] width 104 height 30
select select "0"
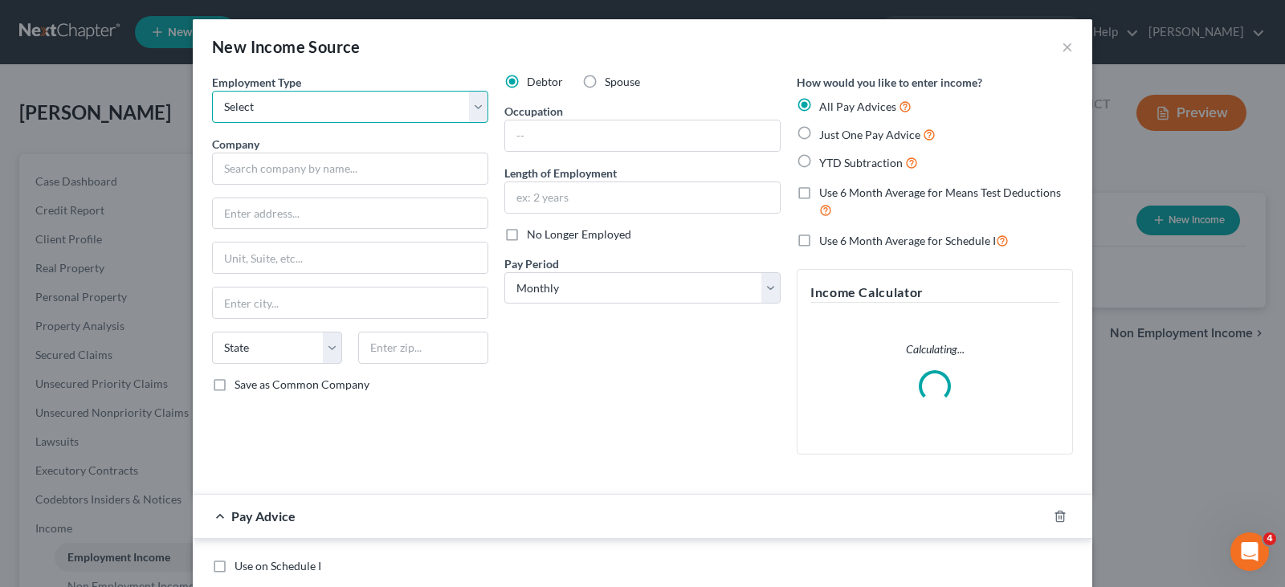
click at [295, 112] on select "Select Full or [DEMOGRAPHIC_DATA] Employment Self Employment" at bounding box center [350, 107] width 276 height 32
select select "0"
click at [212, 91] on select "Select Full or [DEMOGRAPHIC_DATA] Employment Self Employment" at bounding box center [350, 107] width 276 height 32
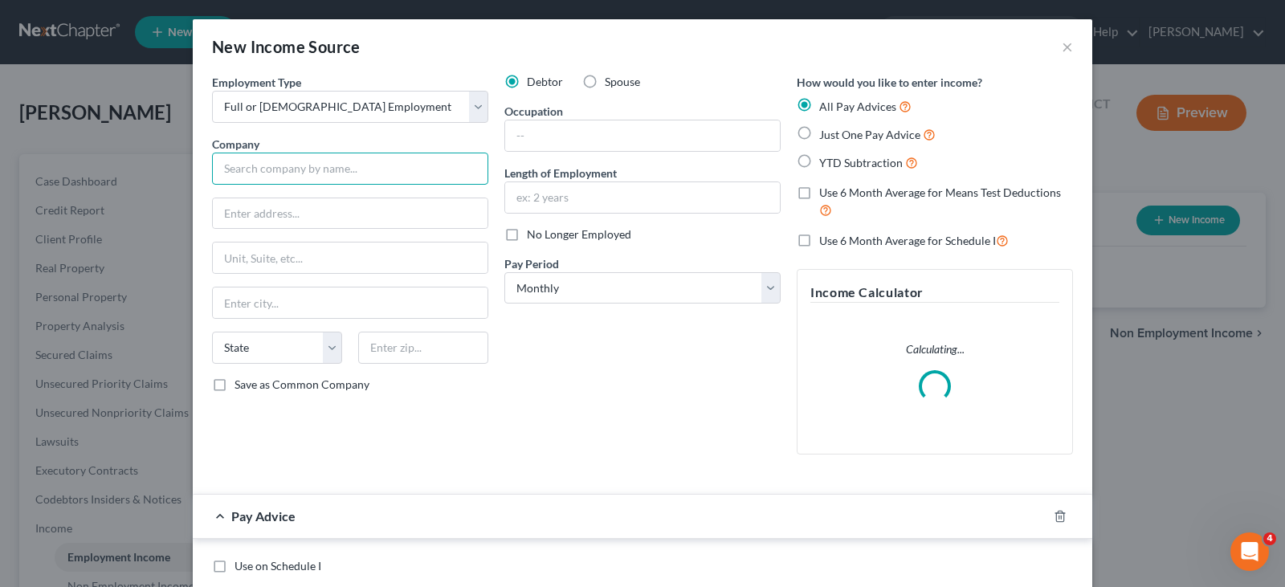
click at [273, 171] on input "text" at bounding box center [350, 169] width 276 height 32
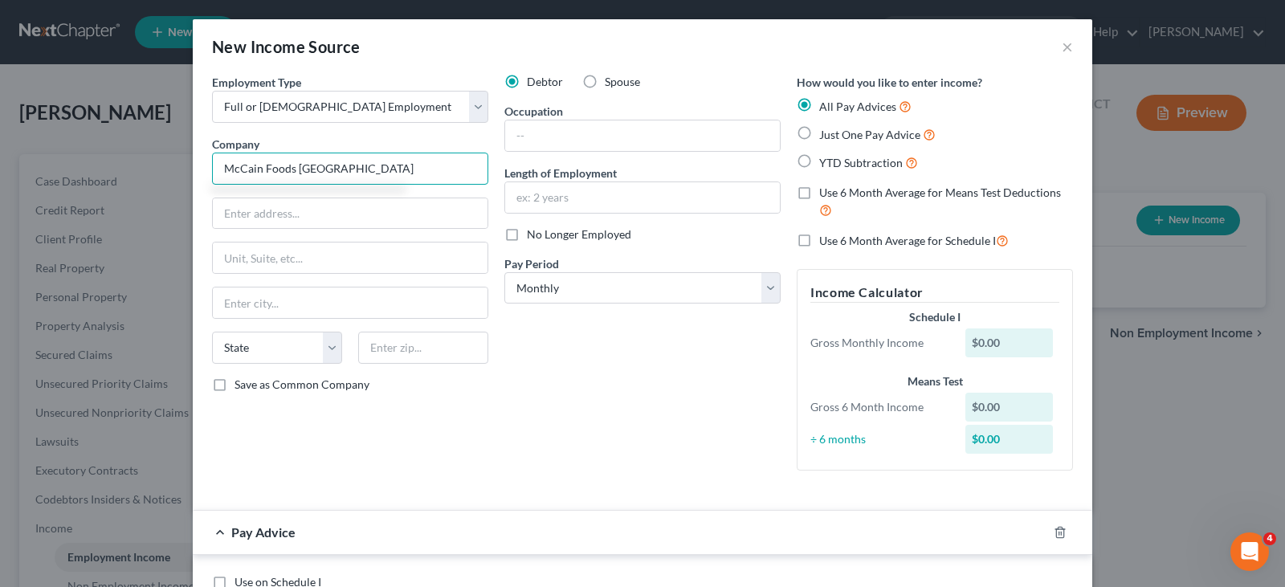
type input "McCain Foods [GEOGRAPHIC_DATA]"
type input "Easton"
select select "20"
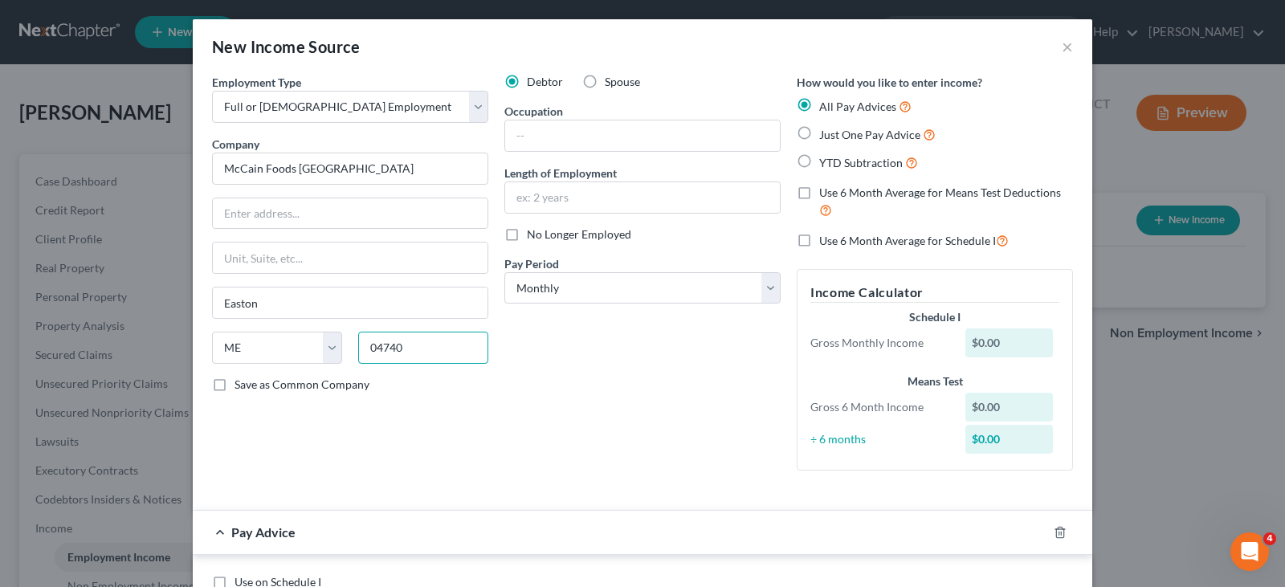
type input "04740"
click at [265, 223] on input "text" at bounding box center [350, 213] width 275 height 31
type input "[STREET_ADDRESS][PERSON_NAME]"
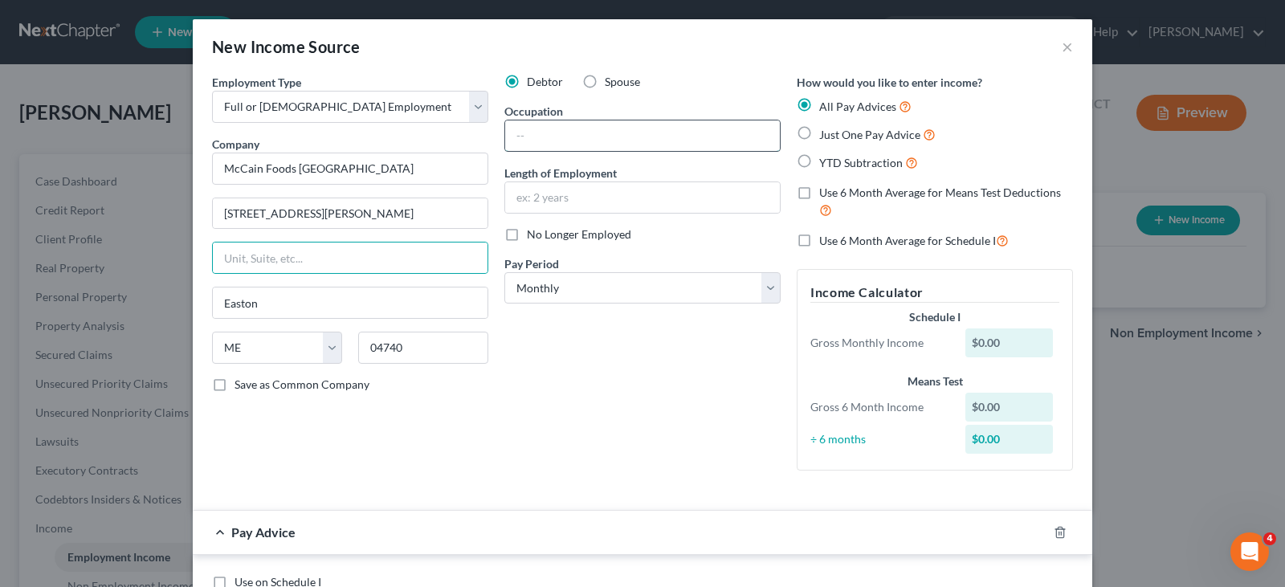
click at [532, 136] on input "text" at bounding box center [642, 135] width 275 height 31
click at [528, 194] on input "text" at bounding box center [642, 197] width 275 height 31
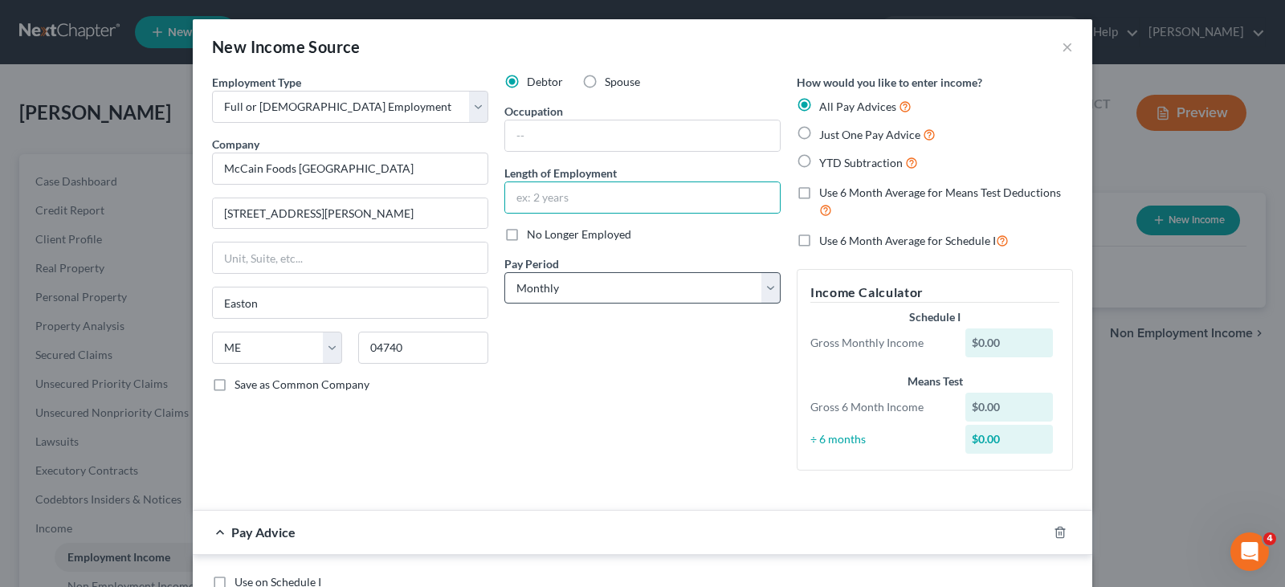
drag, startPoint x: 544, startPoint y: 325, endPoint x: 544, endPoint y: 304, distance: 21.7
click at [544, 325] on div "Debtor Spouse Occupation Length of Employment No Longer Employed Pay Period * S…" at bounding box center [642, 278] width 292 height 409
click at [546, 292] on select "Select Monthly Twice Monthly Every Other Week Weekly" at bounding box center [642, 288] width 276 height 32
select select "2"
click at [504, 272] on select "Select Monthly Twice Monthly Every Other Week Weekly" at bounding box center [642, 288] width 276 height 32
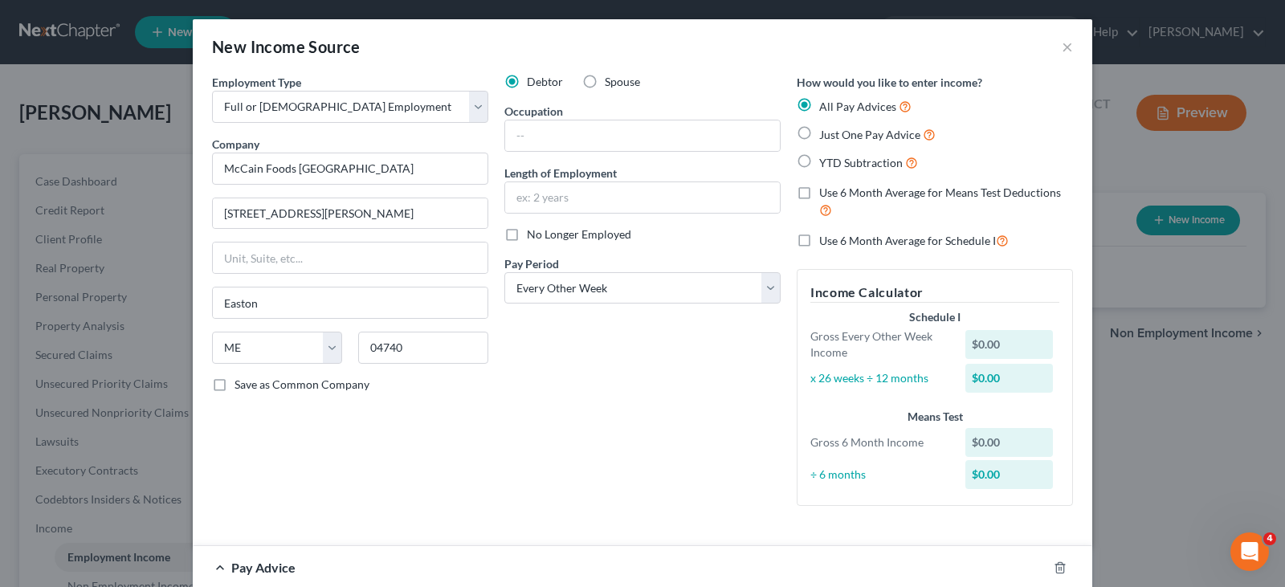
drag, startPoint x: 820, startPoint y: 143, endPoint x: 801, endPoint y: 137, distance: 20.1
click at [820, 142] on label "Just One Pay Advice" at bounding box center [877, 134] width 116 height 18
click at [825, 136] on input "Just One Pay Advice" at bounding box center [830, 130] width 10 height 10
radio input "true"
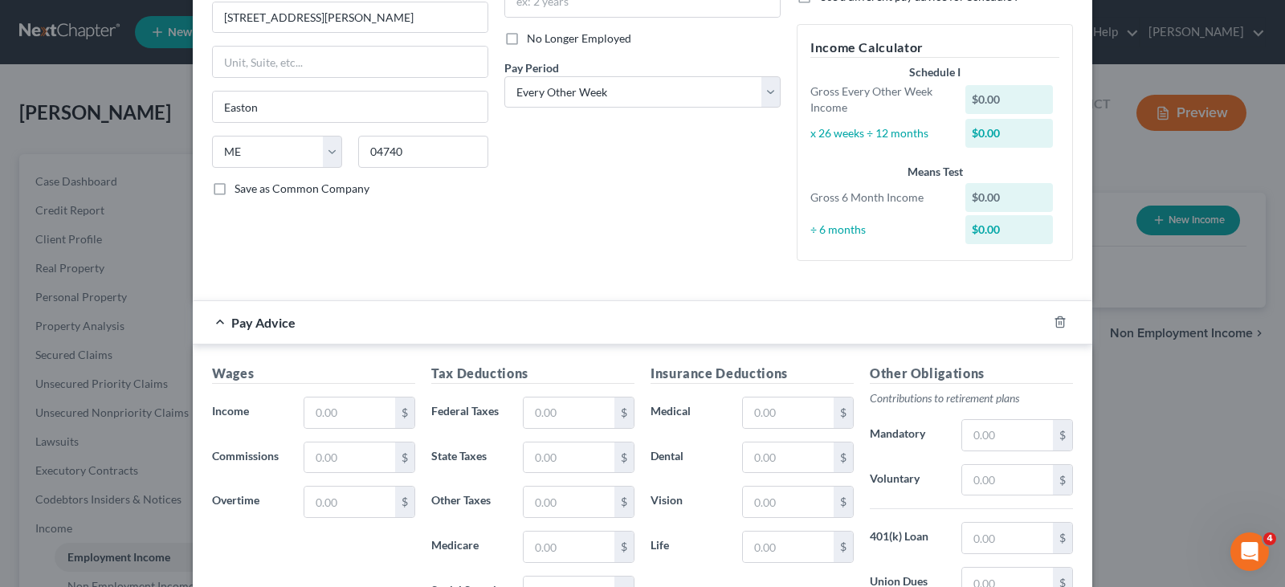
scroll to position [241, 0]
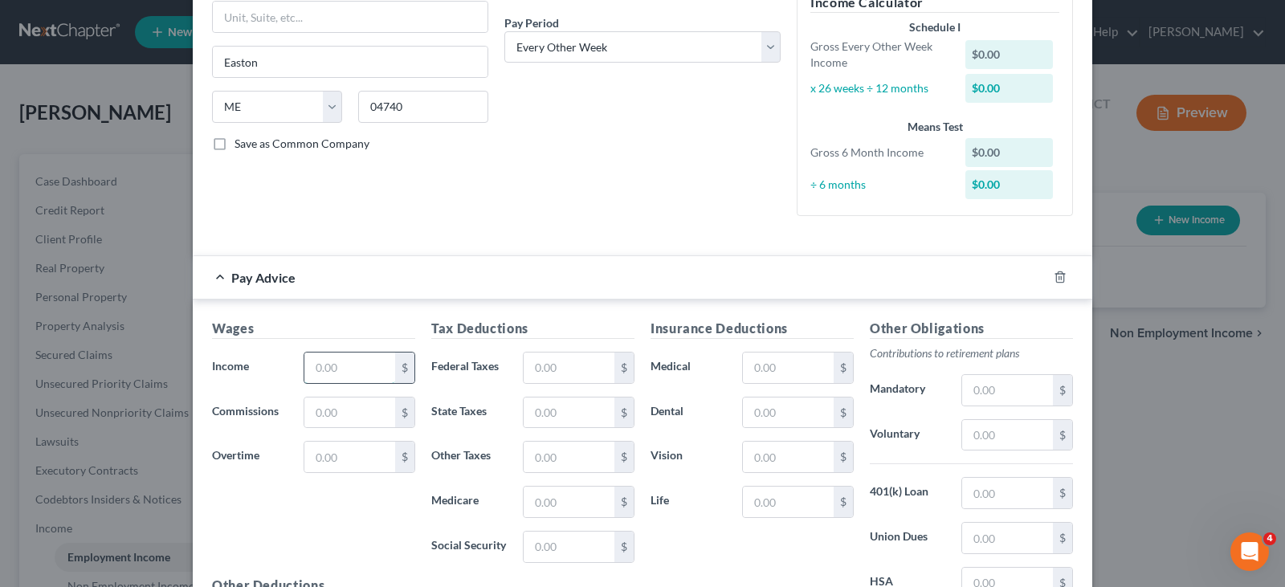
click at [373, 370] on input "text" at bounding box center [349, 367] width 91 height 31
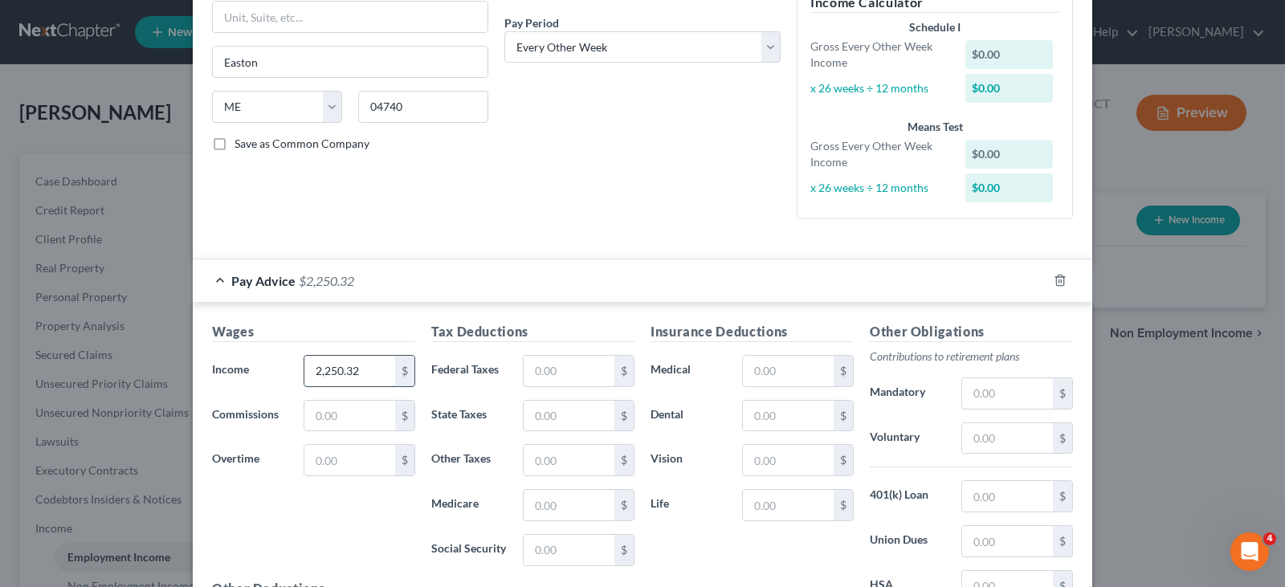
type input "2,250.32"
click at [572, 373] on input "text" at bounding box center [569, 371] width 91 height 31
type input "158.25"
click at [565, 515] on input "text" at bounding box center [569, 505] width 91 height 31
type input "36.88"
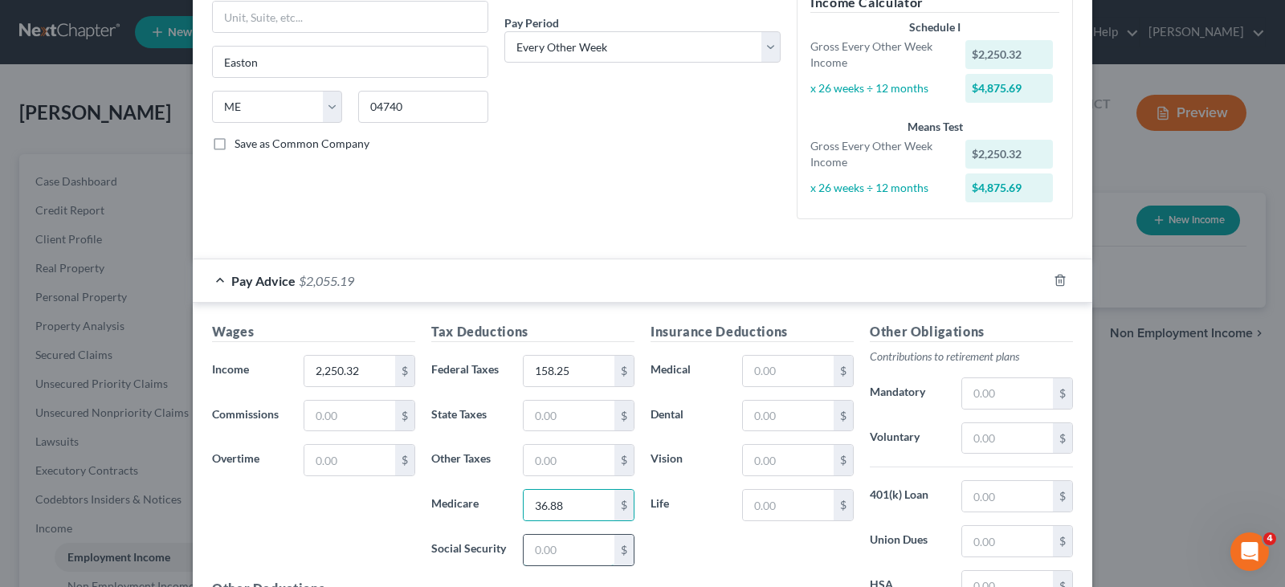
click at [534, 551] on input "text" at bounding box center [569, 550] width 91 height 31
type input "157.71"
click at [534, 423] on input "text" at bounding box center [569, 416] width 91 height 31
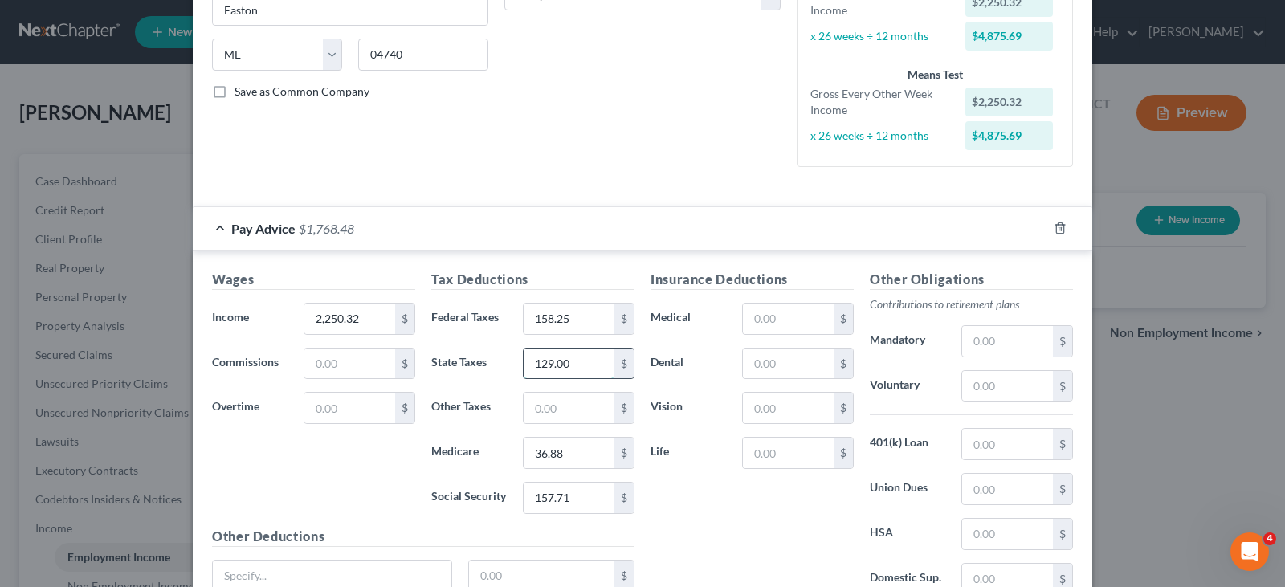
scroll to position [321, 0]
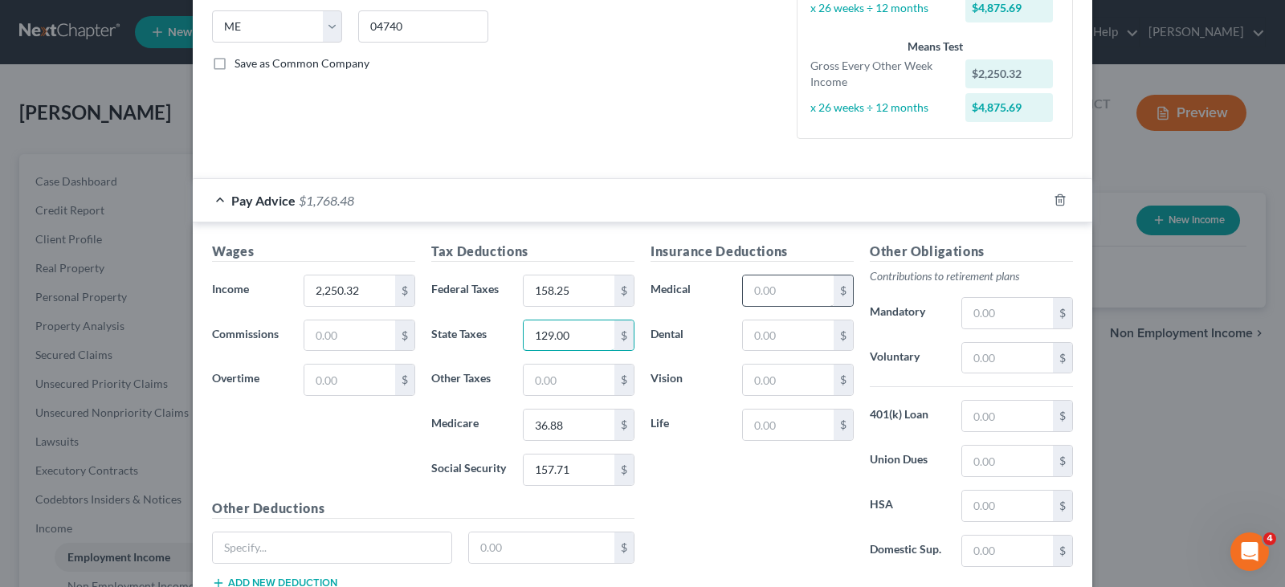
type input "129.00"
click at [772, 287] on input "text" at bounding box center [788, 290] width 91 height 31
type input "78.80"
click at [768, 331] on input "text" at bounding box center [788, 335] width 91 height 31
type input "6.68"
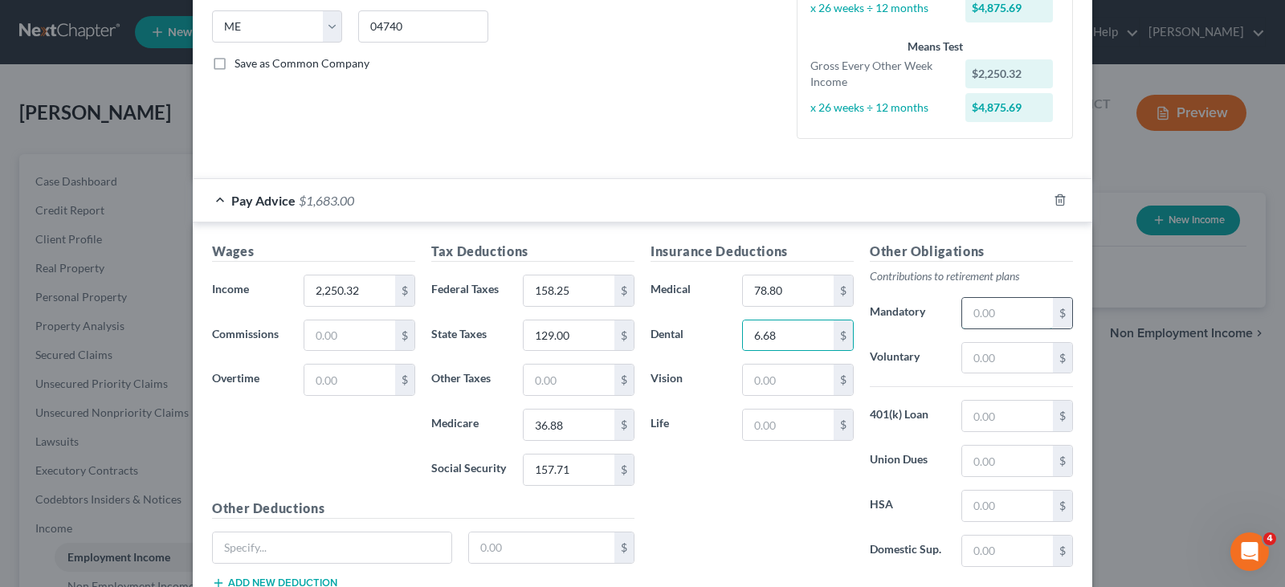
drag, startPoint x: 970, startPoint y: 313, endPoint x: 985, endPoint y: 314, distance: 15.3
click at [970, 313] on input "text" at bounding box center [1007, 313] width 91 height 31
click at [962, 366] on input "text" at bounding box center [1007, 358] width 91 height 31
type input "26.27"
drag, startPoint x: 972, startPoint y: 422, endPoint x: 985, endPoint y: 414, distance: 15.1
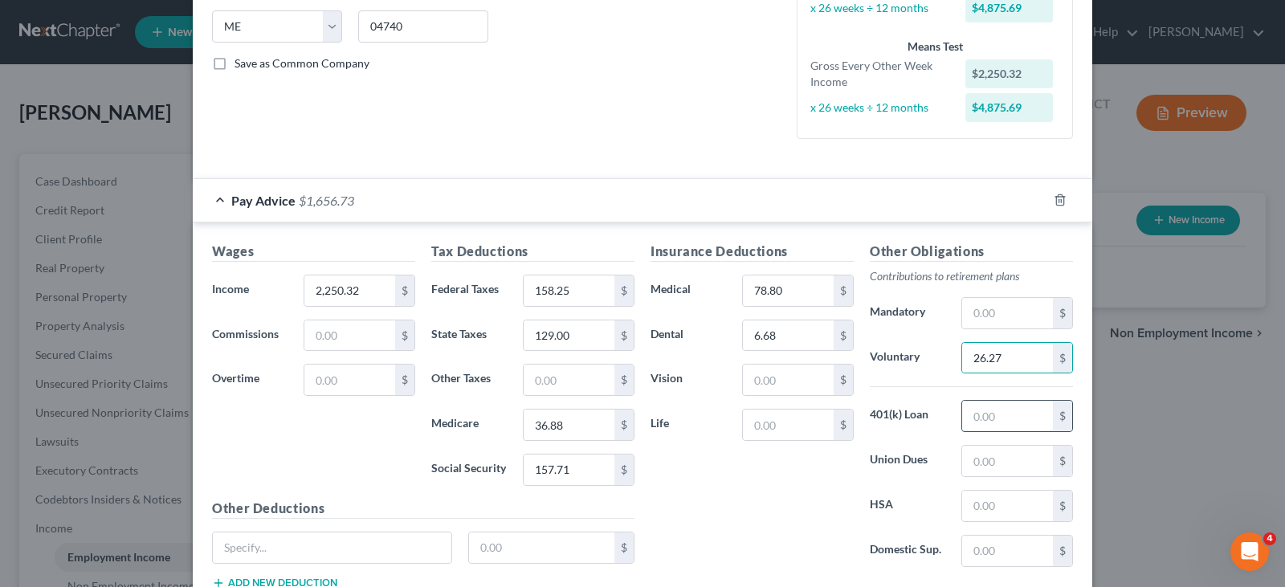
click at [972, 422] on input "text" at bounding box center [1007, 416] width 91 height 31
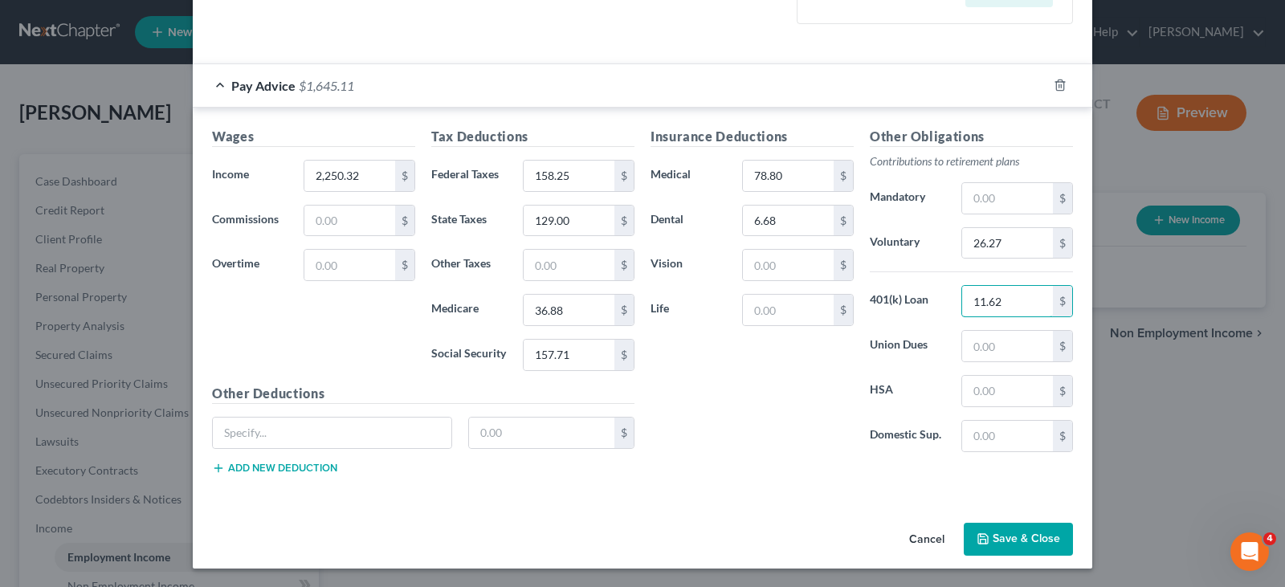
scroll to position [437, 0]
type input "11.62"
click at [981, 548] on button "Save & Close" at bounding box center [1018, 539] width 109 height 34
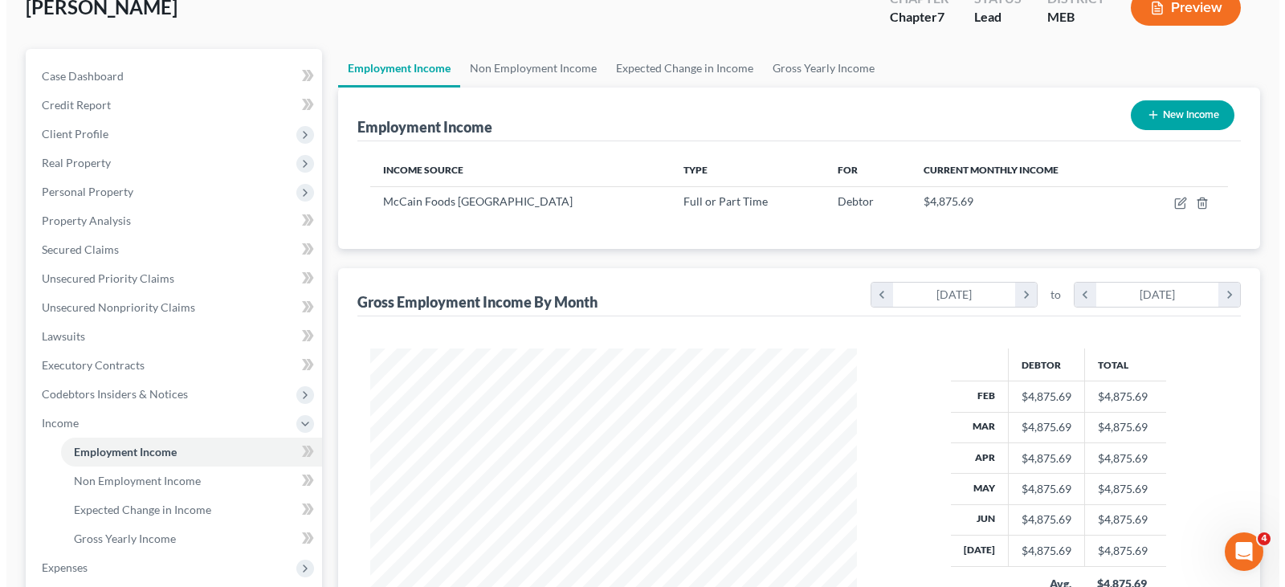
scroll to position [0, 0]
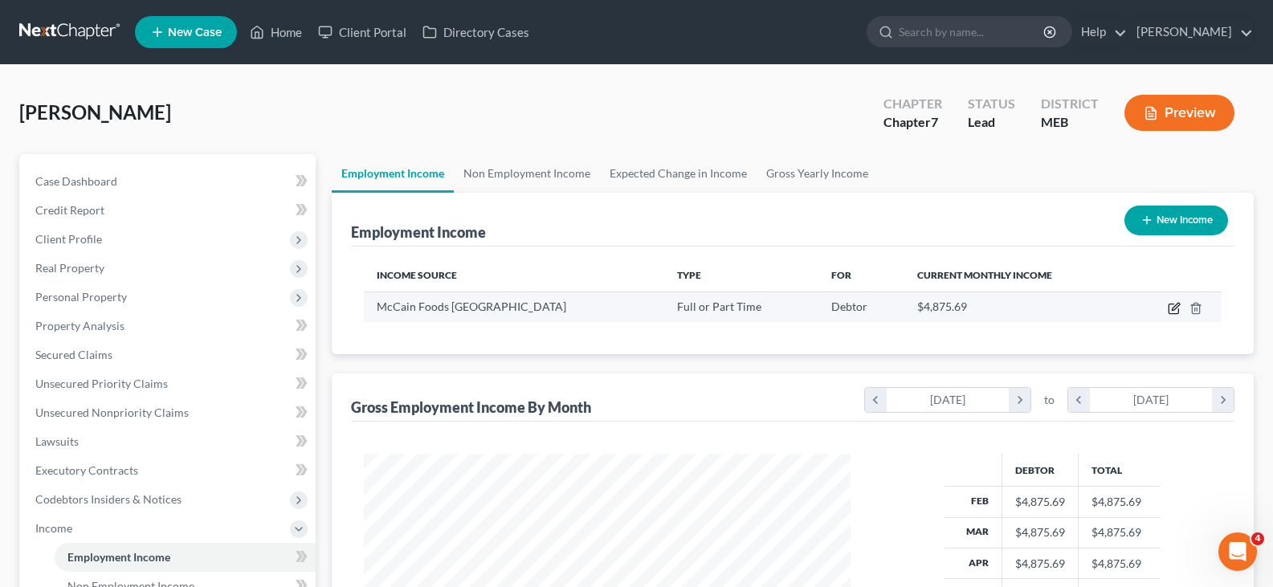
click at [1175, 311] on icon "button" at bounding box center [1173, 308] width 13 height 13
select select "0"
select select "20"
select select "2"
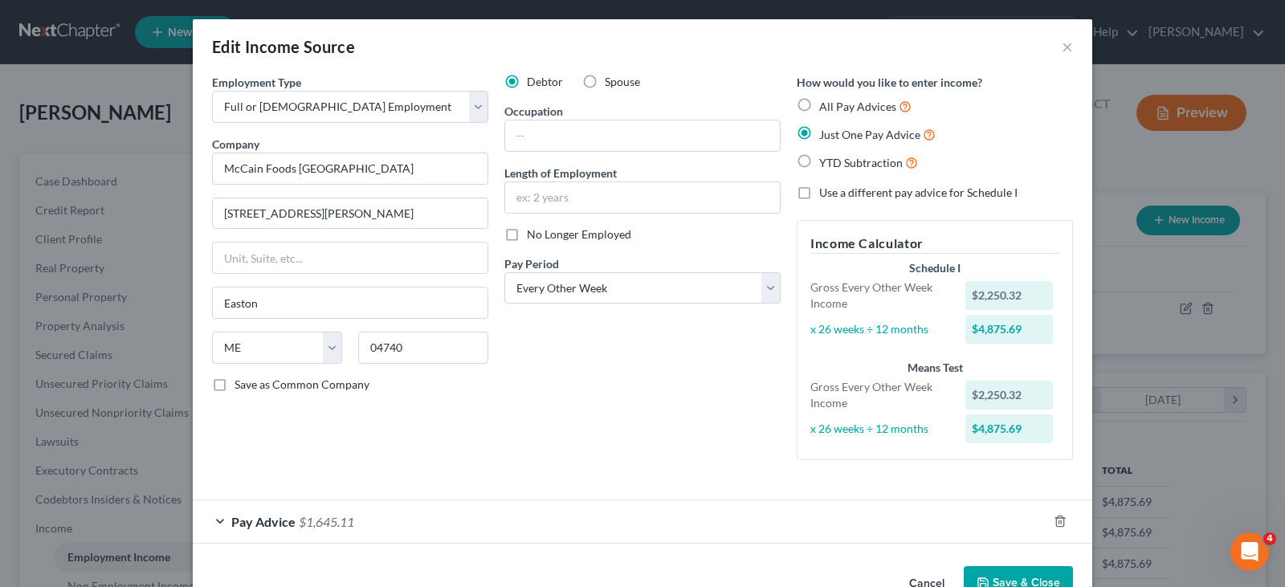
scroll to position [44, 0]
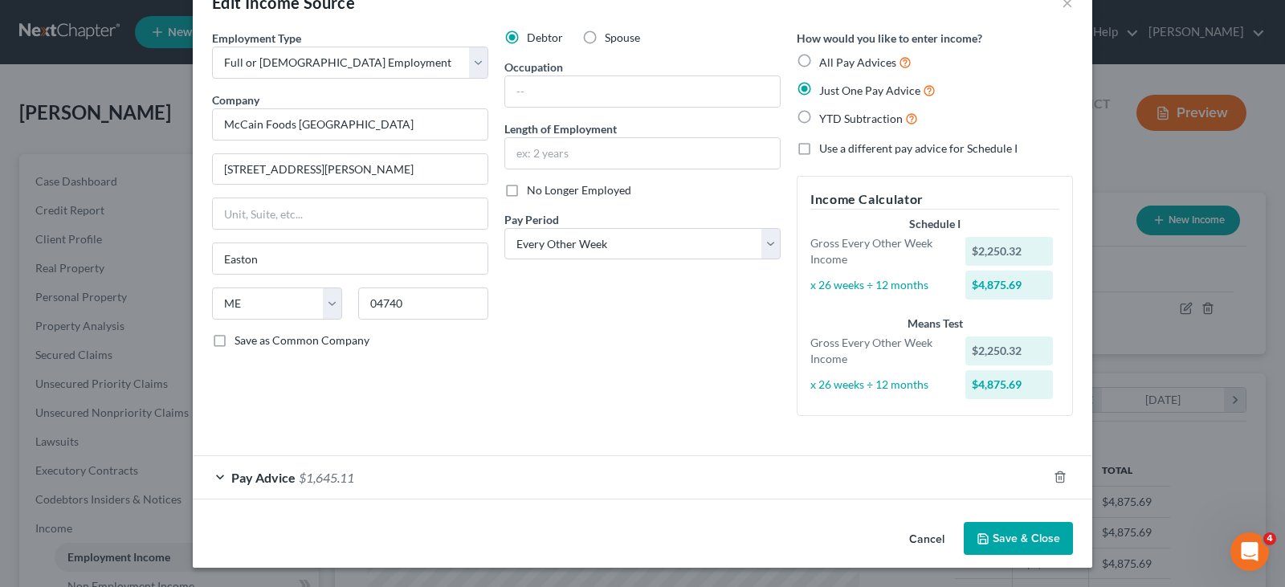
click at [299, 478] on span "$1,645.11" at bounding box center [326, 477] width 55 height 15
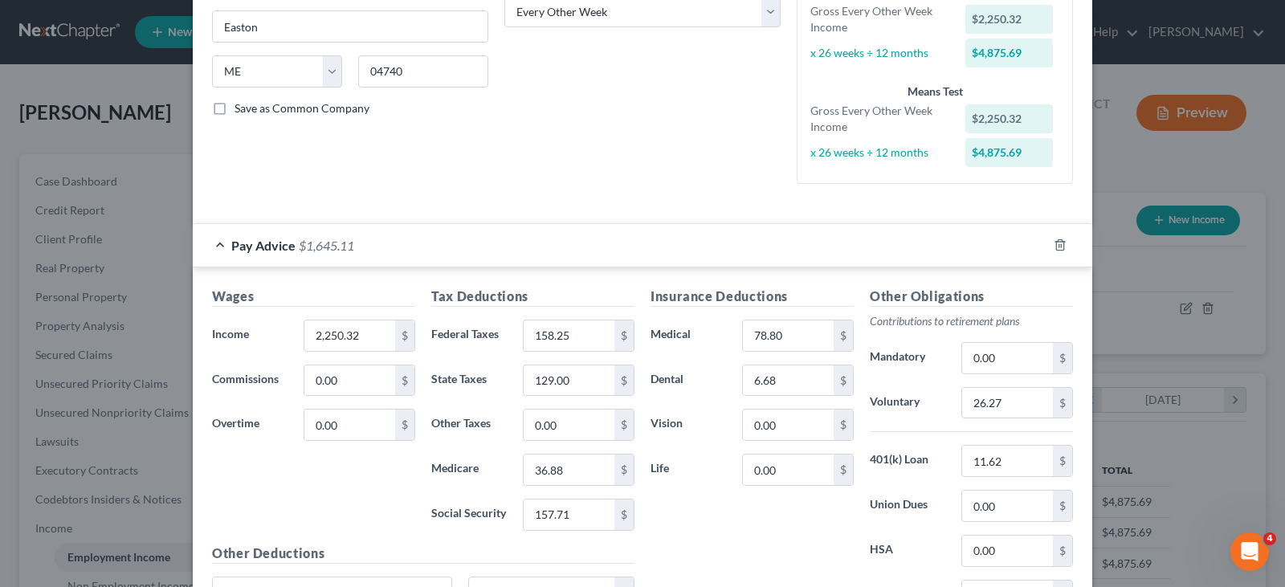
scroll to position [365, 0]
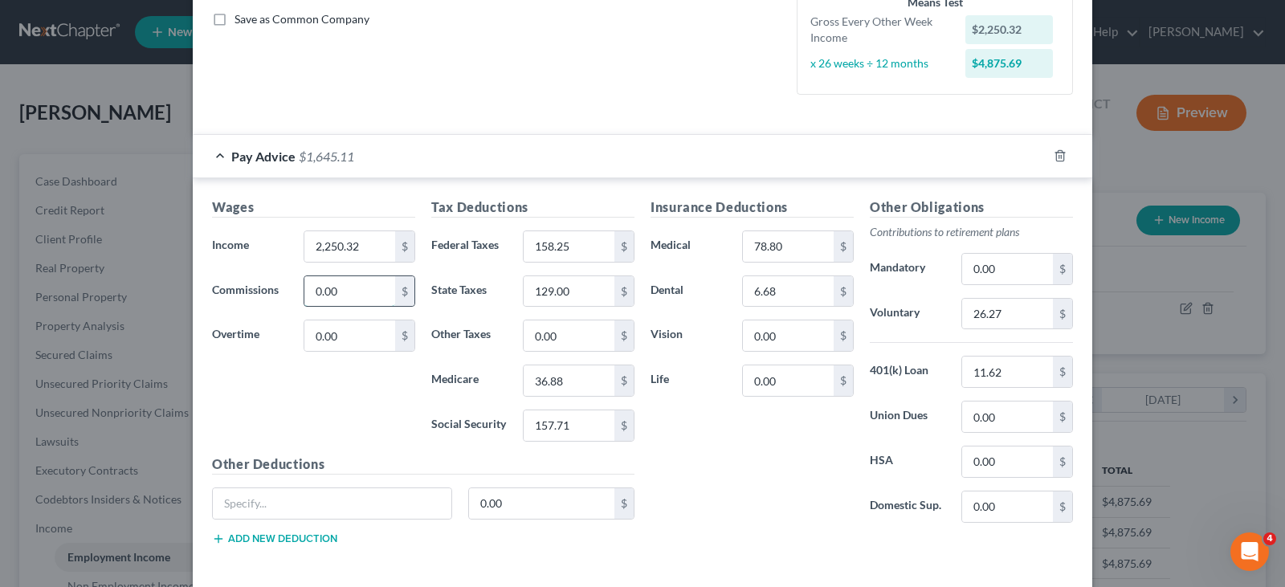
click at [332, 284] on input "0.00" at bounding box center [349, 291] width 91 height 31
click at [341, 335] on input "0.00" at bounding box center [349, 335] width 91 height 31
type input "376.38"
click at [332, 385] on div "Wages Income * 2,250.32 $ Commissions 0.00 $ Overtime 376.38 $" at bounding box center [313, 326] width 219 height 257
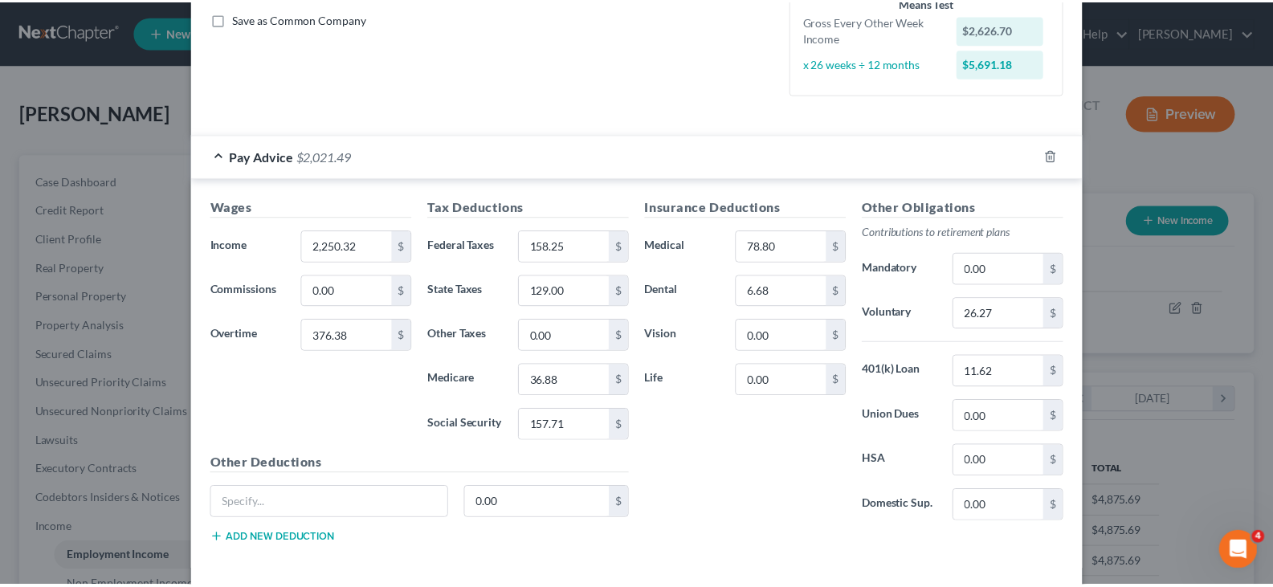
scroll to position [437, 0]
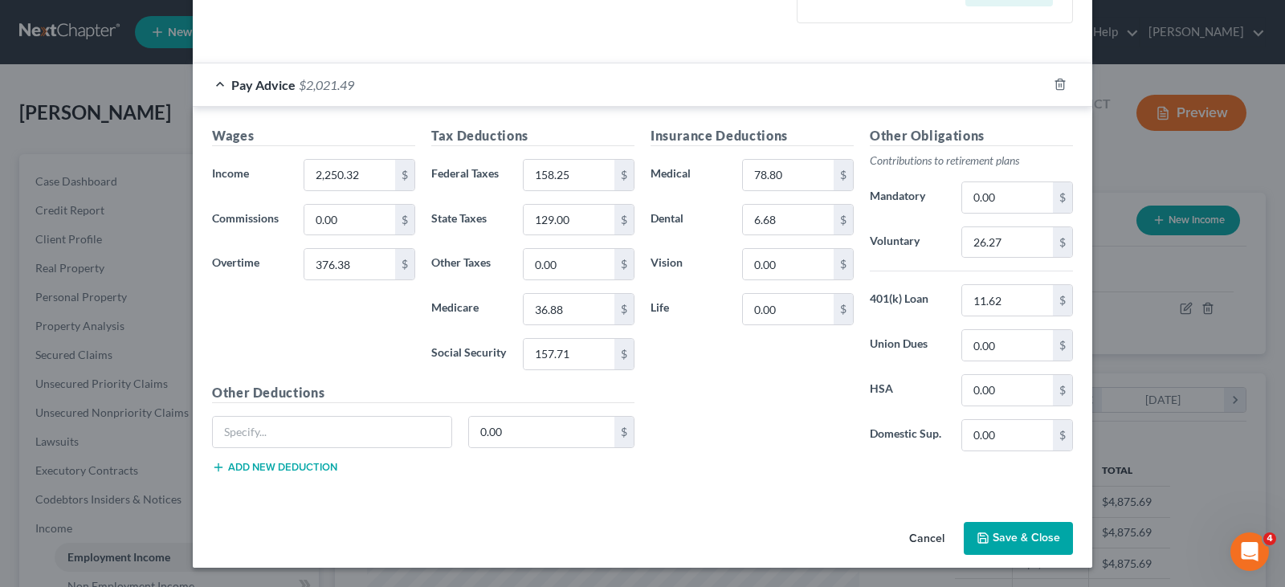
click at [1012, 524] on button "Save & Close" at bounding box center [1018, 539] width 109 height 34
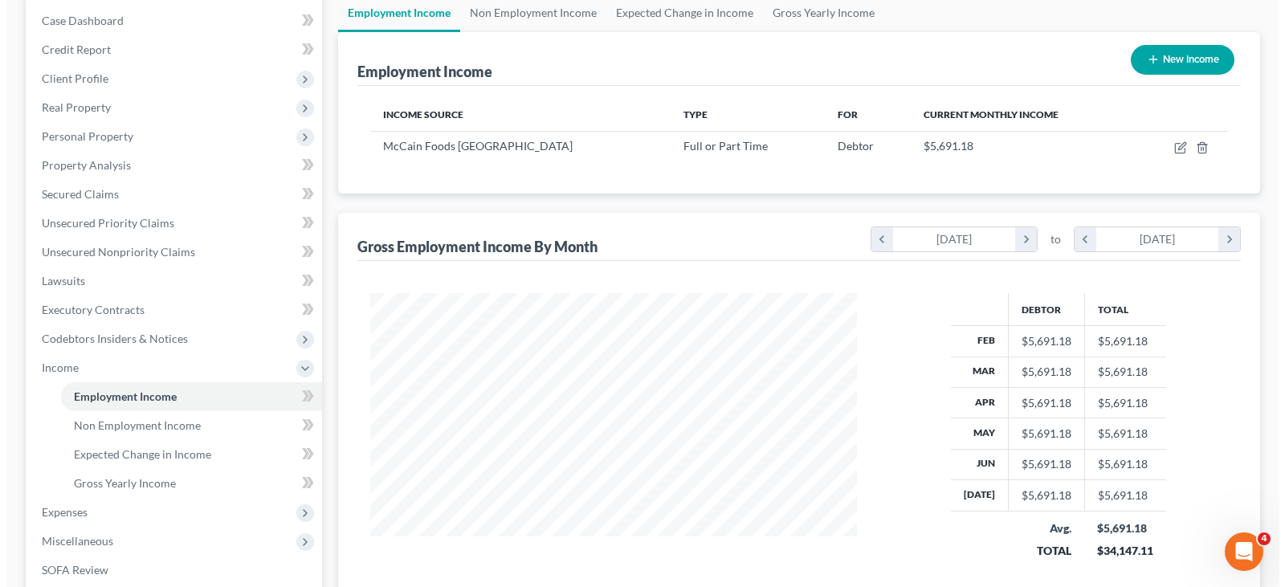
scroll to position [80, 0]
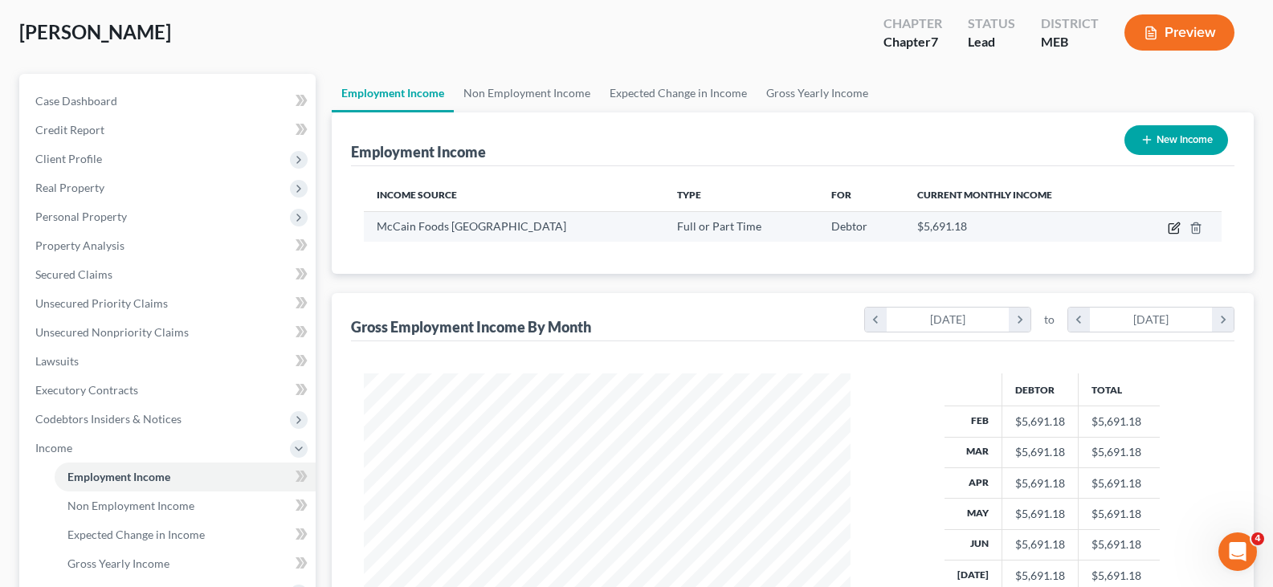
click at [1174, 226] on icon "button" at bounding box center [1173, 228] width 13 height 13
select select "0"
select select "20"
select select "2"
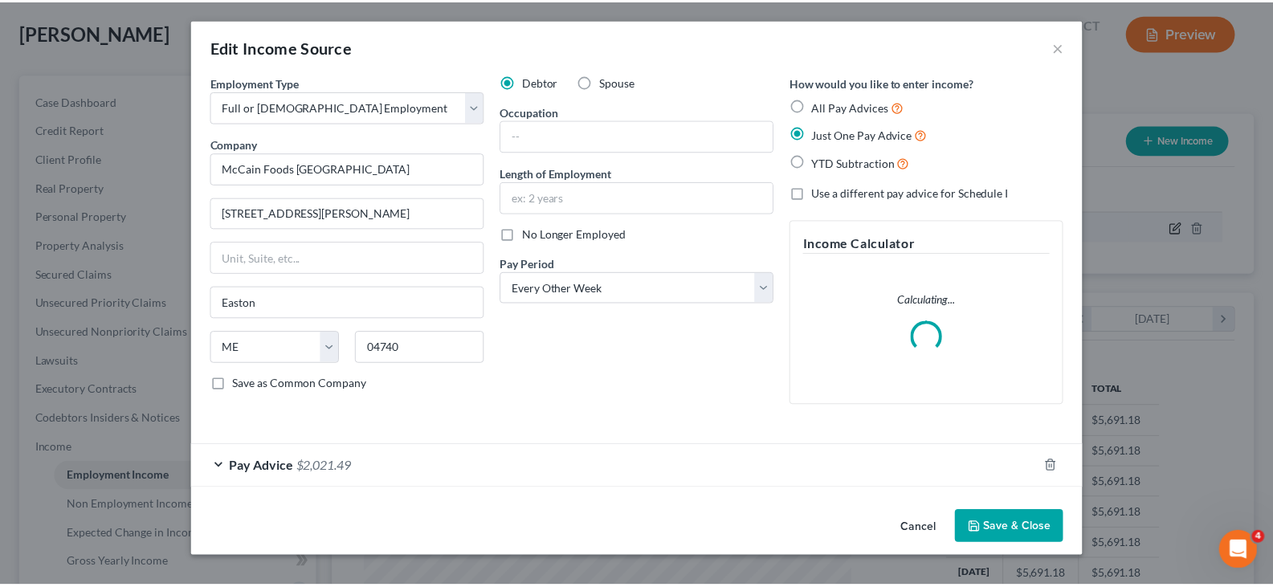
scroll to position [288, 524]
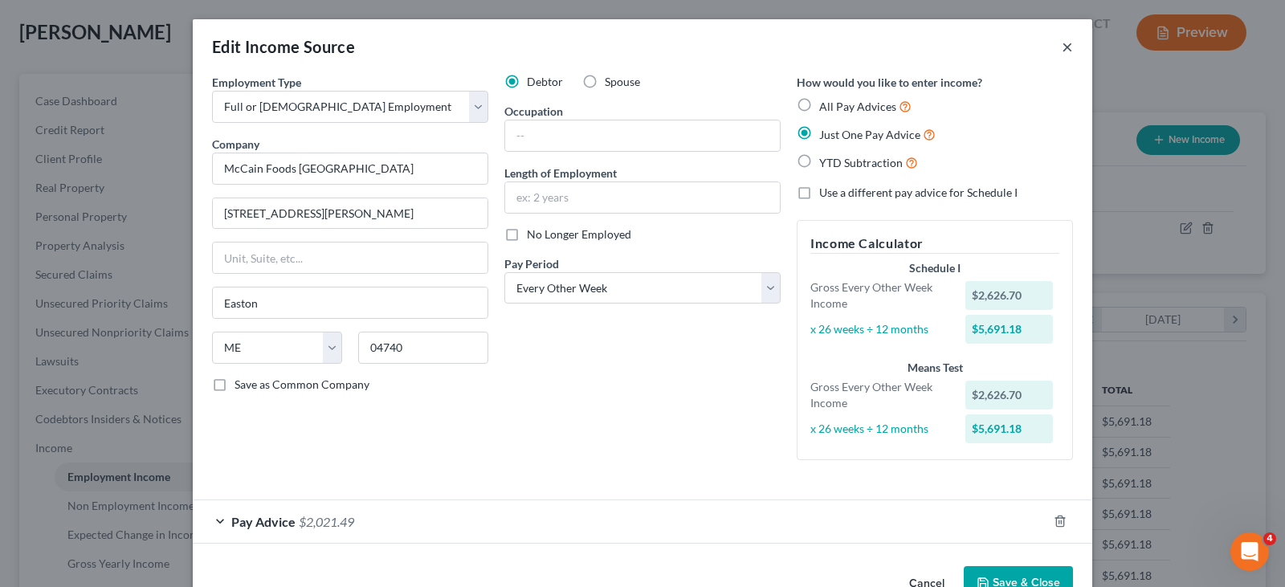
click at [1062, 42] on button "×" at bounding box center [1066, 46] width 11 height 19
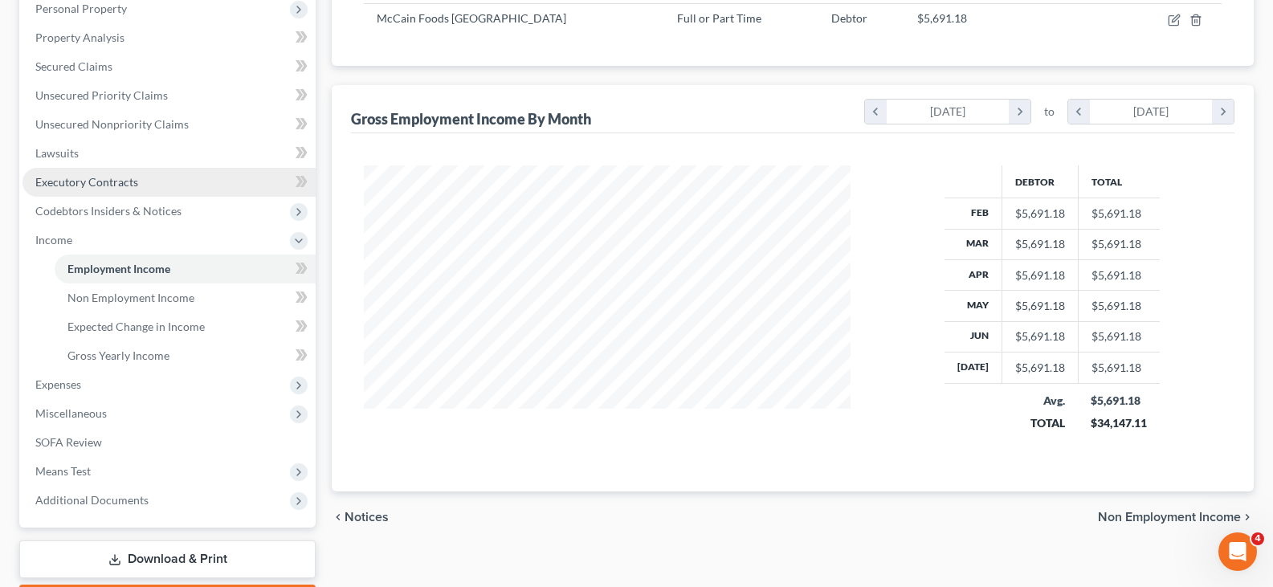
scroll to position [382, 0]
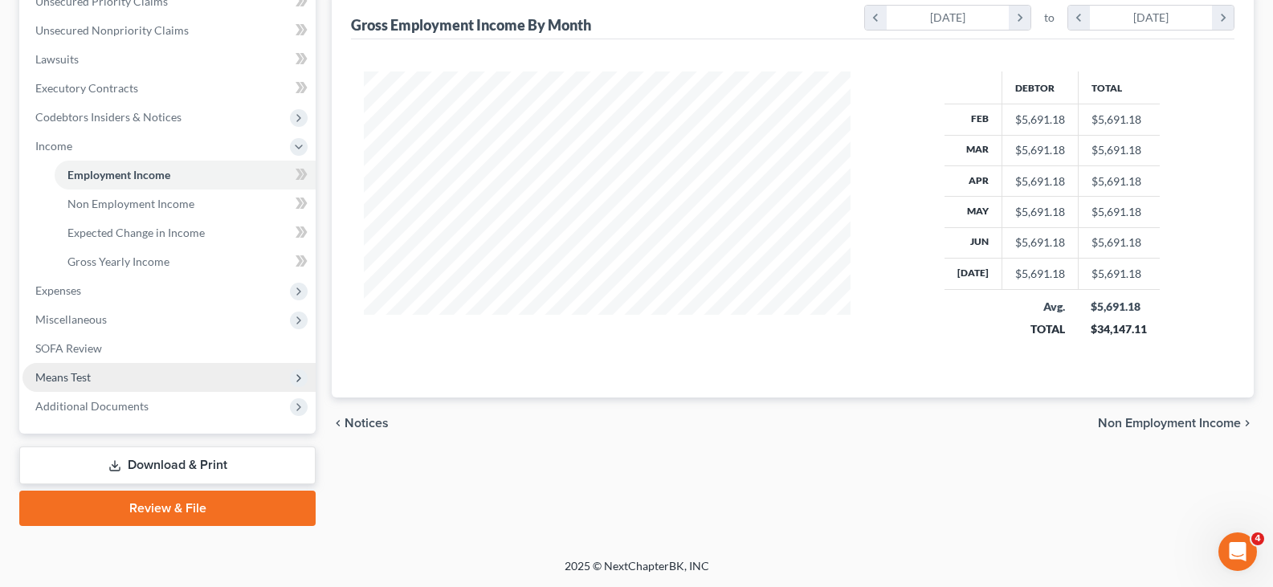
click at [78, 385] on span "Means Test" at bounding box center [168, 377] width 293 height 29
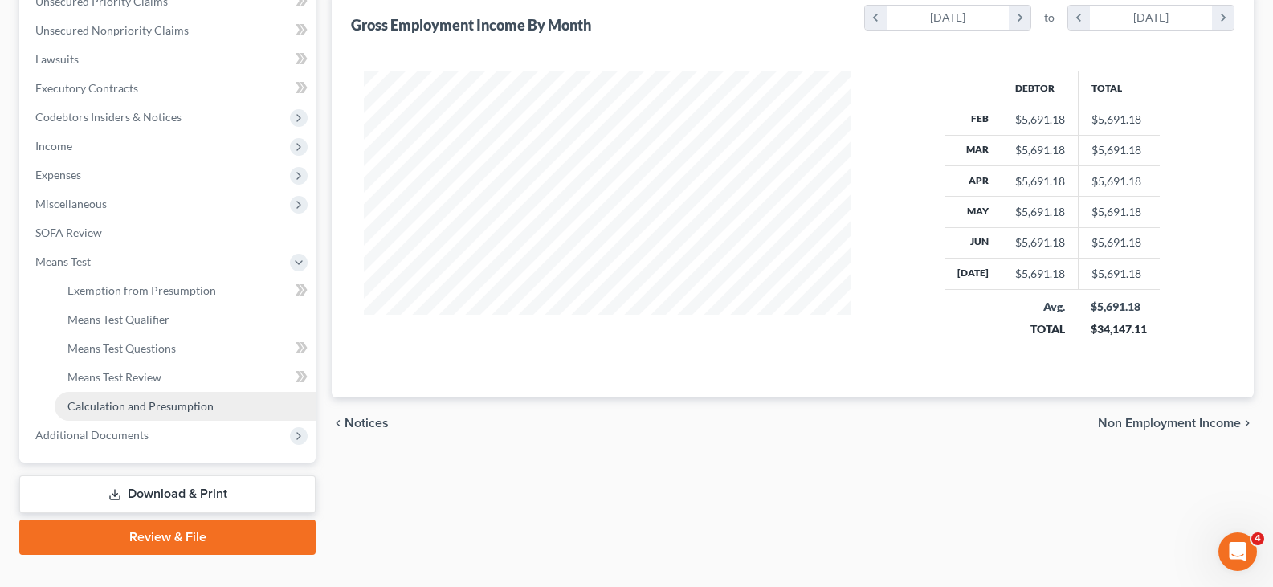
click at [120, 401] on span "Calculation and Presumption" at bounding box center [140, 406] width 146 height 14
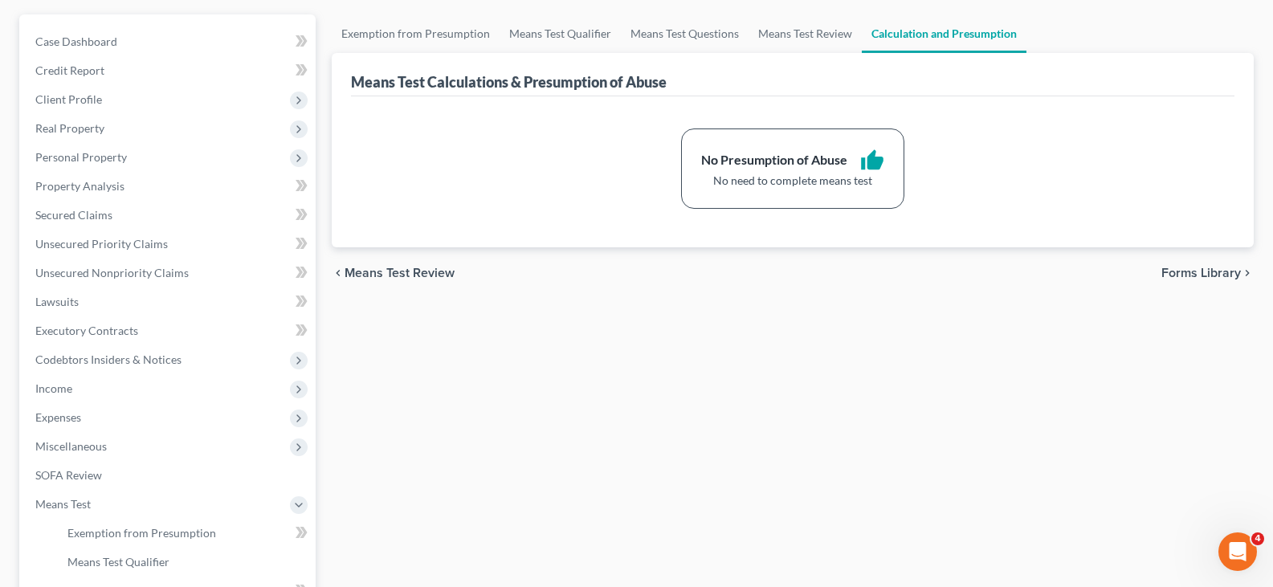
scroll to position [161, 0]
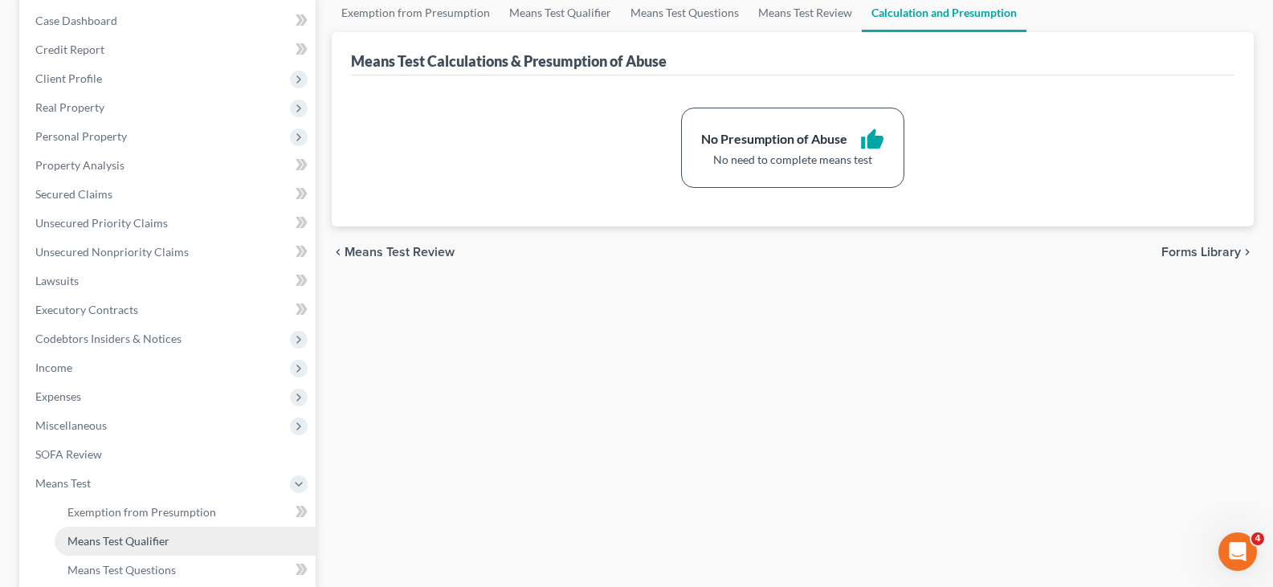
click at [151, 542] on span "Means Test Qualifier" at bounding box center [118, 541] width 102 height 14
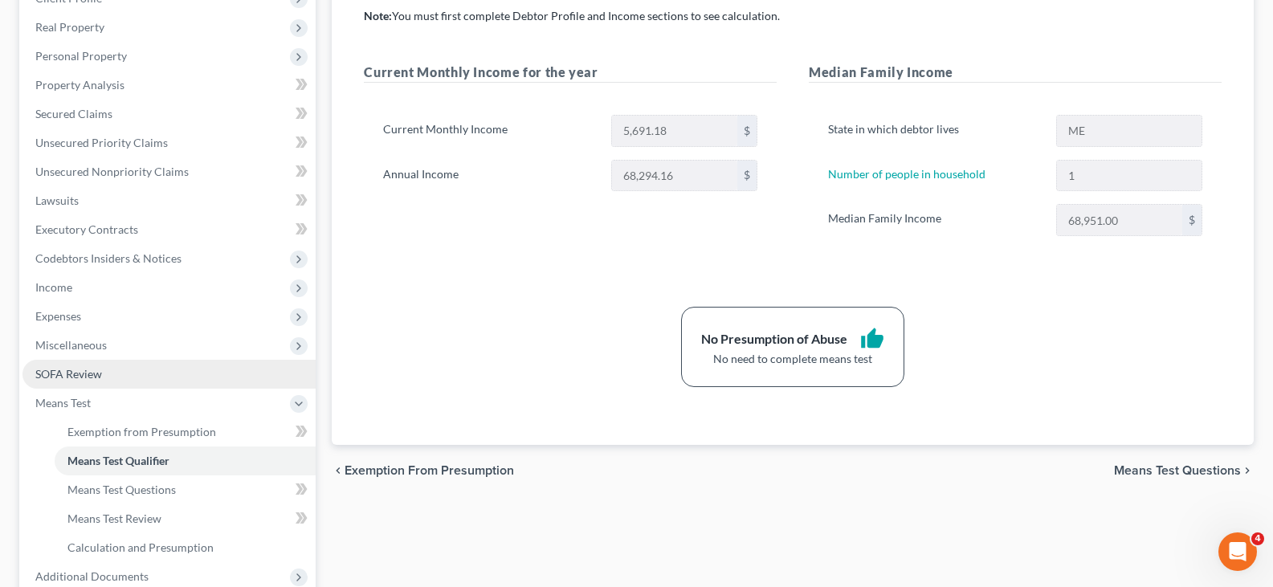
click at [94, 382] on link "SOFA Review" at bounding box center [168, 374] width 293 height 29
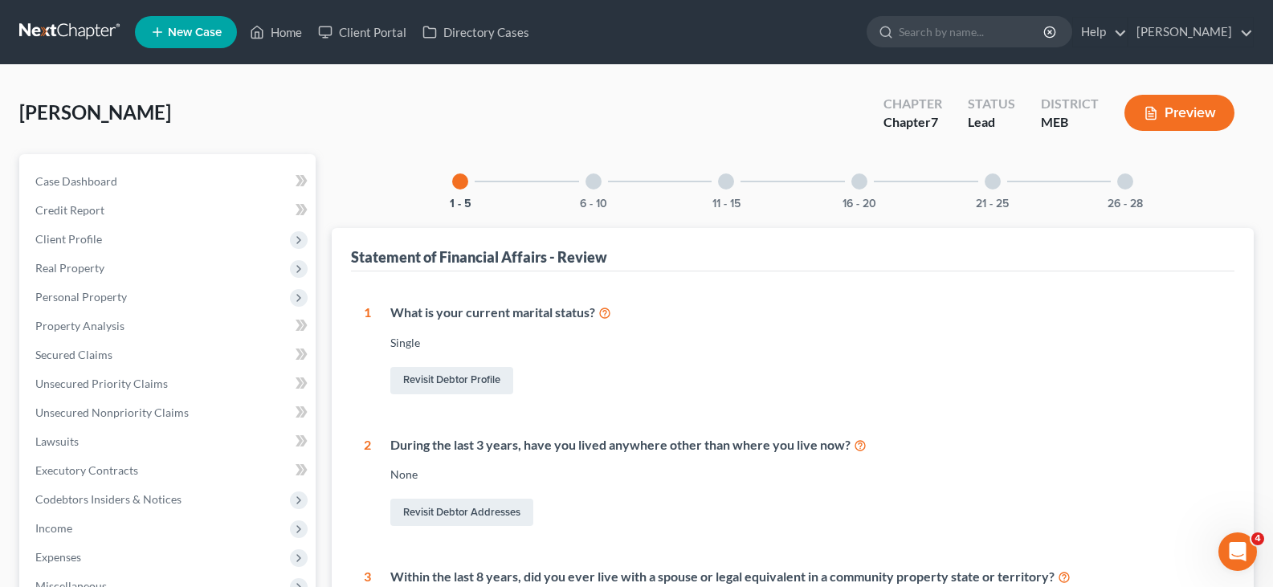
click at [731, 189] on div "11 - 15" at bounding box center [726, 181] width 55 height 55
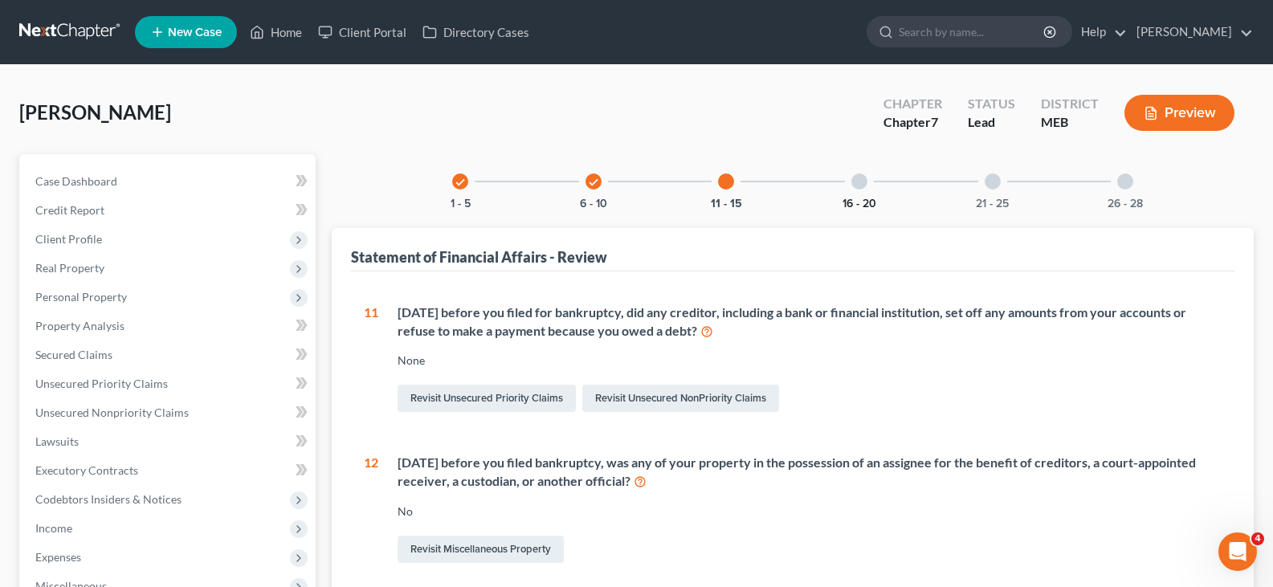
click at [850, 198] on button "16 - 20" at bounding box center [859, 203] width 34 height 11
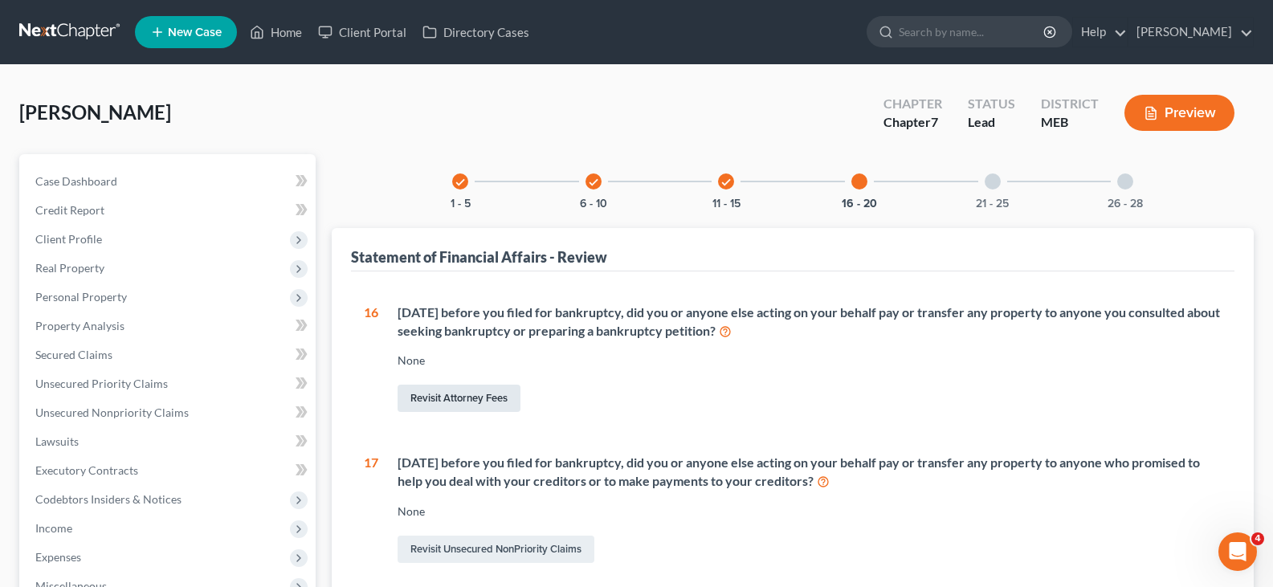
click at [473, 397] on link "Revisit Attorney Fees" at bounding box center [458, 398] width 123 height 27
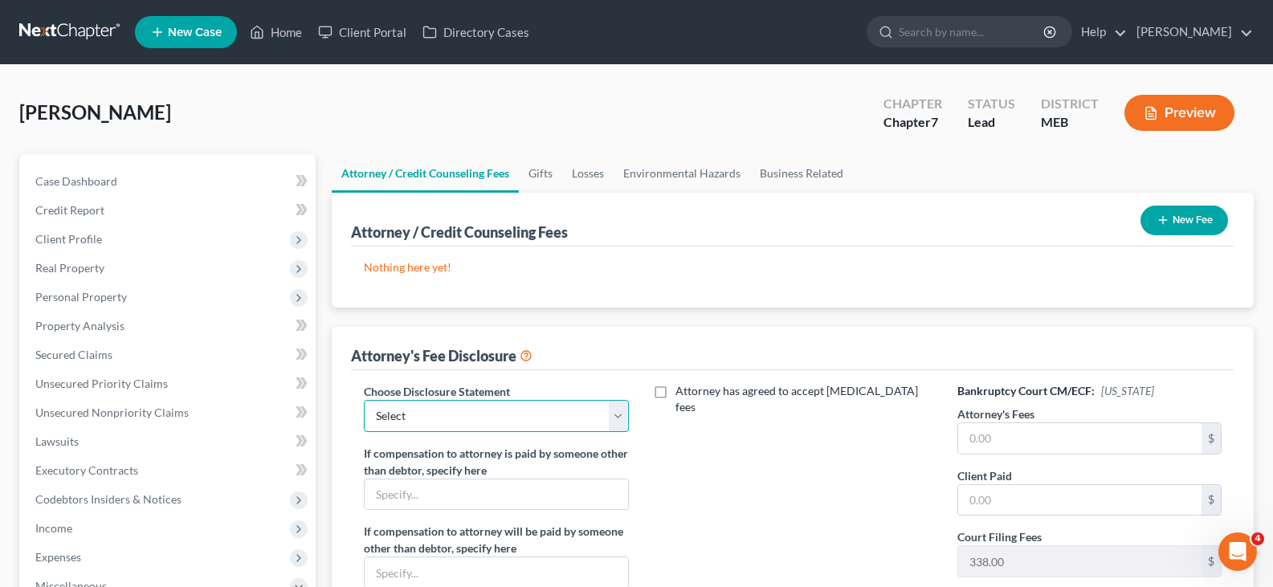
click at [470, 418] on select "Select Hardings Law Offices" at bounding box center [496, 416] width 264 height 32
select select "0"
click at [364, 400] on select "Select Hardings Law Offices" at bounding box center [496, 416] width 264 height 32
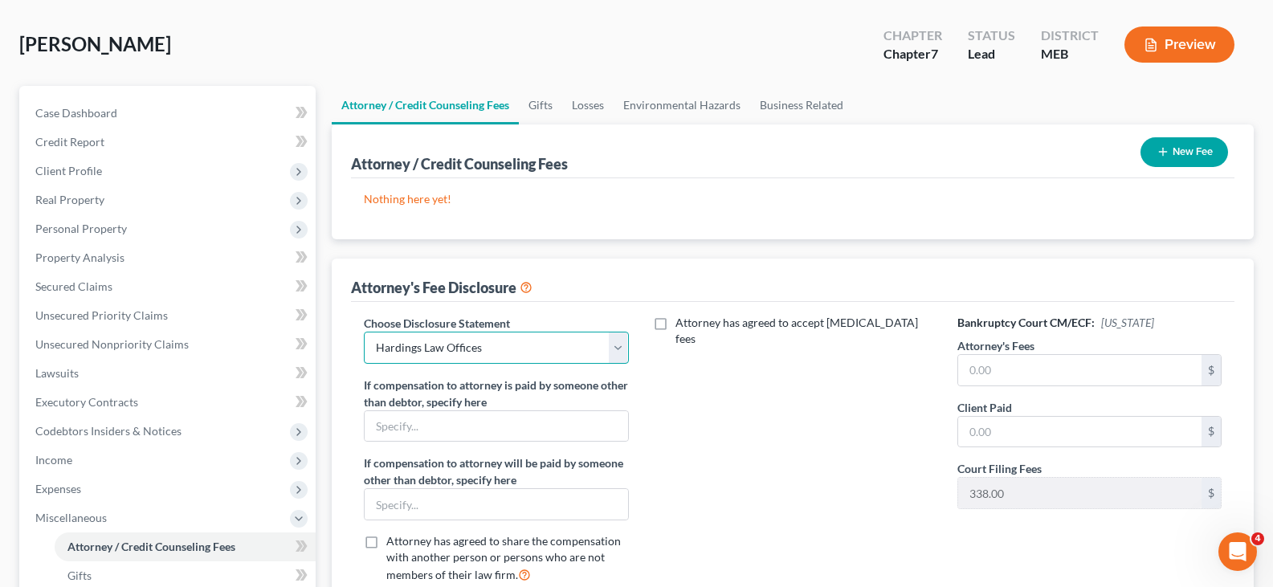
scroll to position [161, 0]
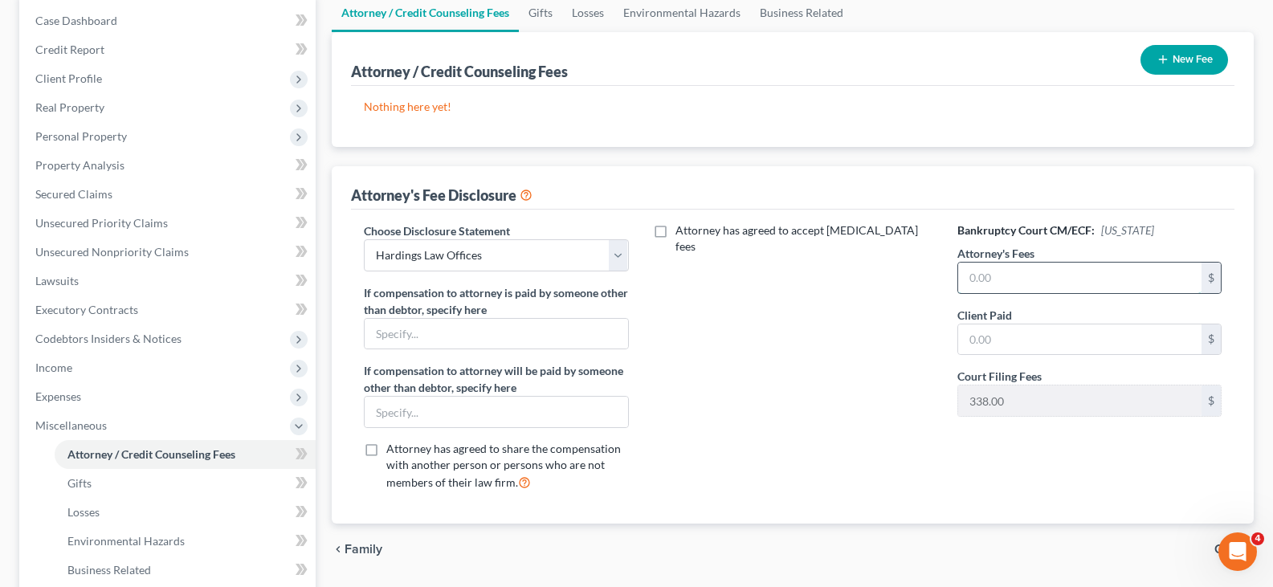
click at [1029, 269] on input "text" at bounding box center [1079, 278] width 243 height 31
type input "2,000.00"
drag, startPoint x: 988, startPoint y: 335, endPoint x: 1013, endPoint y: 336, distance: 25.7
click at [988, 335] on input "text" at bounding box center [1079, 339] width 243 height 31
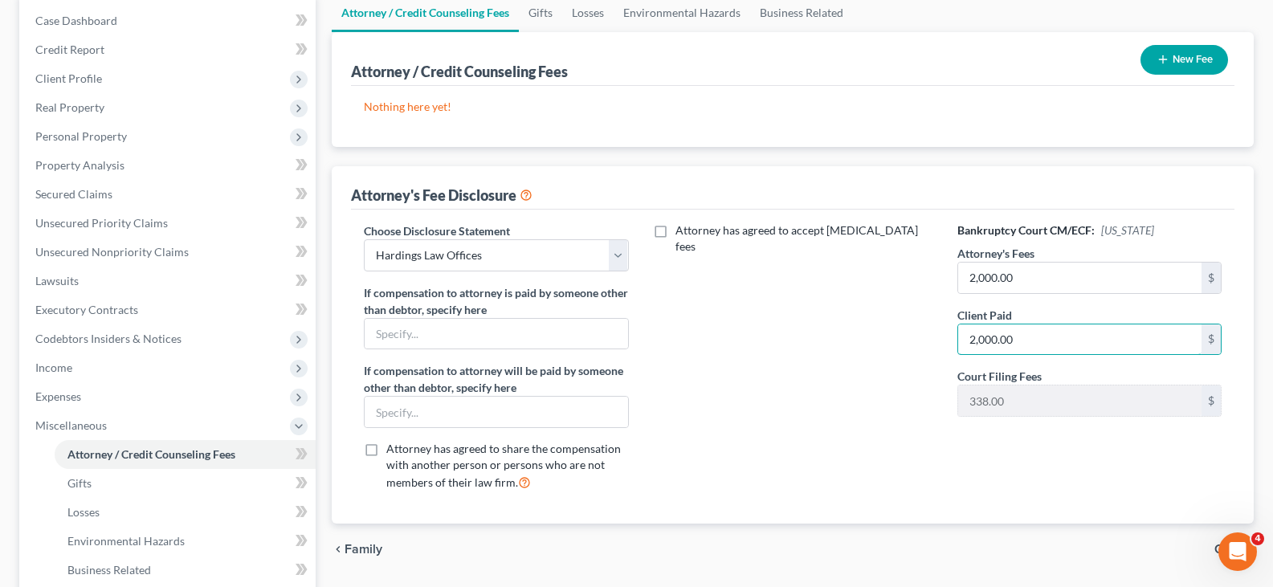
type input "2,000.00"
click at [821, 407] on div "Attorney has agreed to accept [MEDICAL_DATA] fees" at bounding box center [793, 363] width 296 height 282
click at [1188, 53] on button "New Fee" at bounding box center [1184, 60] width 88 height 30
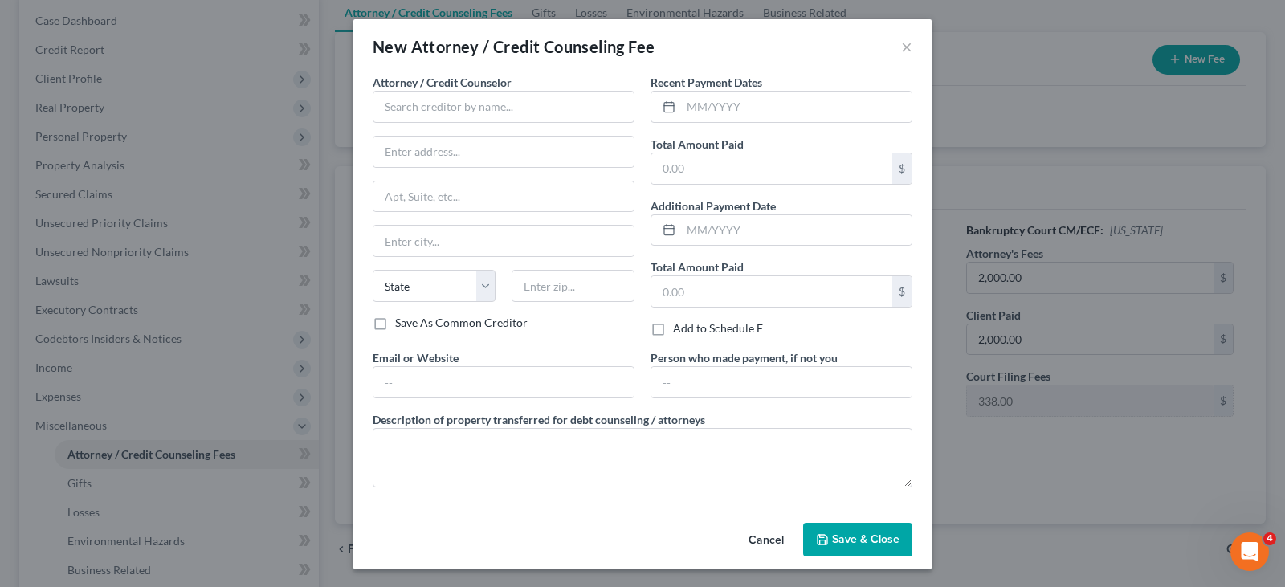
click at [456, 87] on span "Attorney / Credit Counselor" at bounding box center [442, 82] width 139 height 14
click at [446, 107] on input "text" at bounding box center [504, 107] width 262 height 32
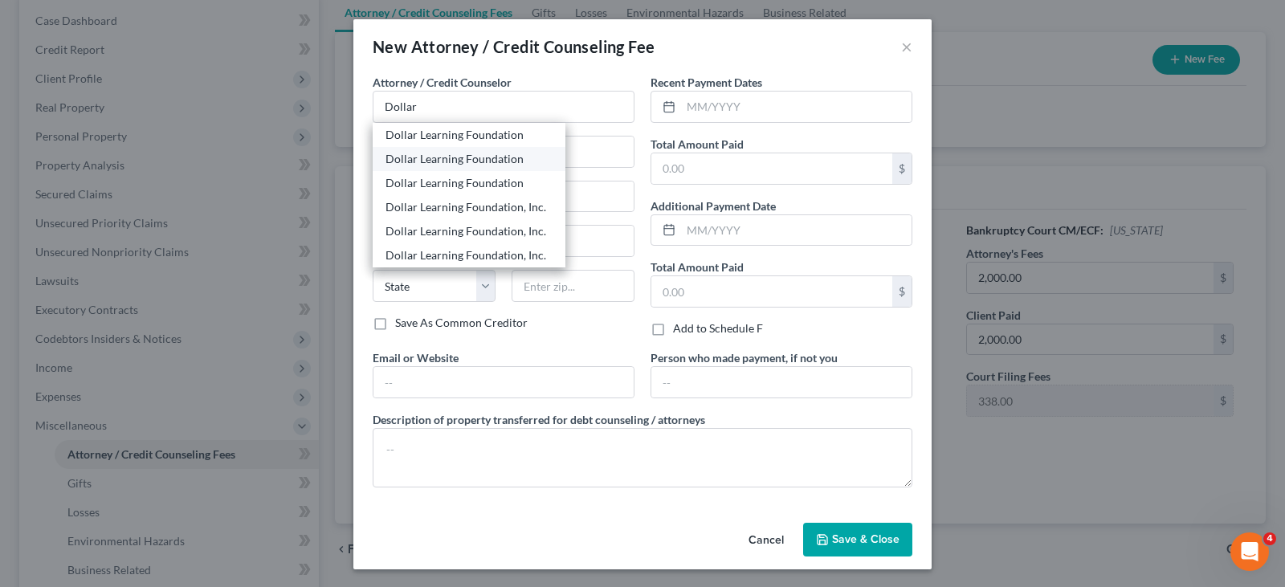
click at [443, 147] on div "Dollar Learning Foundation" at bounding box center [469, 159] width 193 height 24
type input "Dollar Learning Foundation"
type input "[STREET_ADDRESS]"
type input "[GEOGRAPHIC_DATA]"
select select "4"
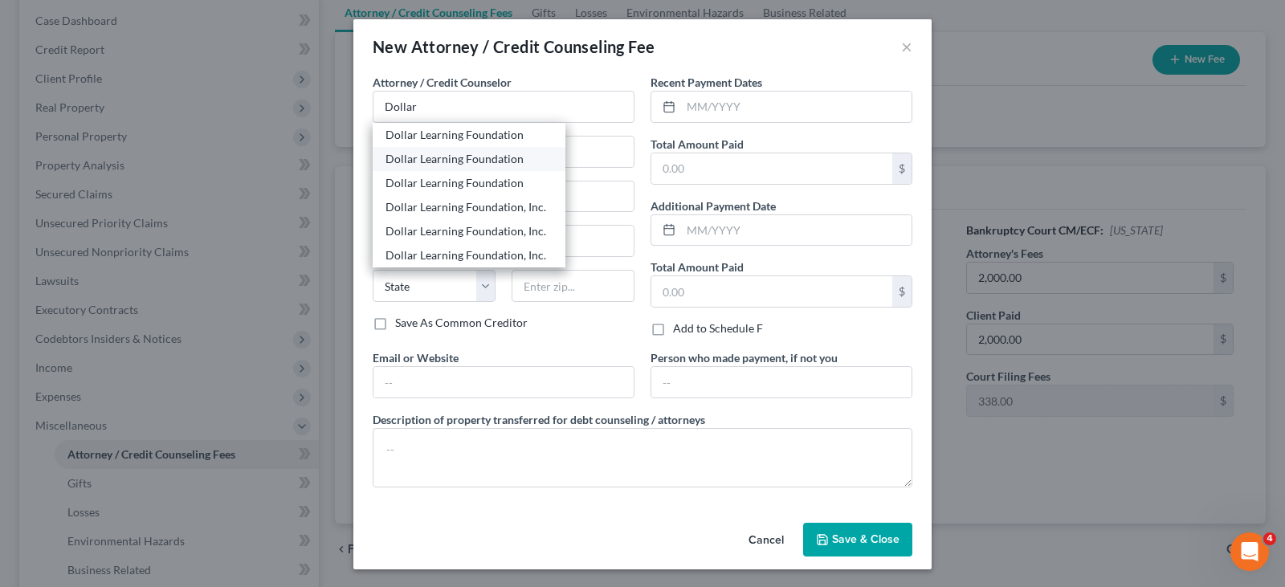
type input "91367"
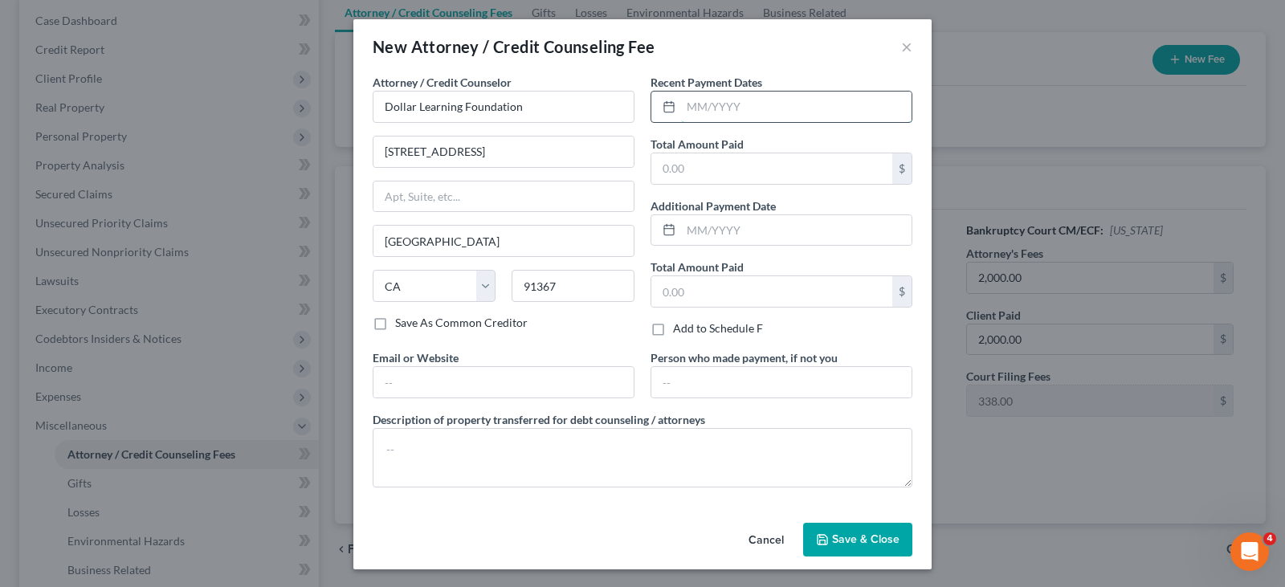
click at [735, 108] on input "text" at bounding box center [796, 107] width 230 height 31
type input "08/2025"
click at [731, 183] on input "text" at bounding box center [771, 168] width 241 height 31
type input "20.00"
click at [863, 539] on span "Save & Close" at bounding box center [865, 539] width 67 height 14
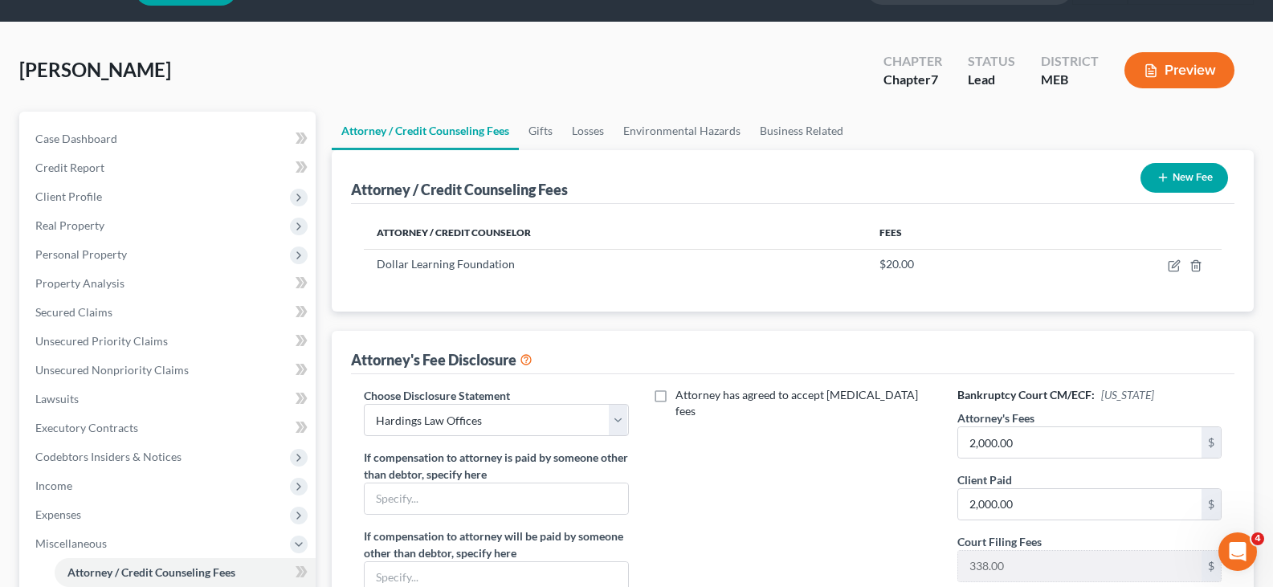
scroll to position [10, 0]
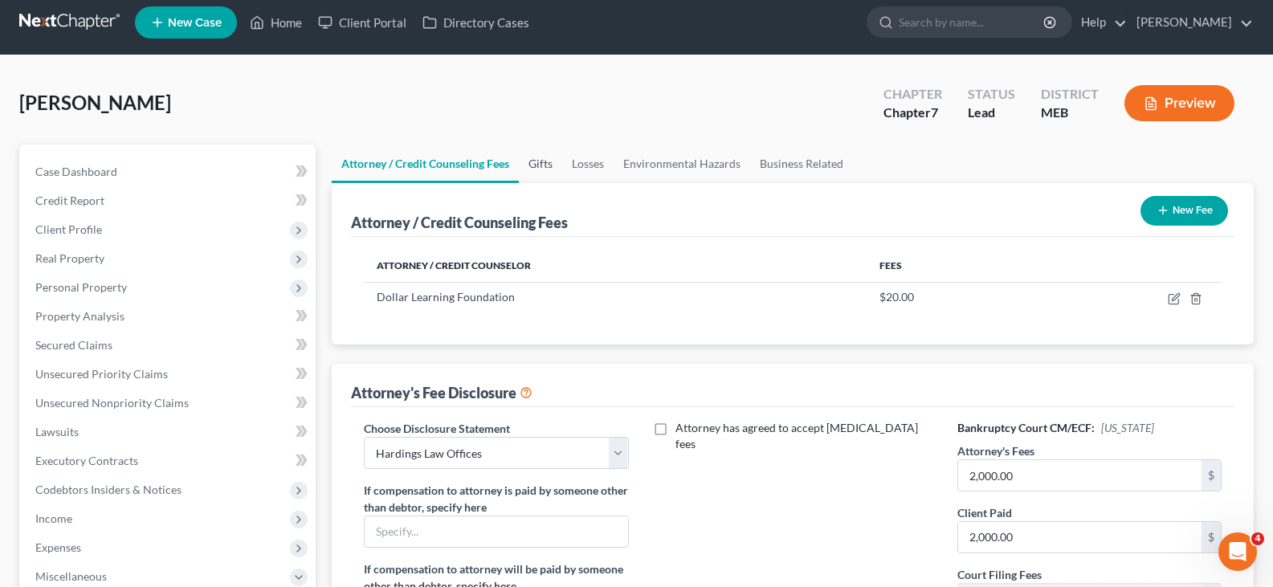
click at [548, 153] on link "Gifts" at bounding box center [540, 164] width 43 height 39
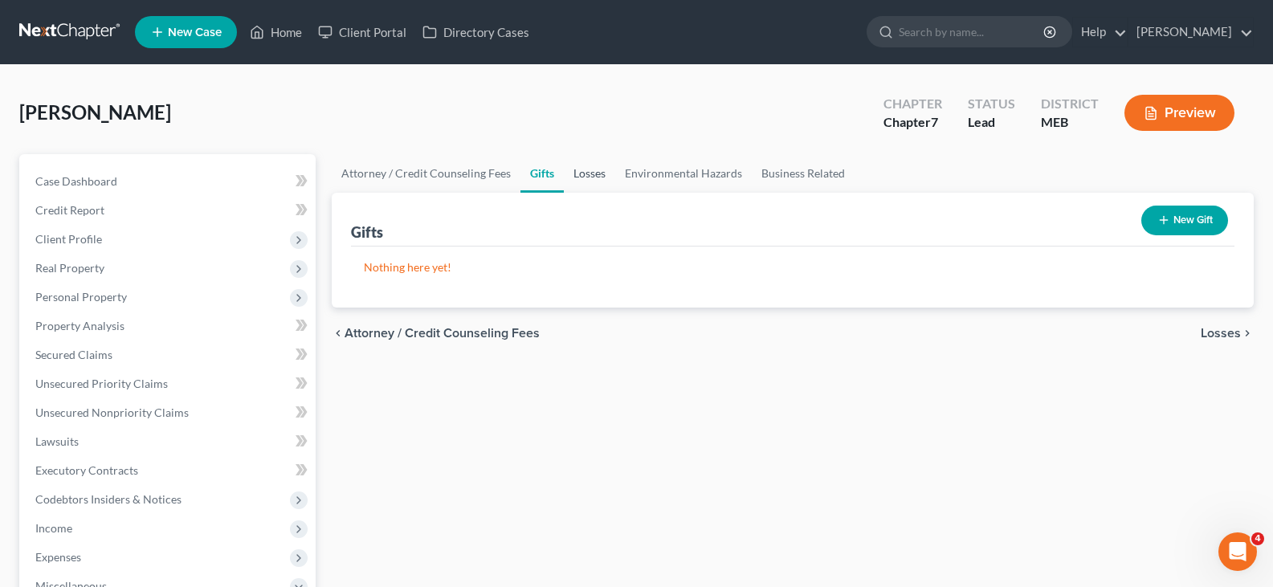
click at [593, 177] on link "Losses" at bounding box center [589, 173] width 51 height 39
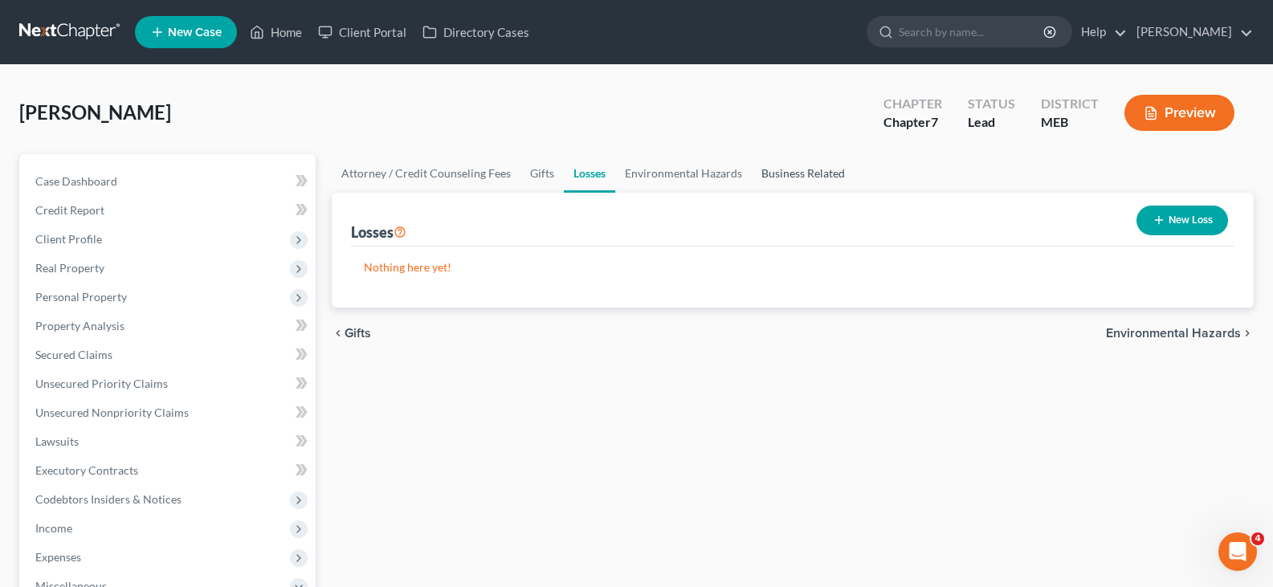
click at [801, 183] on link "Business Related" at bounding box center [803, 173] width 103 height 39
